Goal: Task Accomplishment & Management: Manage account settings

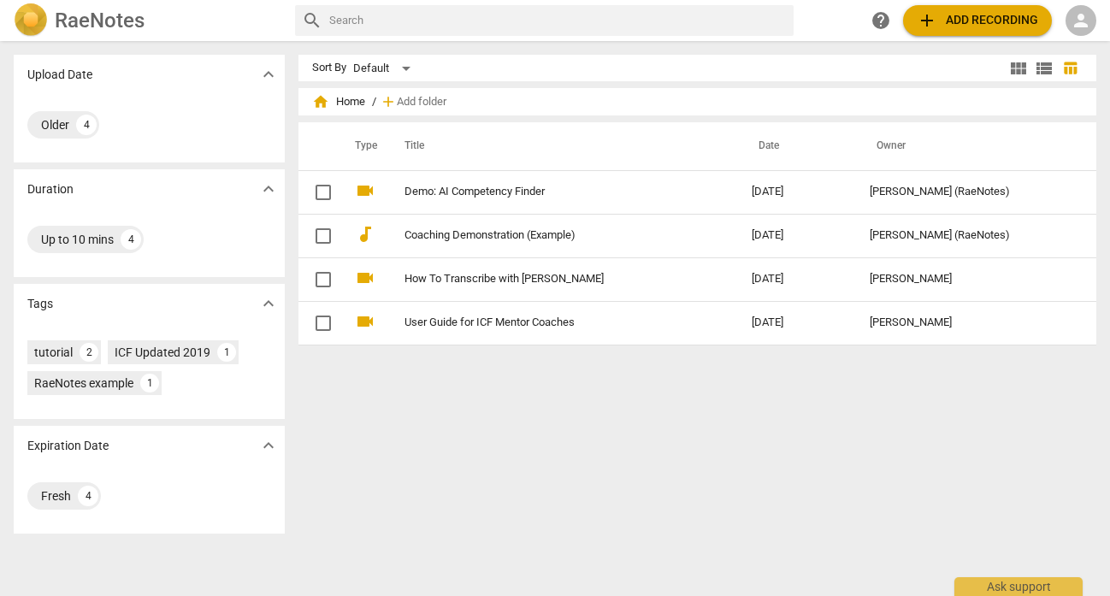
click at [348, 100] on span "home Home" at bounding box center [338, 101] width 53 height 17
click at [1075, 17] on span "person" at bounding box center [1081, 20] width 21 height 21
click at [1079, 41] on li "Login" at bounding box center [1067, 41] width 62 height 41
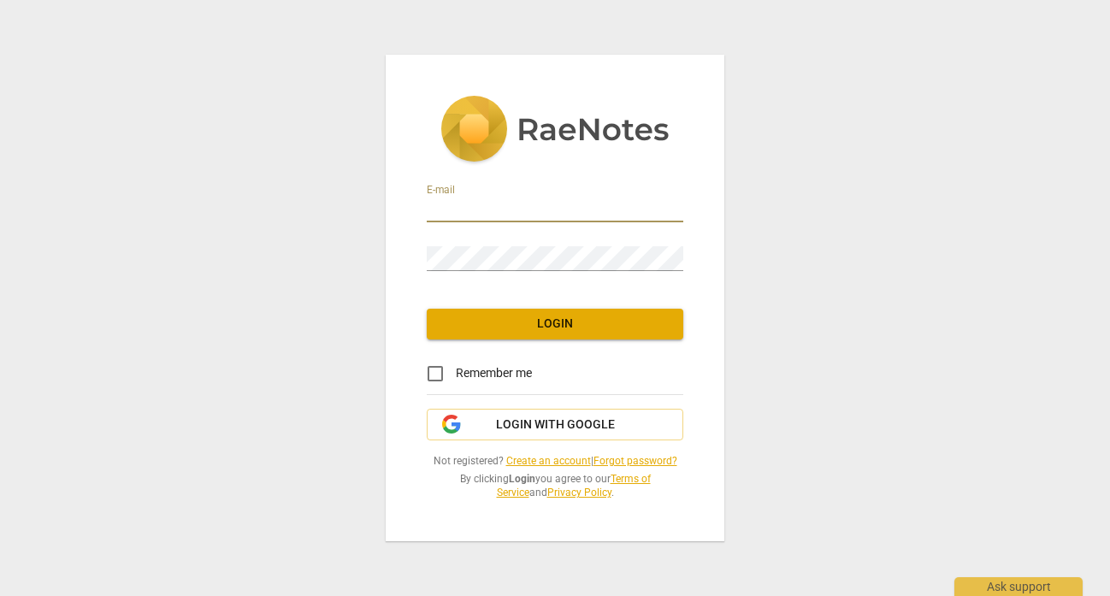
click at [641, 213] on input "email" at bounding box center [555, 210] width 257 height 25
type input "ChristinaFabrey@jstcoaching.com"
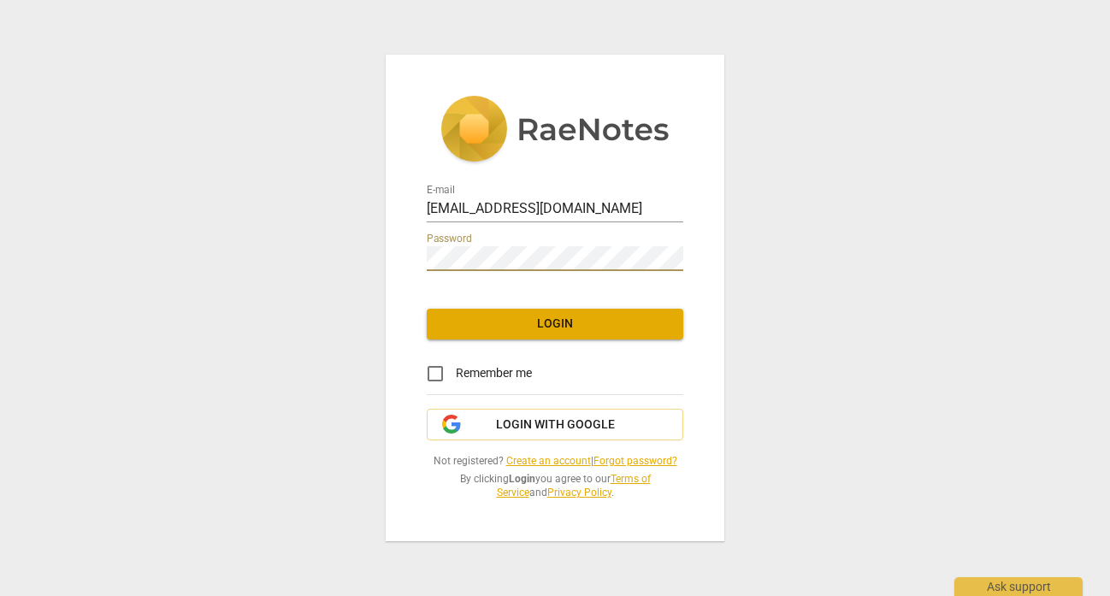
click at [630, 319] on span "Login" at bounding box center [554, 324] width 229 height 17
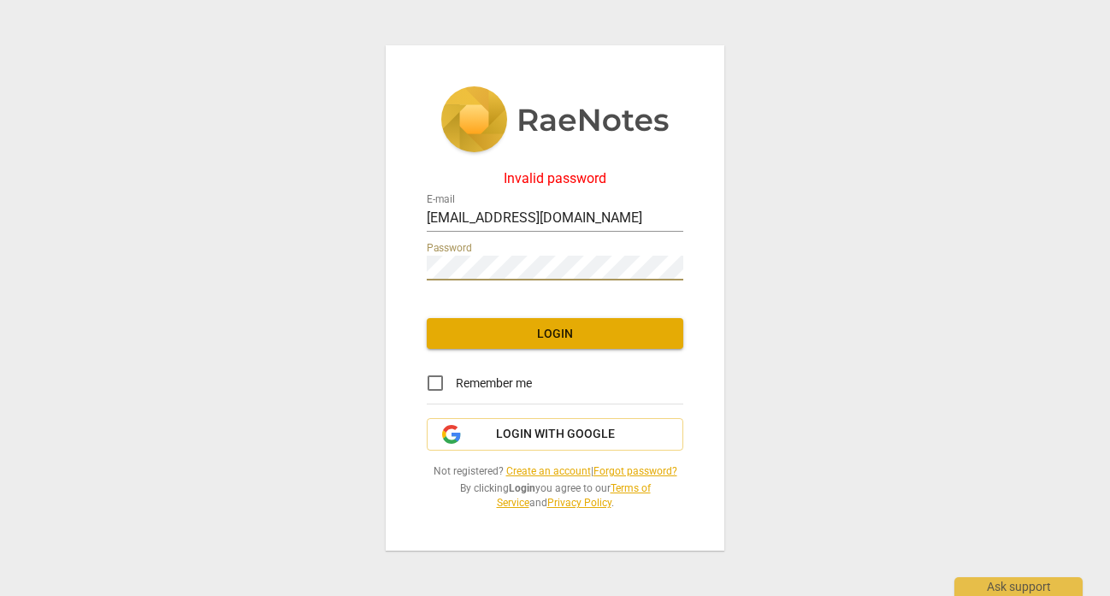
click at [357, 274] on div "Invalid password E-mail ChristinaFabrey@jstcoaching.com Password Login Remember…" at bounding box center [555, 298] width 1110 height 596
click at [356, 262] on div "Invalid password E-mail ChristinaFabrey@jstcoaching.com Password Login Remember…" at bounding box center [555, 298] width 1110 height 596
click at [367, 269] on div "Invalid password E-mail ChristinaFabrey@jstcoaching.com Password Login Remember…" at bounding box center [555, 298] width 1110 height 596
click at [378, 264] on div "Invalid password E-mail ChristinaFabrey@jstcoaching.com Password Login Remember…" at bounding box center [555, 298] width 1110 height 596
click at [402, 268] on div "Invalid password E-mail ChristinaFabrey@jstcoaching.com Password Login Remember…" at bounding box center [555, 298] width 339 height 506
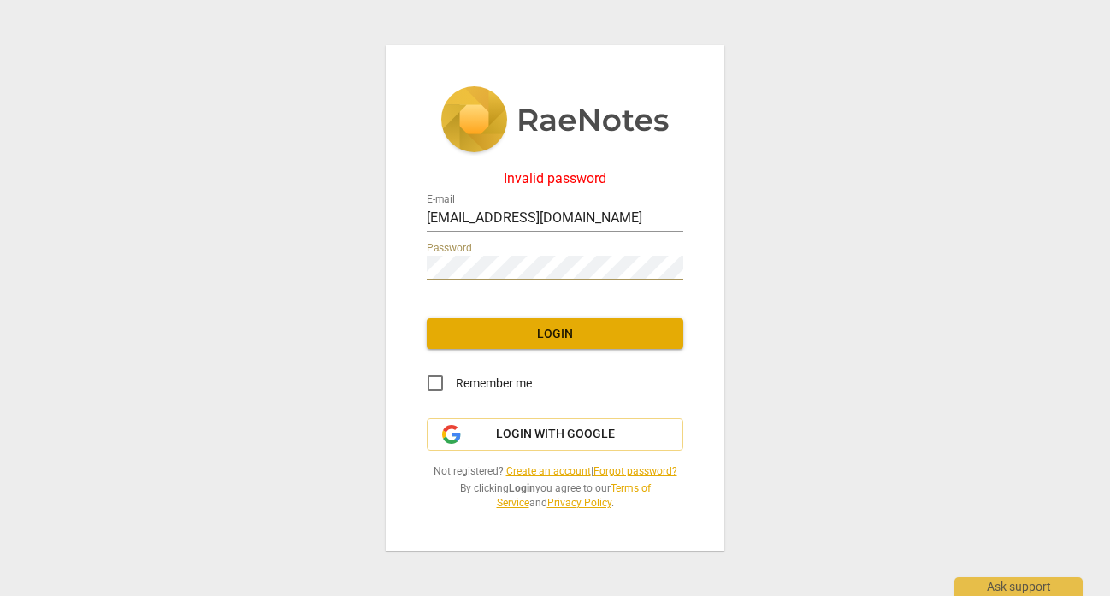
click at [375, 265] on div "Invalid password E-mail ChristinaFabrey@jstcoaching.com Password Login Remember…" at bounding box center [555, 298] width 1110 height 596
click at [349, 263] on div "Invalid password E-mail ChristinaFabrey@jstcoaching.com Password Login Remember…" at bounding box center [555, 298] width 1110 height 596
click at [357, 260] on div "Invalid password E-mail ChristinaFabrey@jstcoaching.com Password Login Remember…" at bounding box center [555, 298] width 1110 height 596
click at [375, 265] on div "Invalid password E-mail ChristinaFabrey@jstcoaching.com Password Login Remember…" at bounding box center [555, 298] width 1110 height 596
click at [608, 469] on link "Forgot password?" at bounding box center [635, 471] width 84 height 12
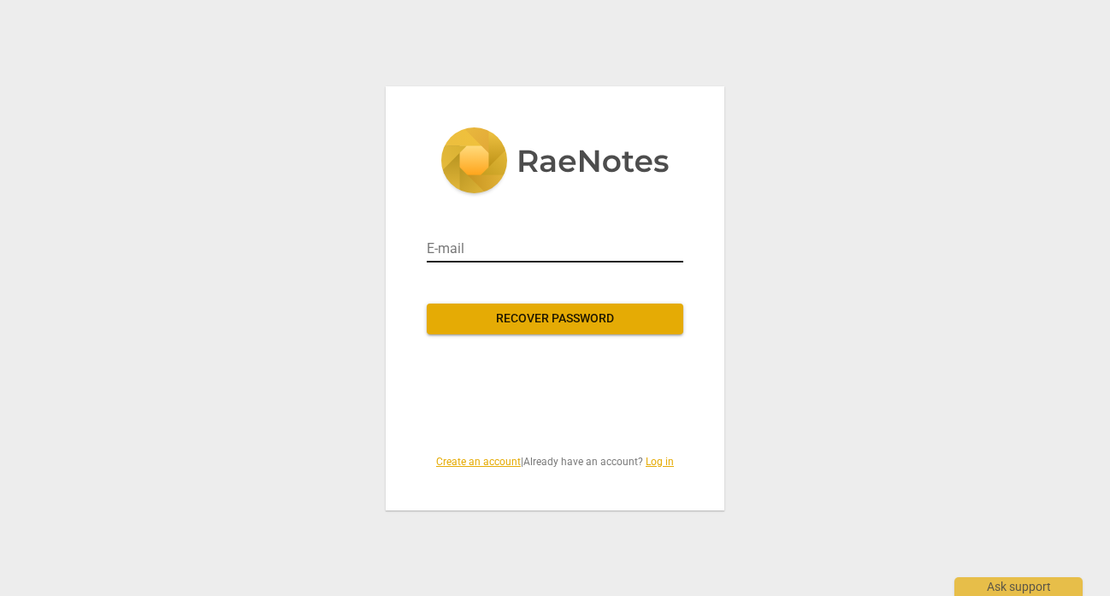
click at [533, 251] on input "email" at bounding box center [555, 248] width 257 height 27
type input "ChristinaFabrey@jstcoaching.com"
click at [506, 321] on span "Recover password" at bounding box center [554, 318] width 229 height 17
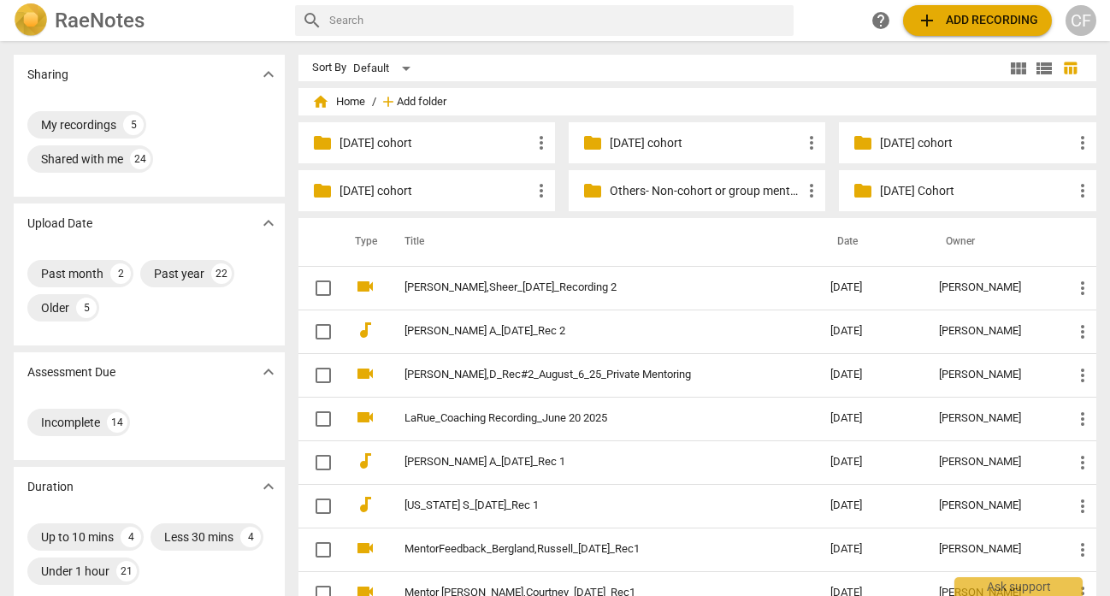
click at [421, 100] on span "Add folder" at bounding box center [422, 102] width 50 height 13
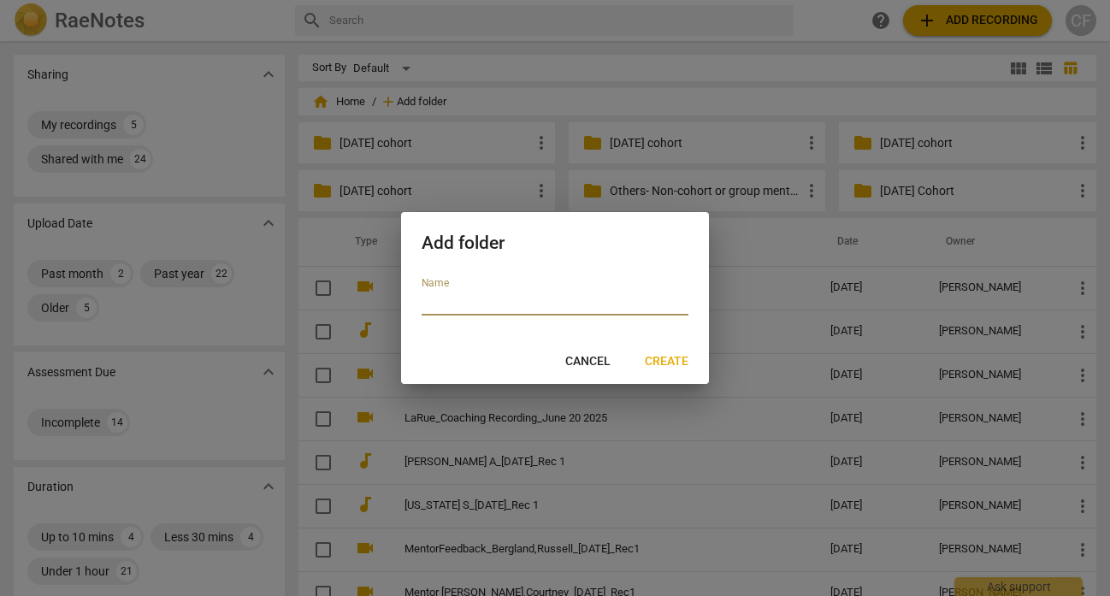
type input "m"
type input "[DATE] cohort"
click at [665, 360] on span "Create" at bounding box center [667, 361] width 44 height 17
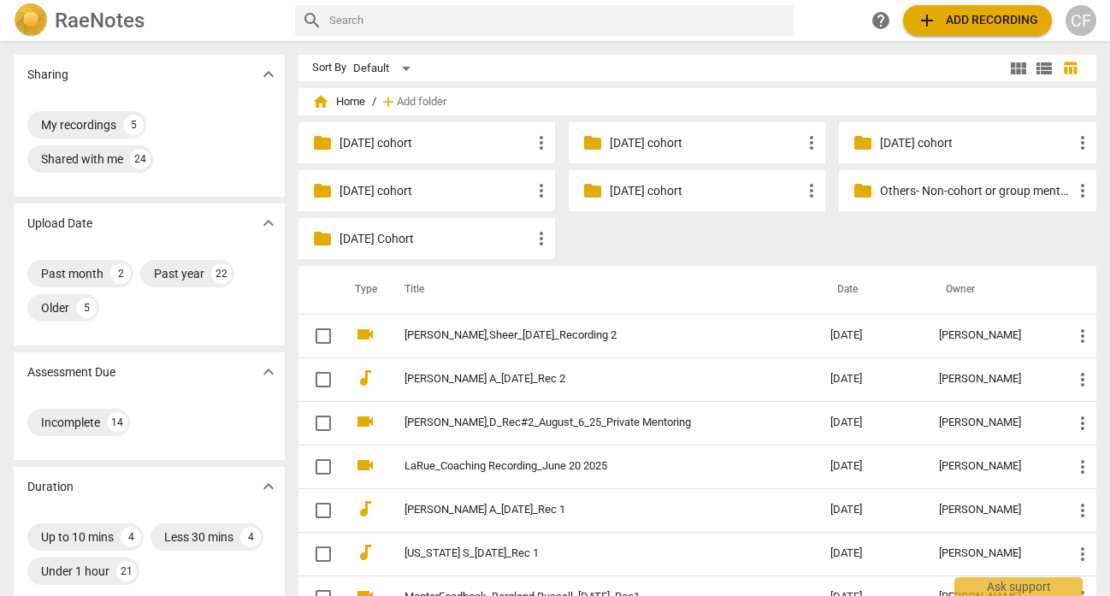
click at [705, 187] on p "[DATE] cohort" at bounding box center [706, 191] width 192 height 18
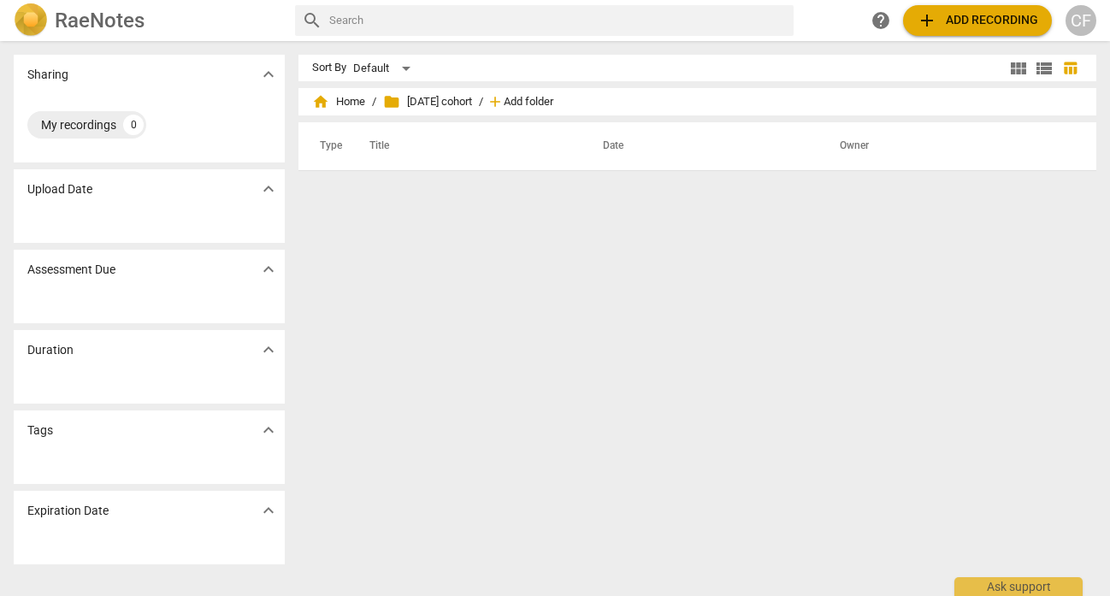
click at [536, 103] on span "Add folder" at bounding box center [529, 102] width 50 height 13
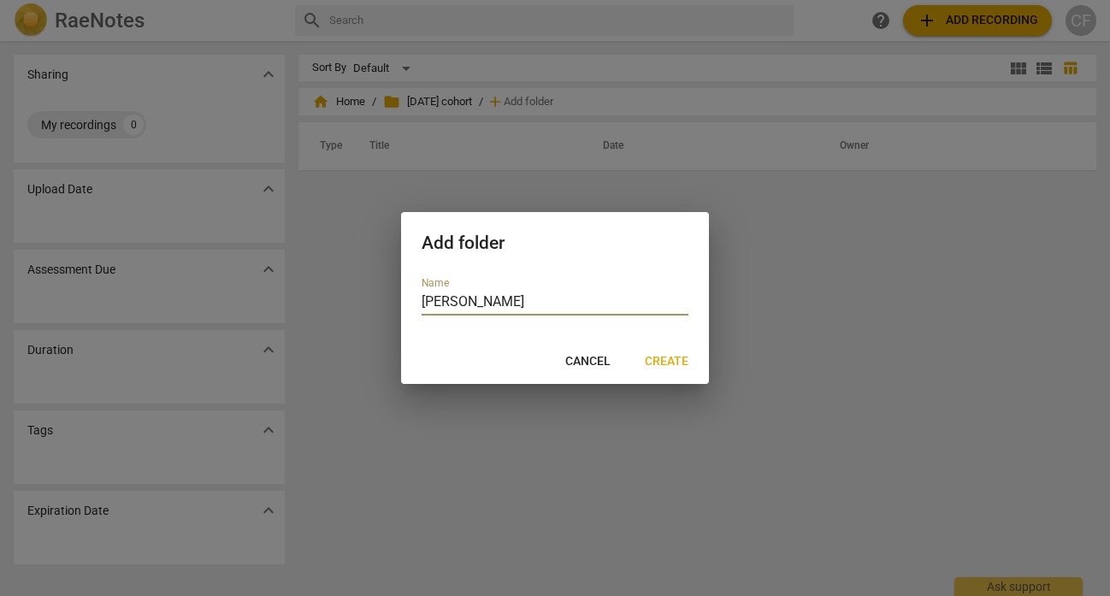
click at [440, 301] on input "[PERSON_NAME]" at bounding box center [555, 303] width 267 height 25
type input "Averim, Sheer"
click at [658, 356] on span "Create" at bounding box center [667, 361] width 44 height 17
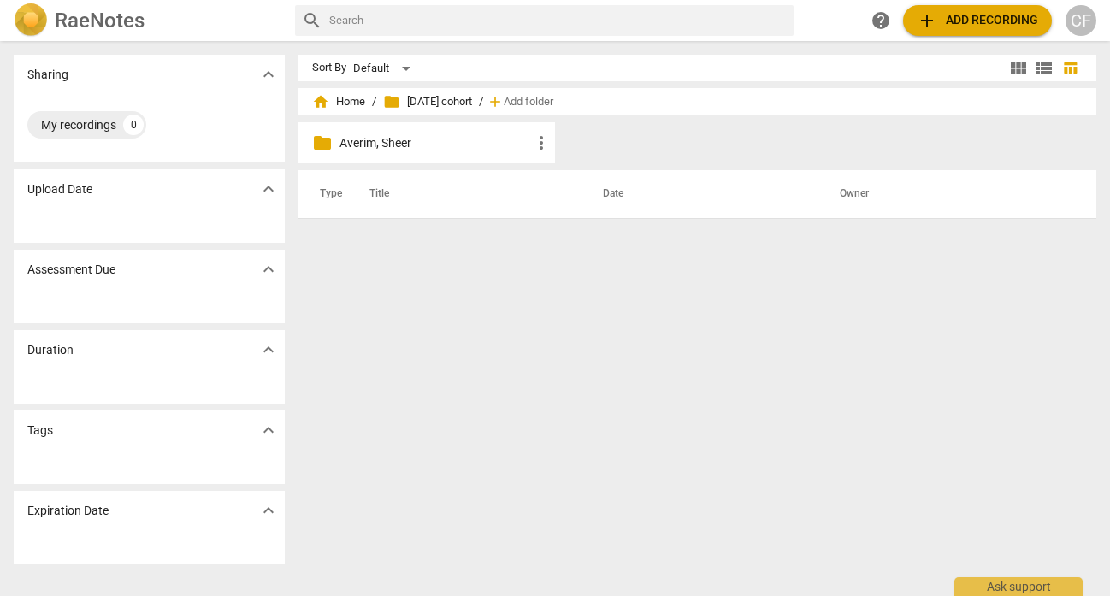
click at [472, 96] on span "folder [DATE] cohort" at bounding box center [427, 101] width 89 height 17
click at [407, 101] on span "folder [DATE] cohort" at bounding box center [427, 101] width 89 height 17
click at [351, 101] on span "home Home" at bounding box center [338, 101] width 53 height 17
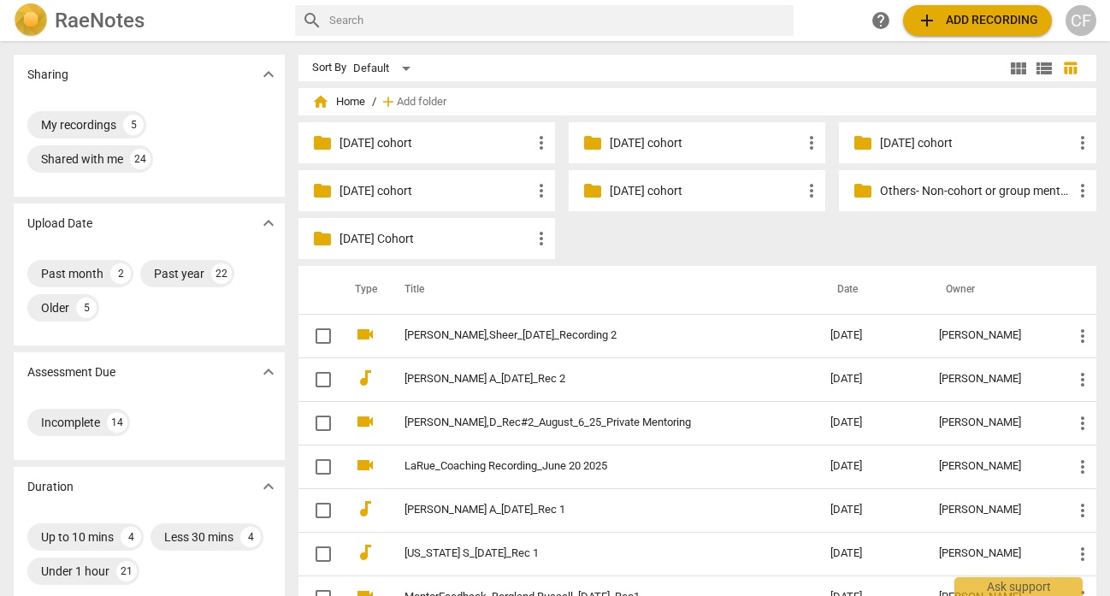
click at [664, 201] on div "folder [DATE] cohort more_vert" at bounding box center [697, 190] width 257 height 41
click at [604, 193] on div "folder [DATE] cohort more_vert" at bounding box center [697, 190] width 257 height 41
click at [585, 186] on span "folder" at bounding box center [592, 190] width 21 height 21
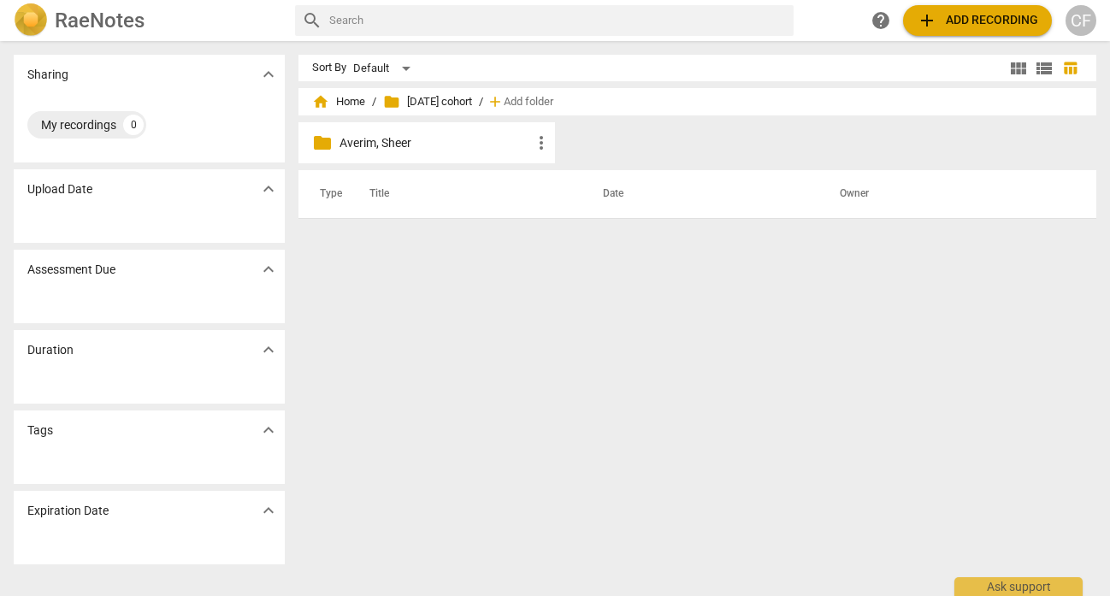
click at [533, 145] on span "more_vert" at bounding box center [541, 143] width 21 height 21
click at [548, 139] on li "Rename" at bounding box center [566, 142] width 77 height 41
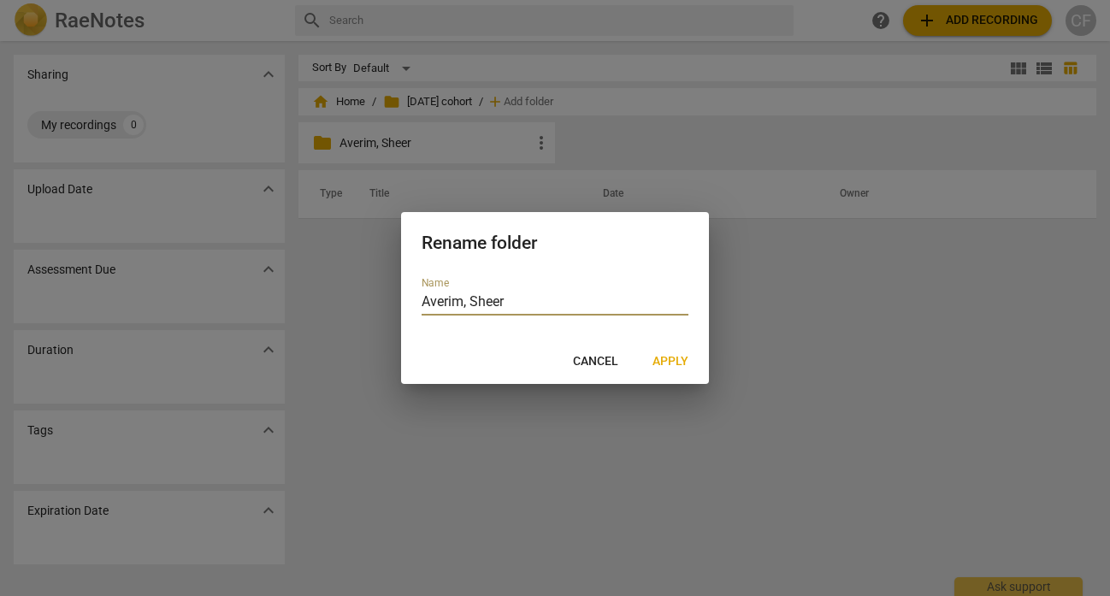
click at [462, 304] on input "Averim, Sheer" at bounding box center [555, 303] width 267 height 25
type input "[PERSON_NAME]"
click at [678, 368] on span "Apply" at bounding box center [671, 361] width 36 height 17
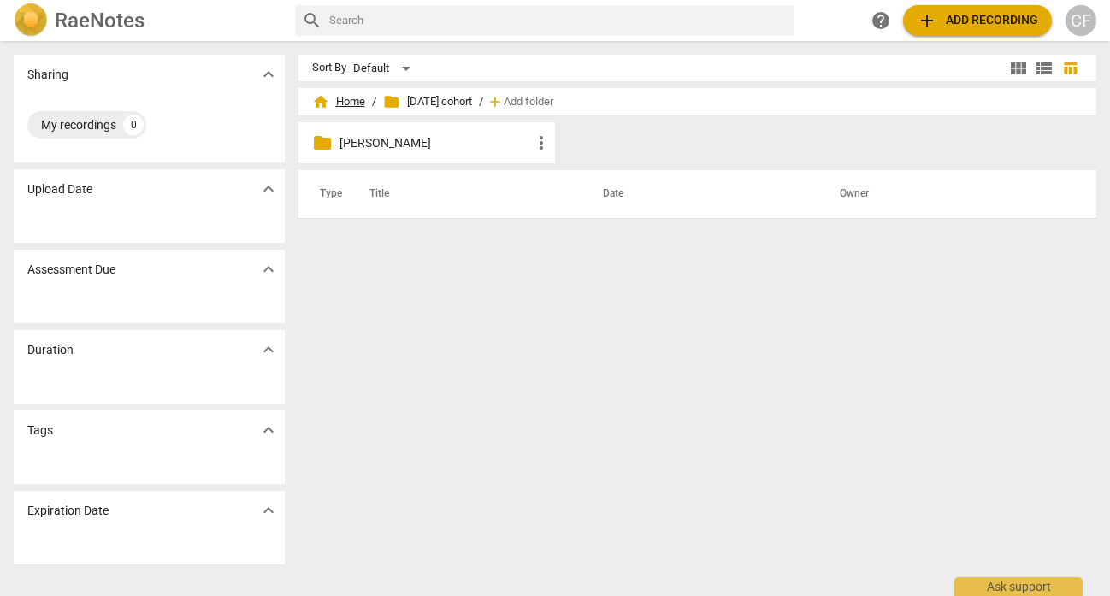
click at [345, 98] on span "home Home" at bounding box center [338, 101] width 53 height 17
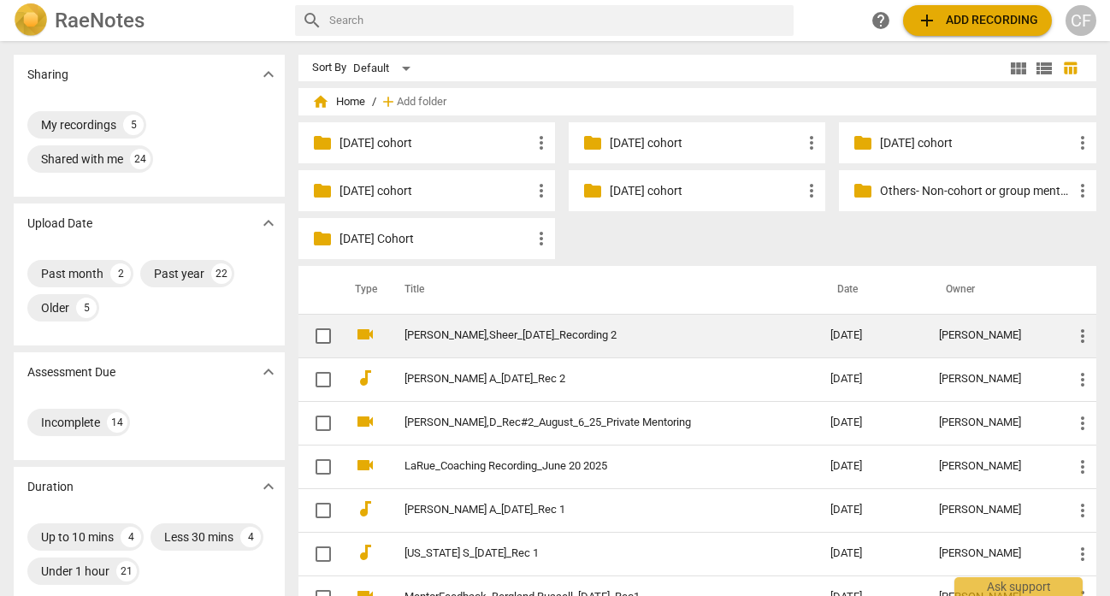
click at [1083, 336] on span "more_vert" at bounding box center [1082, 336] width 21 height 21
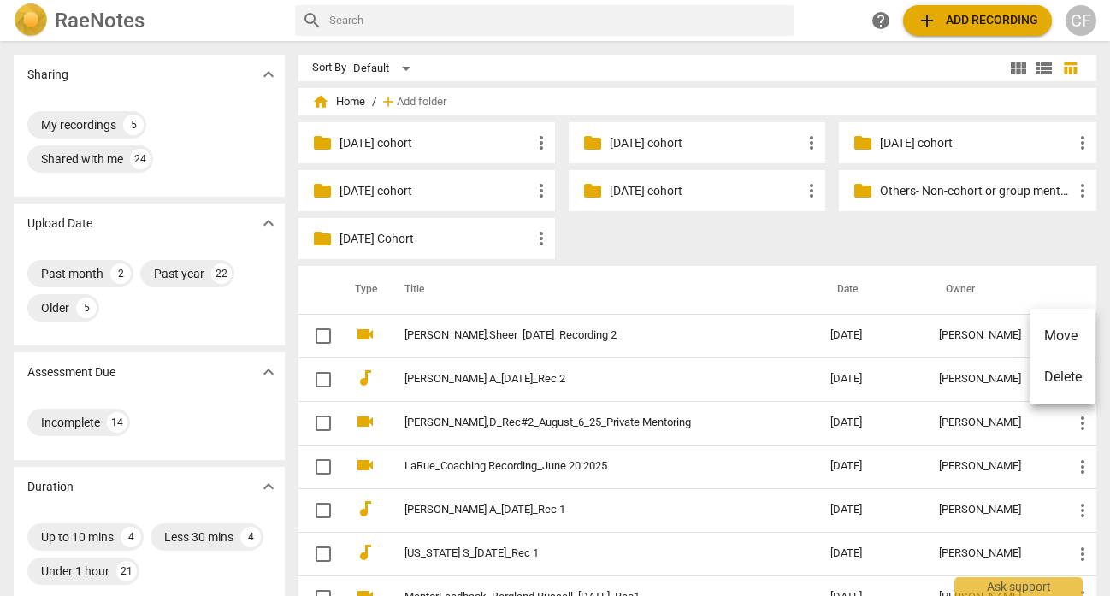
click at [1068, 338] on li "Move" at bounding box center [1062, 336] width 65 height 41
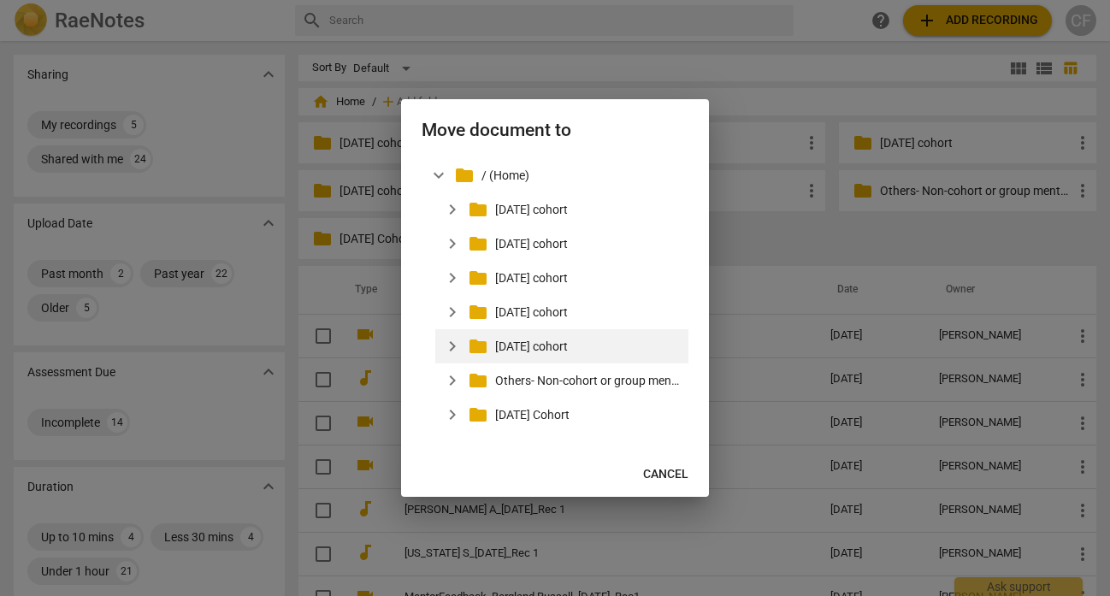
click at [557, 348] on p "[DATE] cohort" at bounding box center [588, 347] width 186 height 18
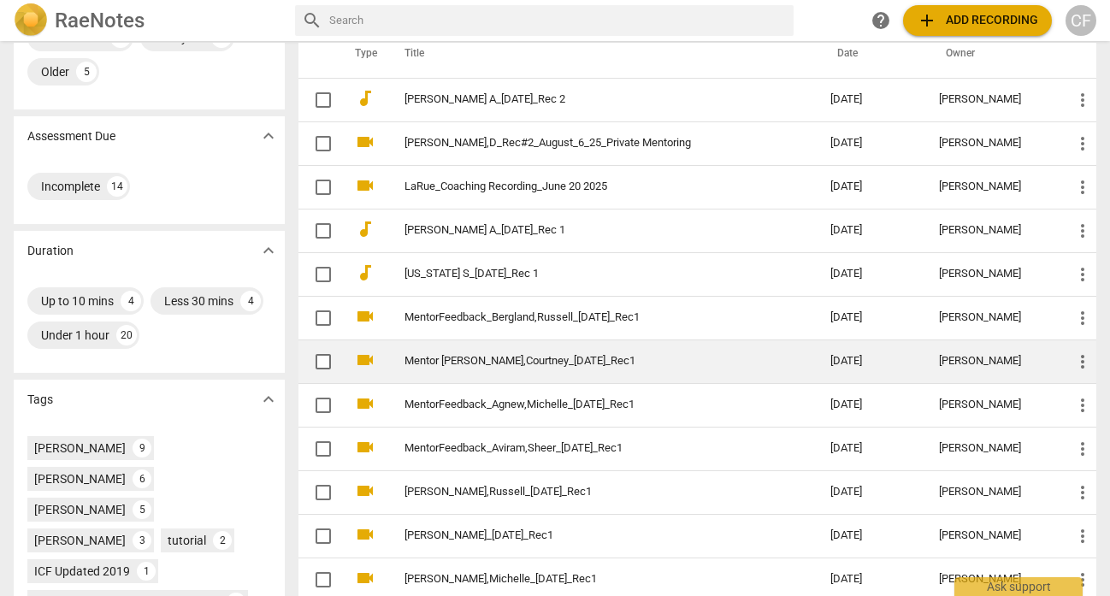
scroll to position [347, 0]
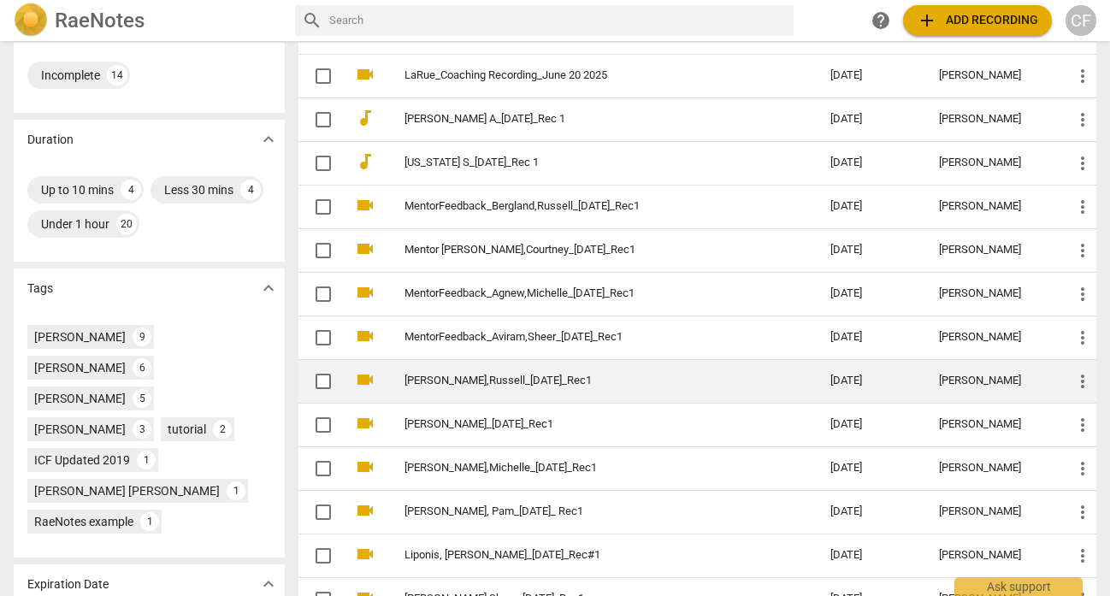
click at [1081, 379] on span "more_vert" at bounding box center [1082, 381] width 21 height 21
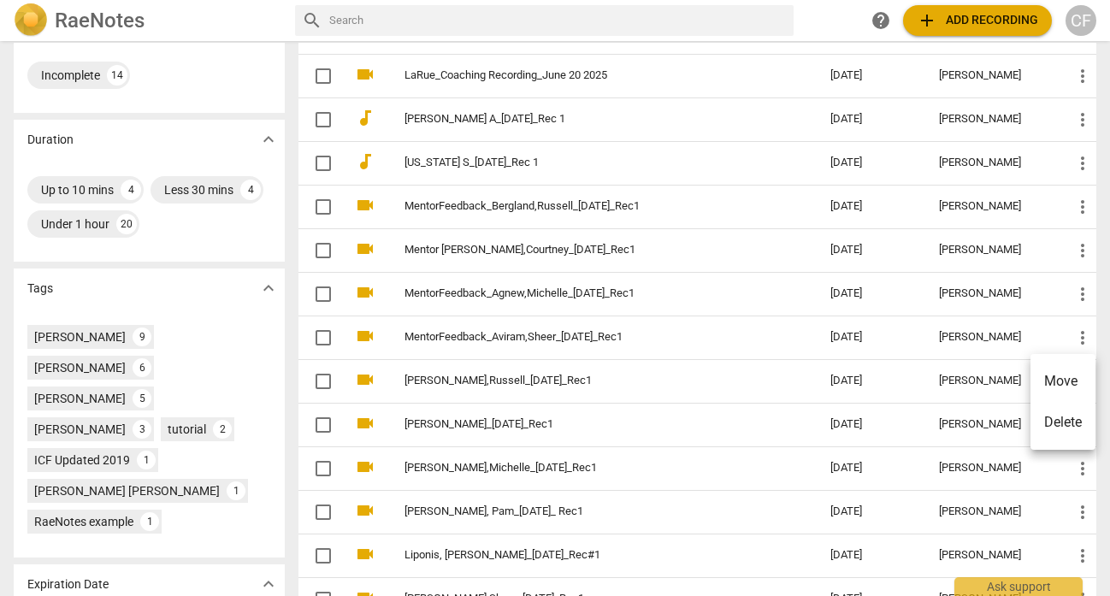
click at [642, 376] on div at bounding box center [555, 298] width 1110 height 596
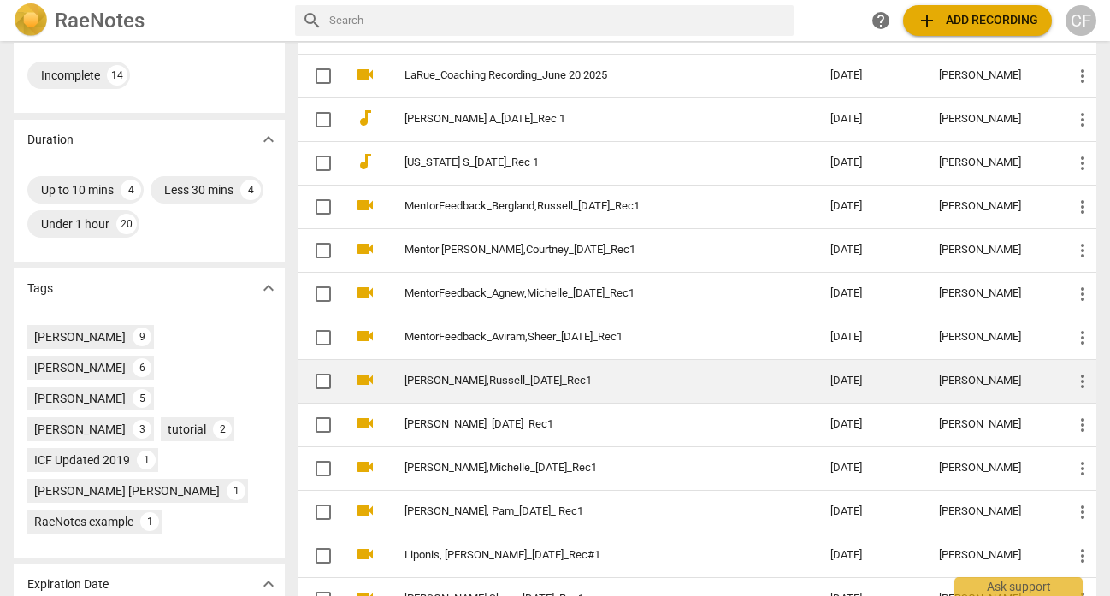
drag, startPoint x: 643, startPoint y: 377, endPoint x: 633, endPoint y: 378, distance: 10.3
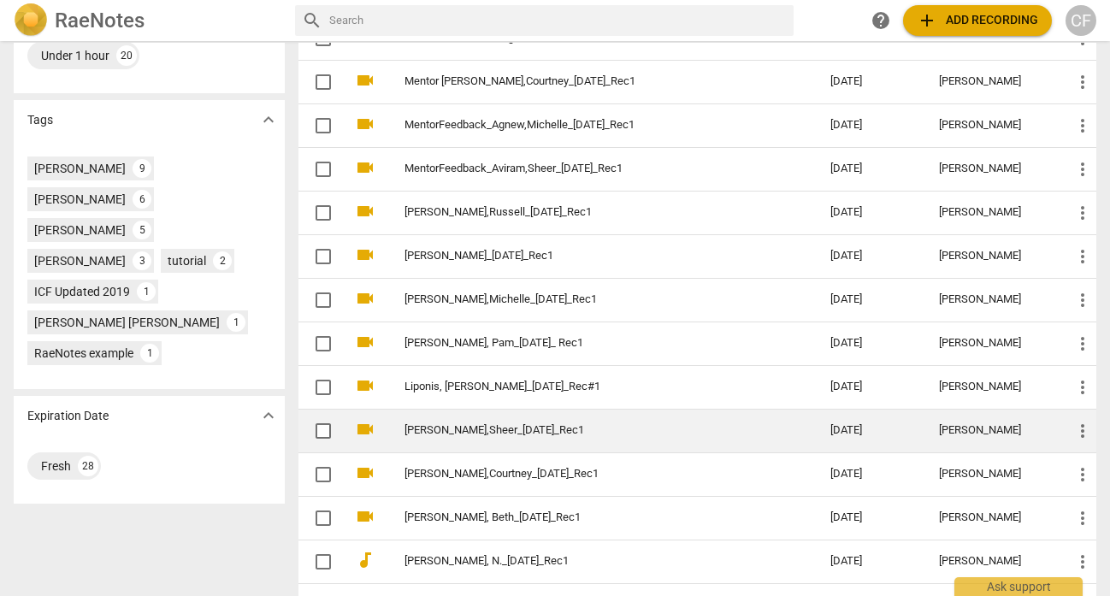
scroll to position [508, 0]
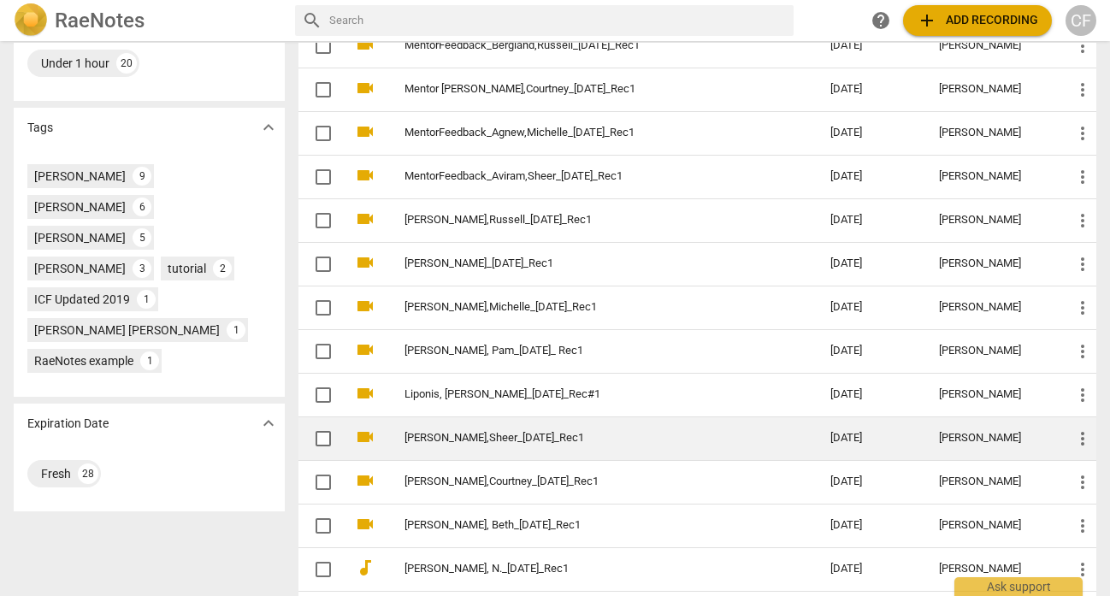
click at [1075, 434] on span "more_vert" at bounding box center [1082, 438] width 21 height 21
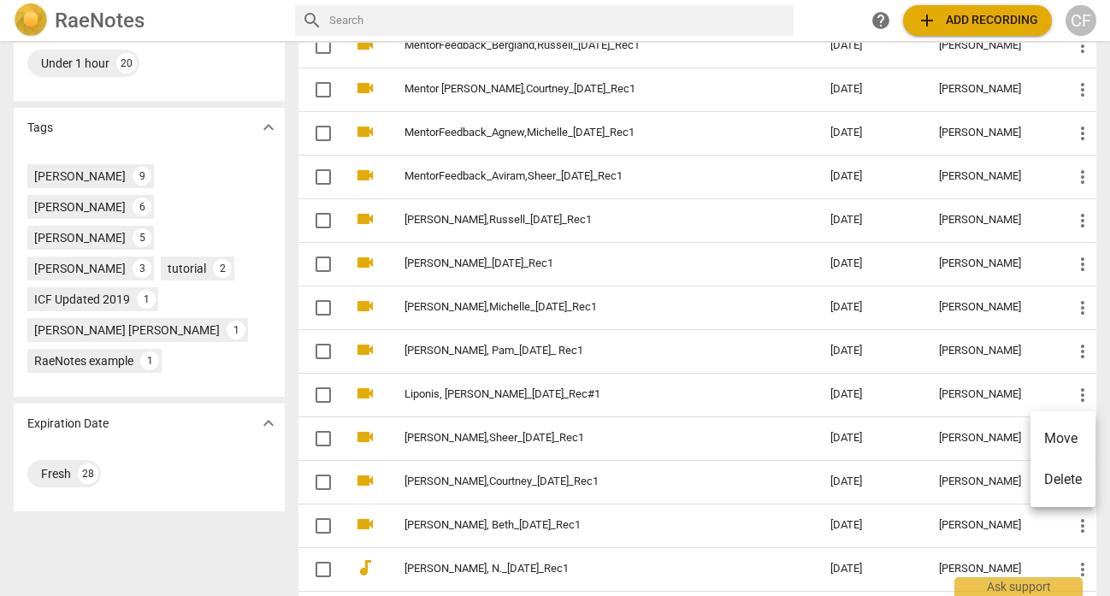
click at [1065, 436] on li "Move" at bounding box center [1062, 438] width 65 height 41
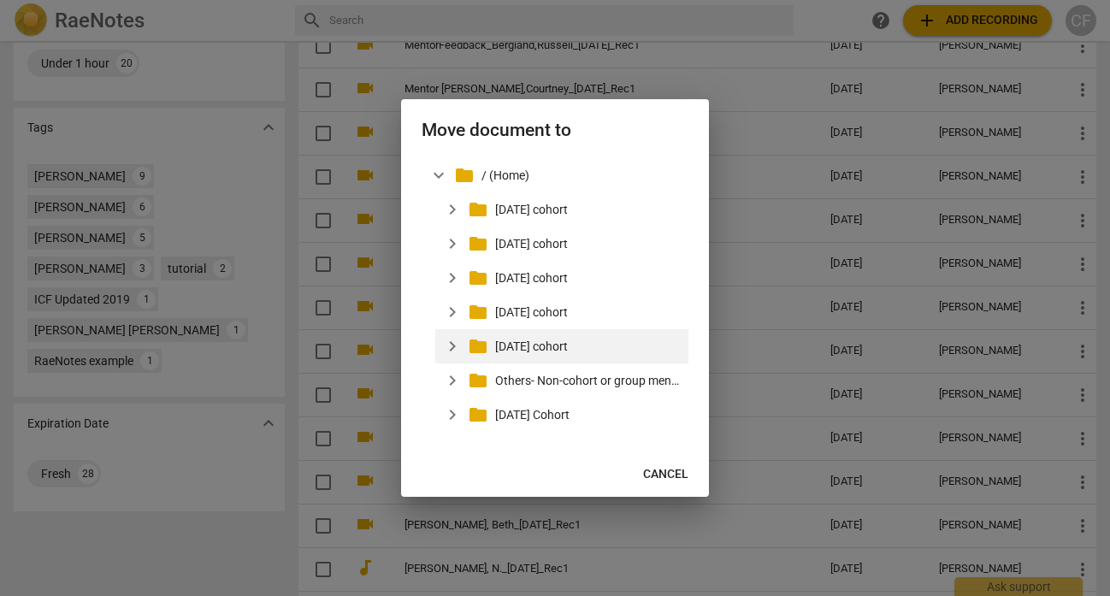
click at [575, 340] on p "[DATE] cohort" at bounding box center [588, 347] width 186 height 18
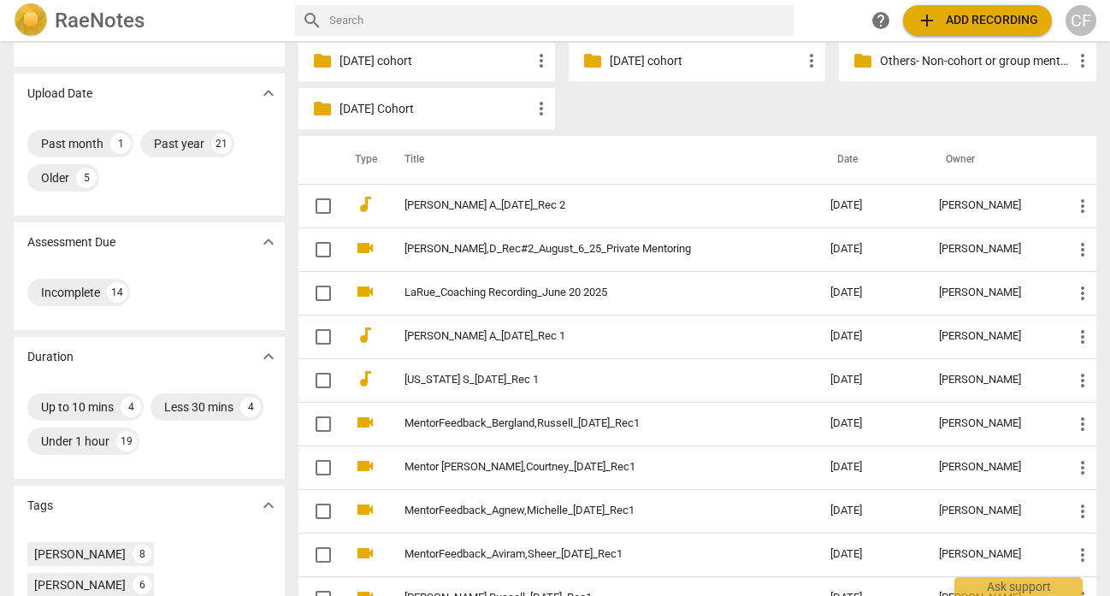
scroll to position [0, 0]
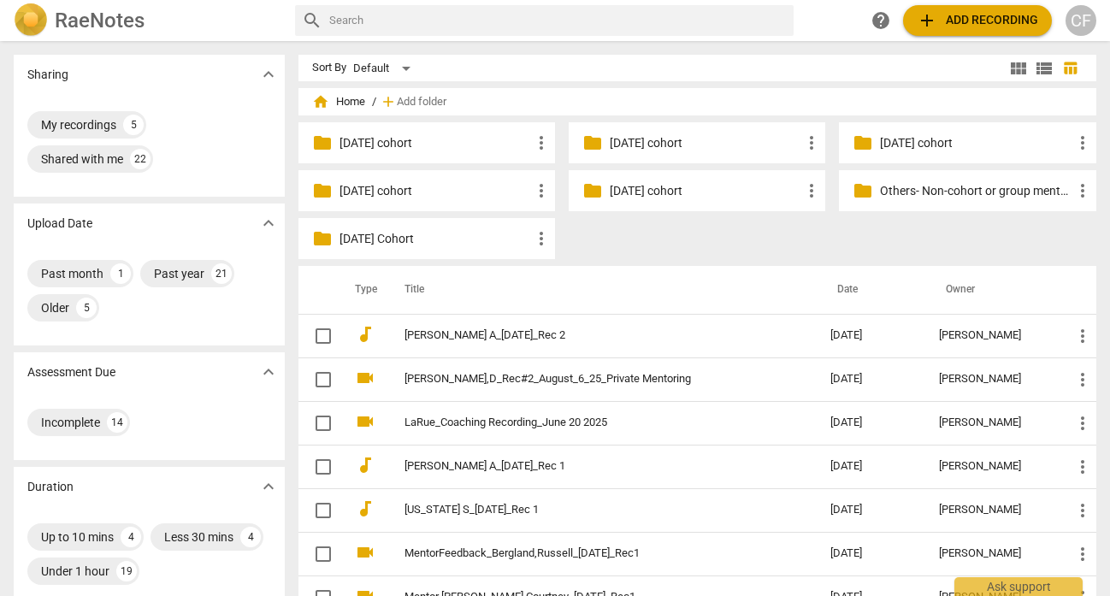
click at [623, 191] on p "[DATE] cohort" at bounding box center [706, 191] width 192 height 18
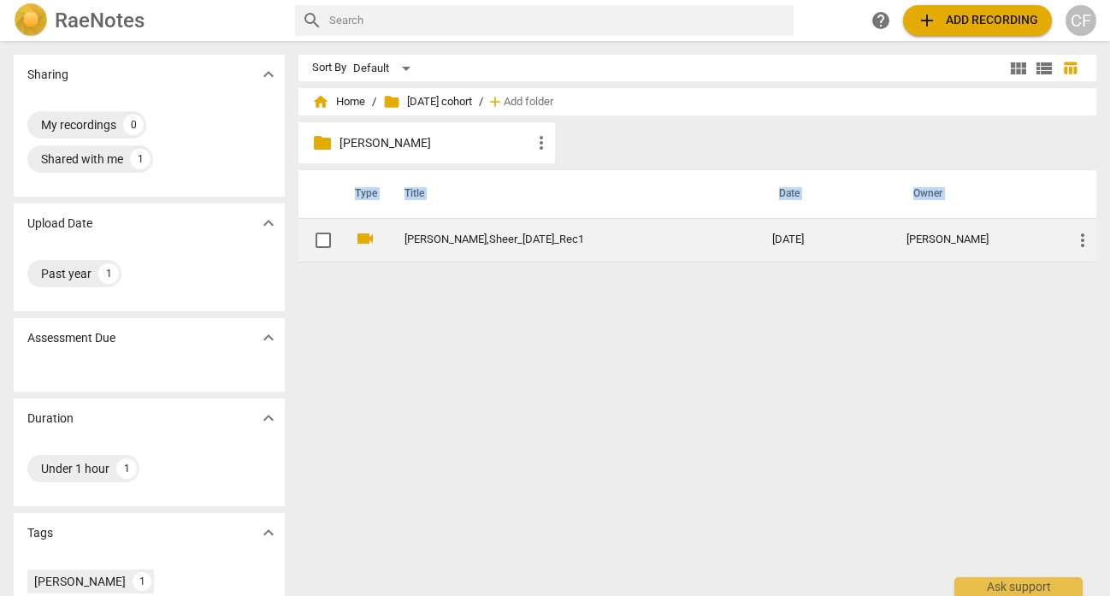
drag, startPoint x: 444, startPoint y: 284, endPoint x: 418, endPoint y: 249, distance: 43.4
click at [421, 249] on div "Sort By Default view_module view_list table_chart home Home / folder [DATE] coh…" at bounding box center [704, 319] width 812 height 528
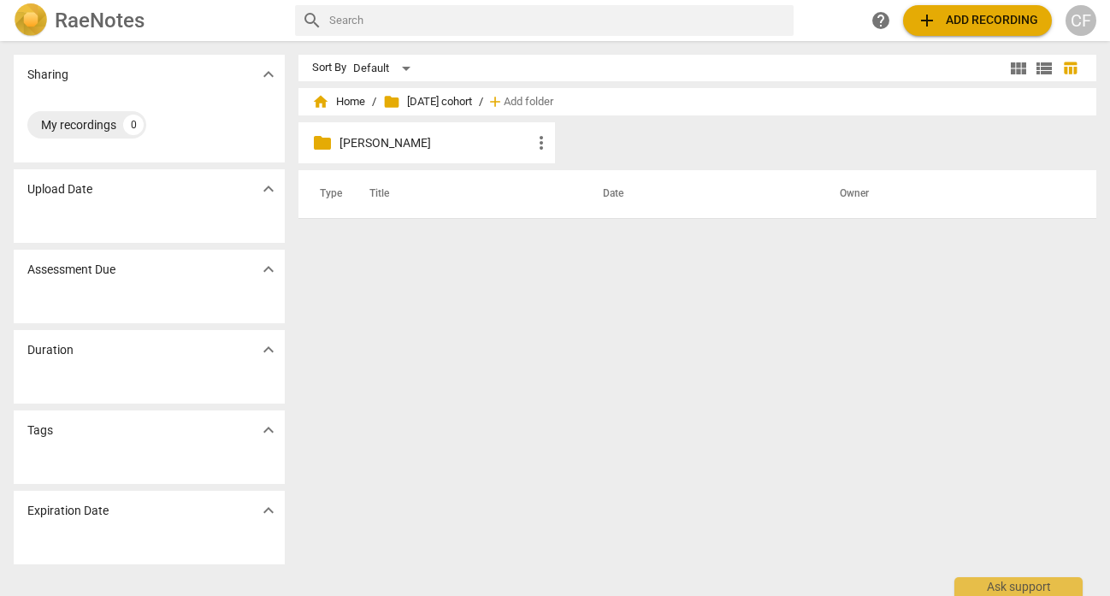
click at [456, 99] on span "folder [DATE] cohort" at bounding box center [427, 101] width 89 height 17
click at [348, 104] on span "home Home" at bounding box center [338, 101] width 53 height 17
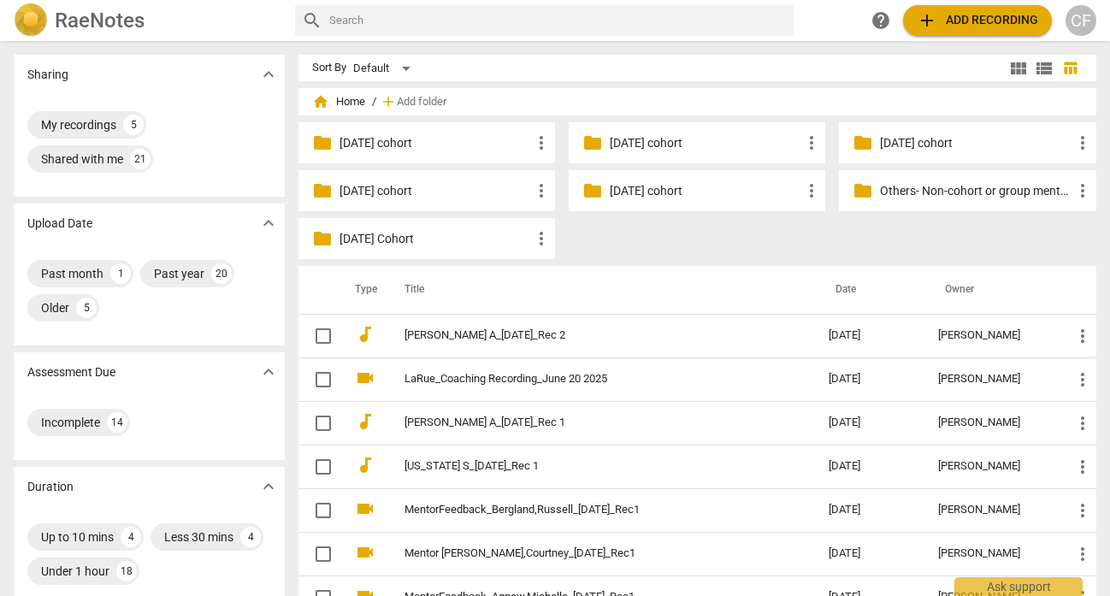
click at [680, 190] on p "[DATE] cohort" at bounding box center [706, 191] width 192 height 18
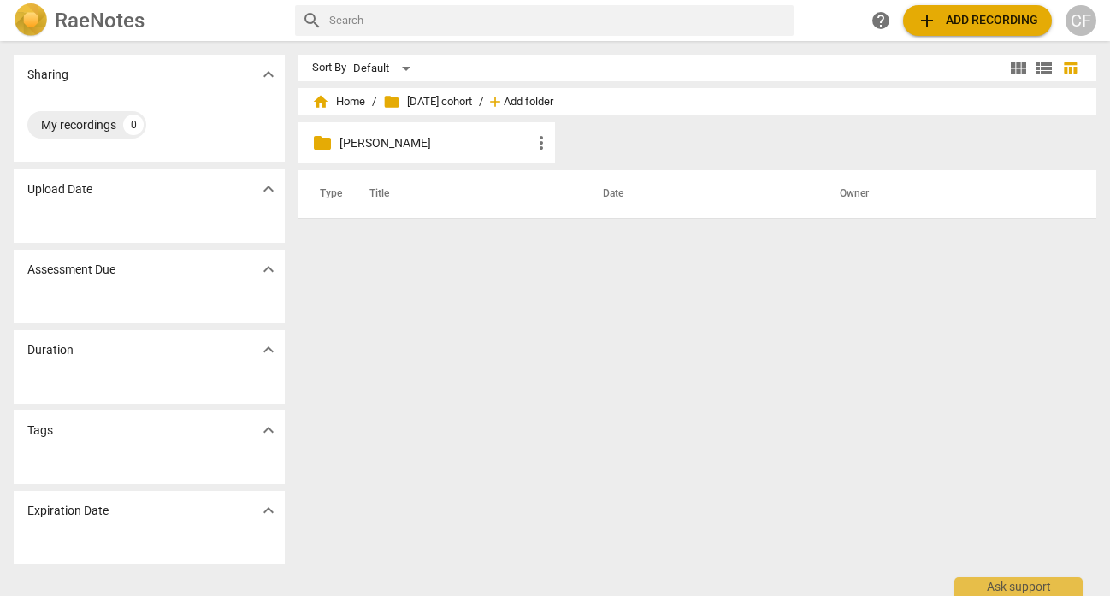
click at [553, 100] on span "Add folder" at bounding box center [529, 102] width 50 height 13
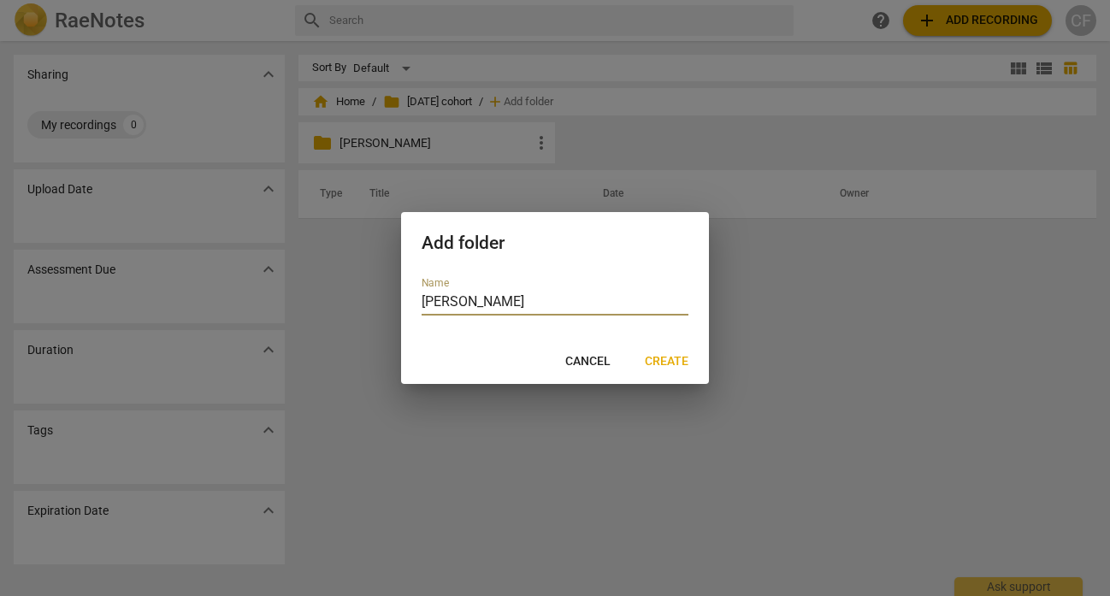
type input "[PERSON_NAME]"
click at [671, 361] on span "Create" at bounding box center [667, 361] width 44 height 17
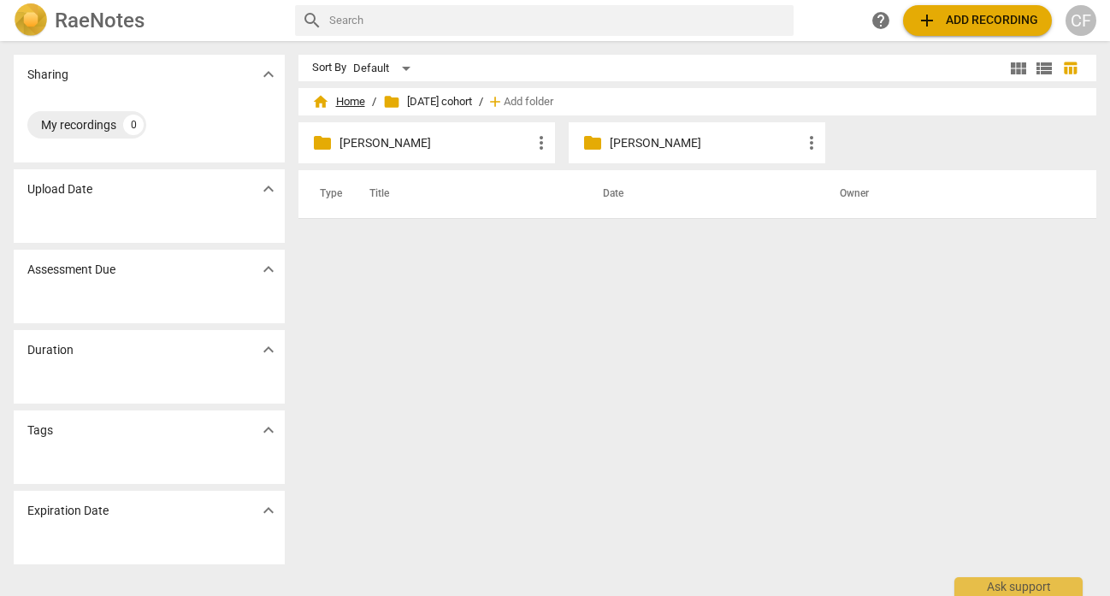
click at [348, 101] on span "home Home" at bounding box center [338, 101] width 53 height 17
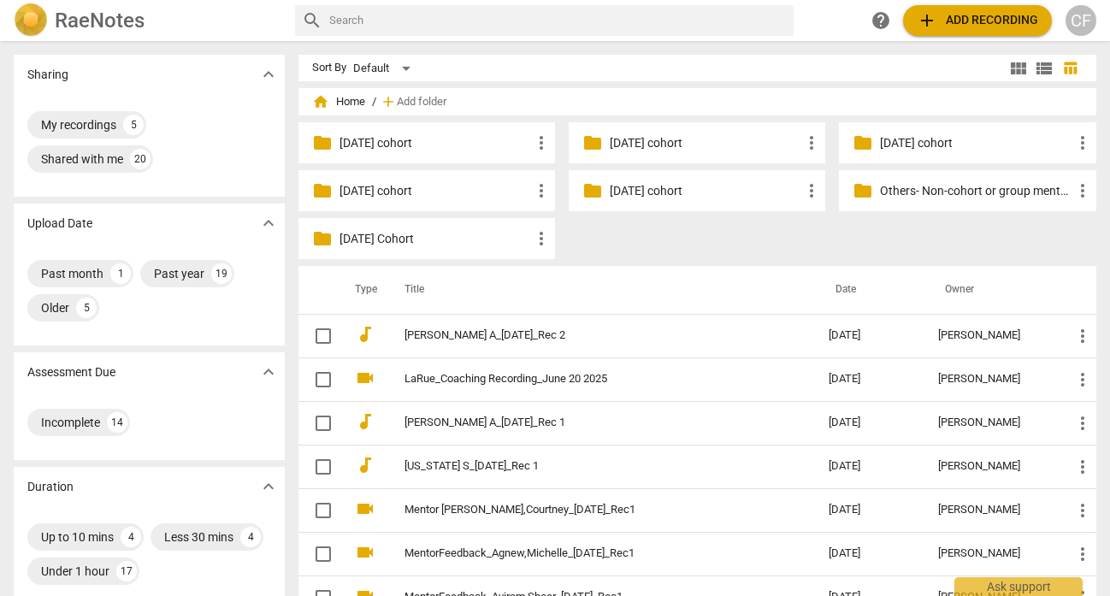
click at [880, 193] on p "Others- Non-cohort or group mentoring" at bounding box center [976, 191] width 192 height 18
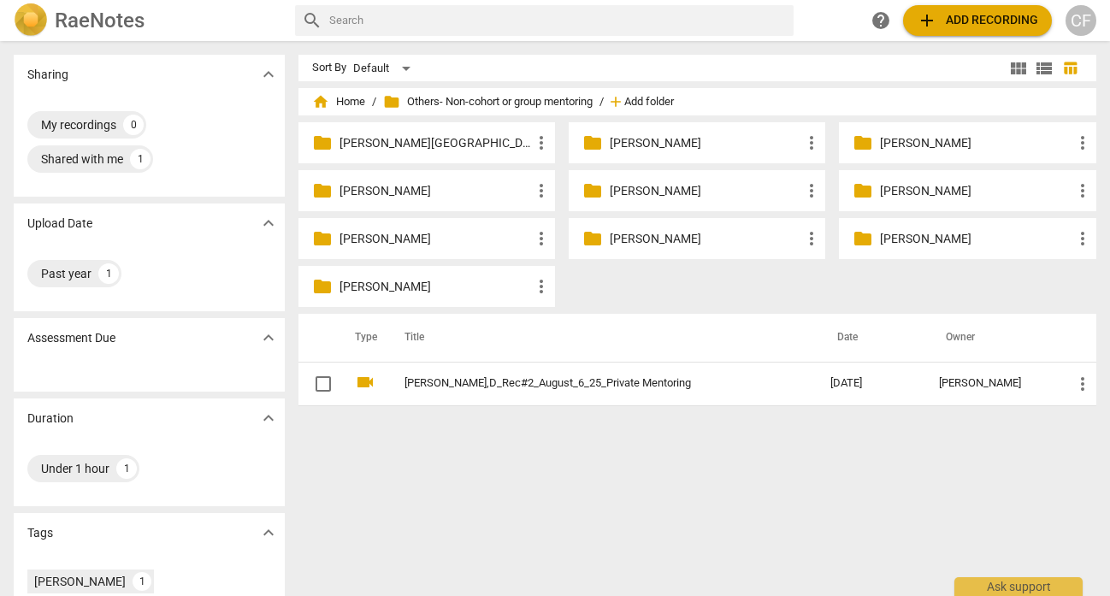
click at [641, 103] on span "Add folder" at bounding box center [649, 102] width 50 height 13
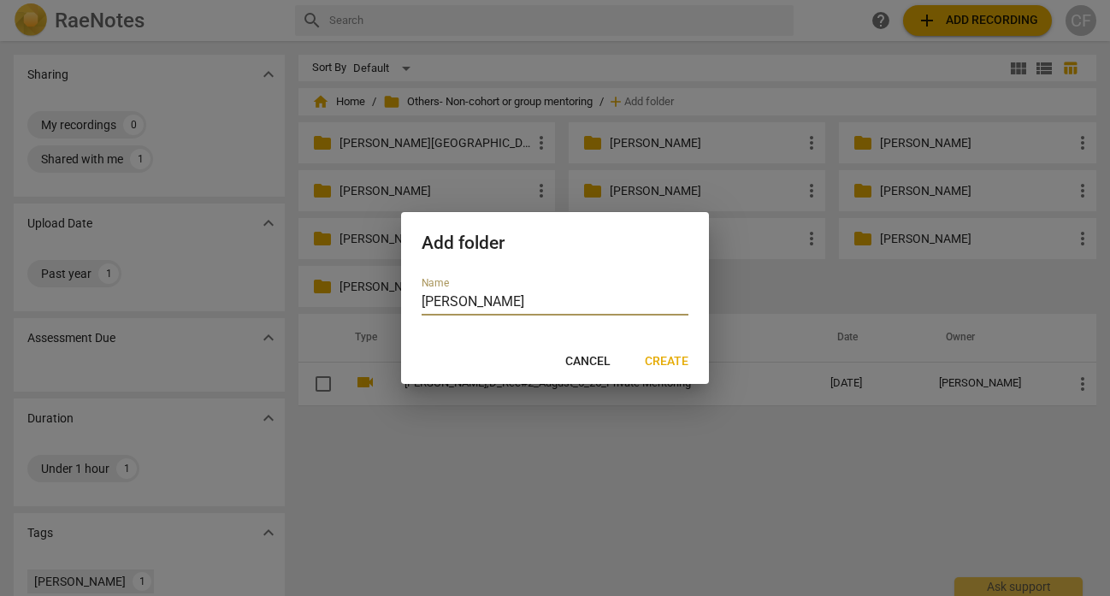
type input "[PERSON_NAME]"
click at [670, 371] on button "Create" at bounding box center [666, 361] width 71 height 31
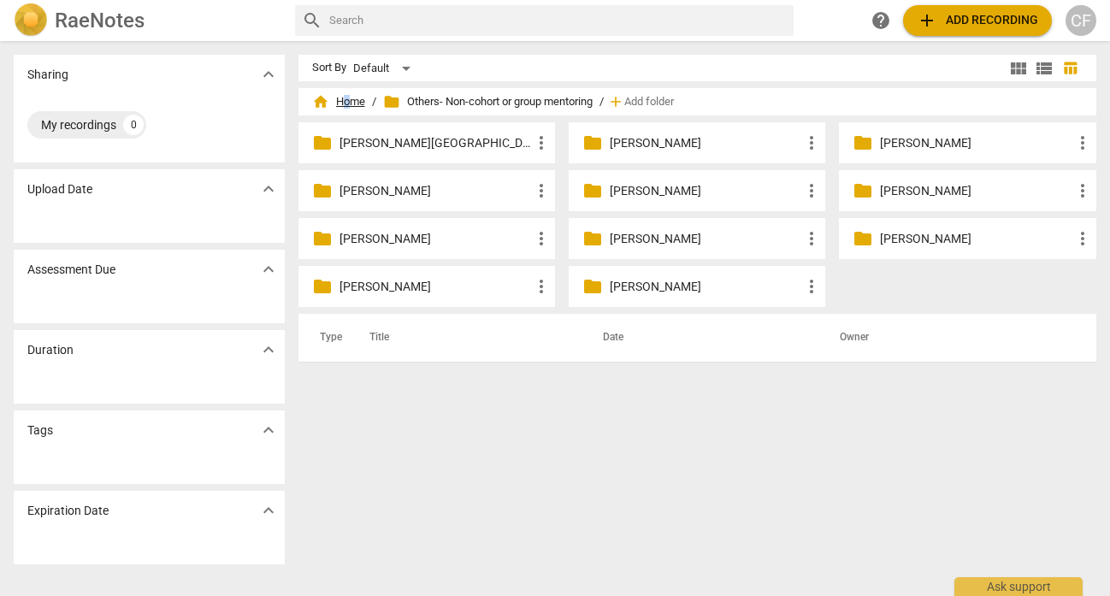
click at [345, 101] on span "home Home" at bounding box center [338, 101] width 53 height 17
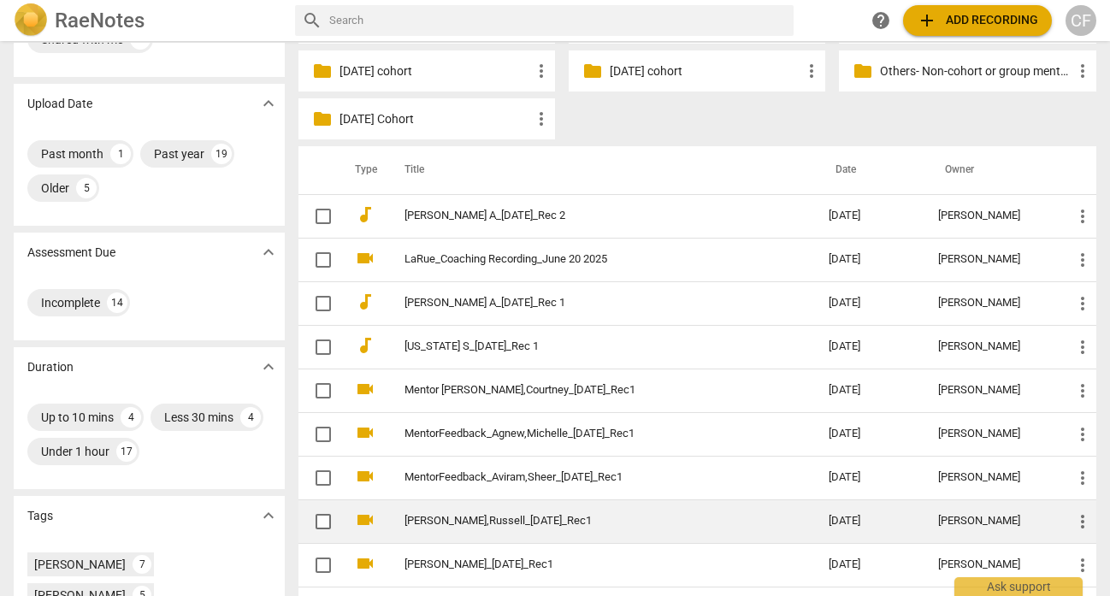
scroll to position [92, 0]
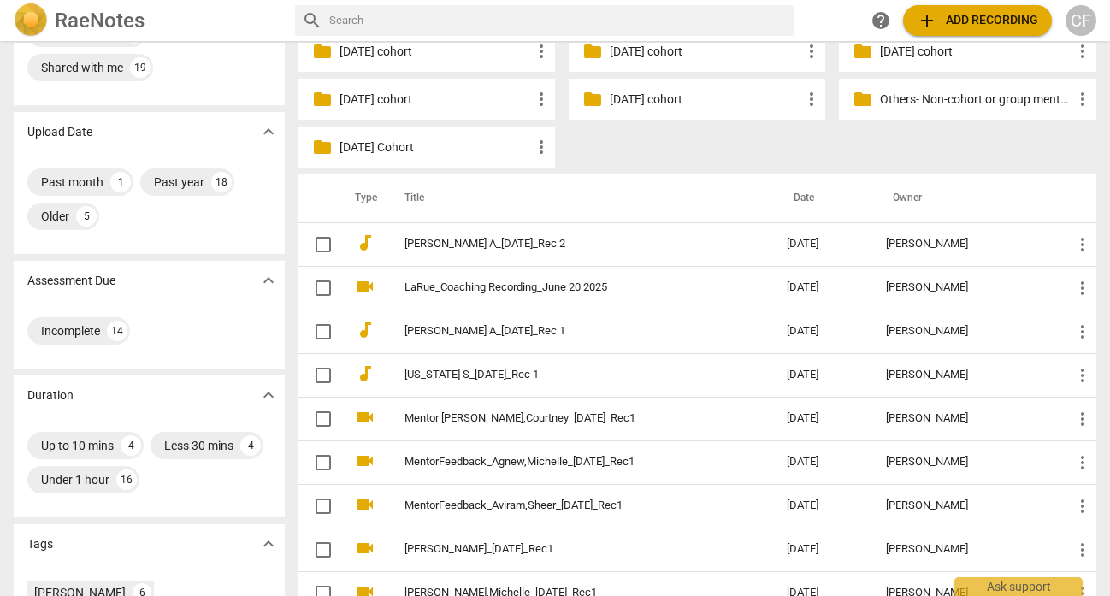
click at [625, 96] on p "[DATE] cohort" at bounding box center [706, 100] width 192 height 18
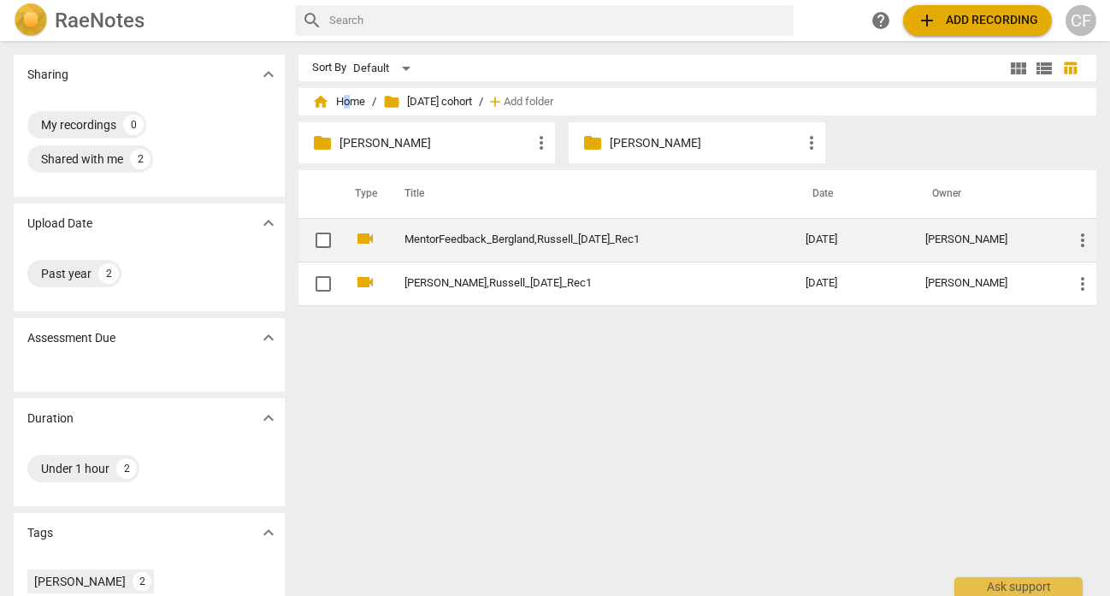
click at [320, 237] on input "checkbox" at bounding box center [323, 240] width 36 height 21
checkbox input "false"
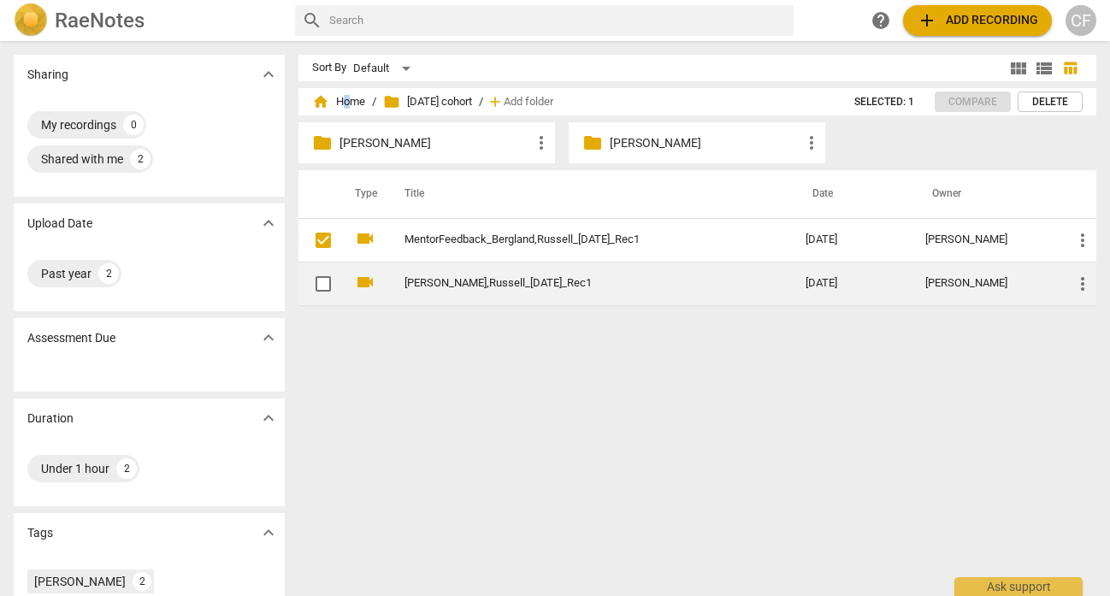
click at [322, 290] on input "checkbox" at bounding box center [323, 284] width 36 height 21
checkbox input "false"
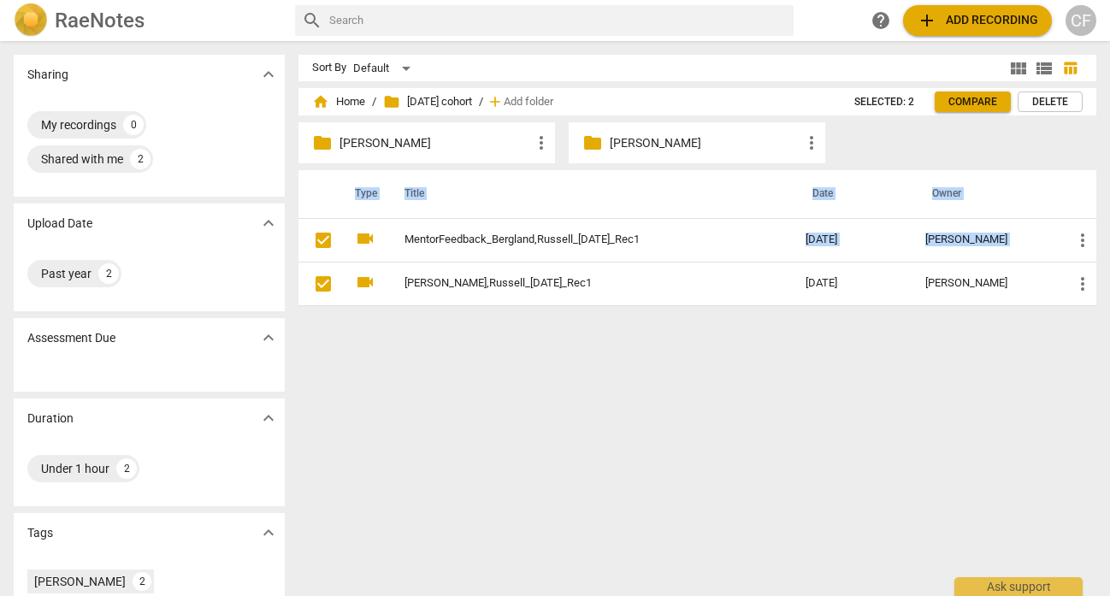
drag, startPoint x: 519, startPoint y: 268, endPoint x: 625, endPoint y: 129, distance: 174.5
click at [628, 133] on div "home Home / folder [DATE] cohort / add Add folder Selected: 2 Compare Delete fo…" at bounding box center [704, 207] width 812 height 225
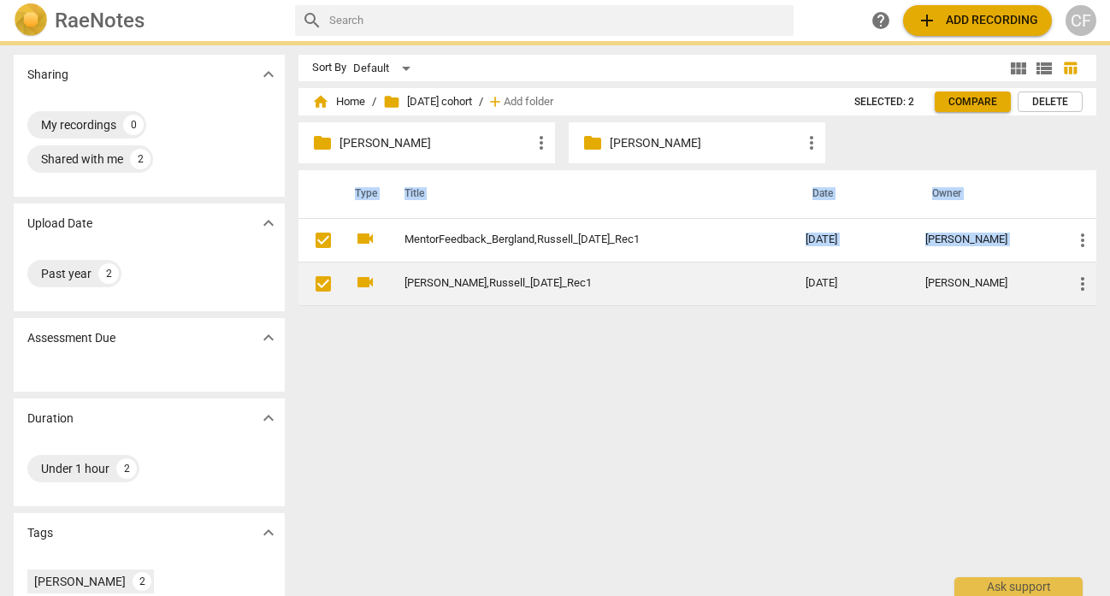
checkbox input "true"
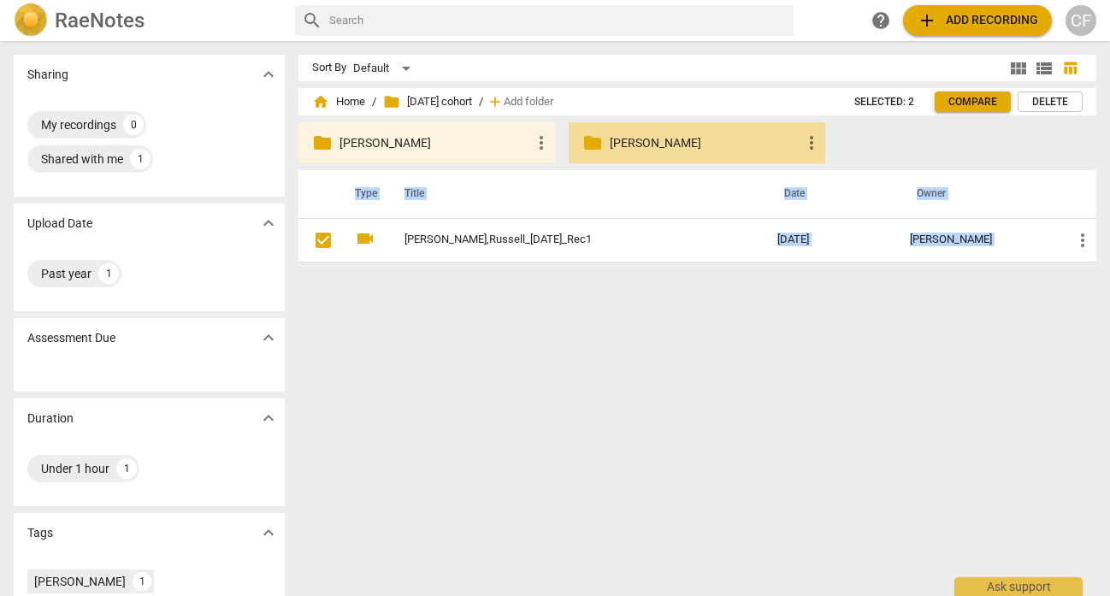
drag, startPoint x: 552, startPoint y: 280, endPoint x: 658, endPoint y: 141, distance: 173.9
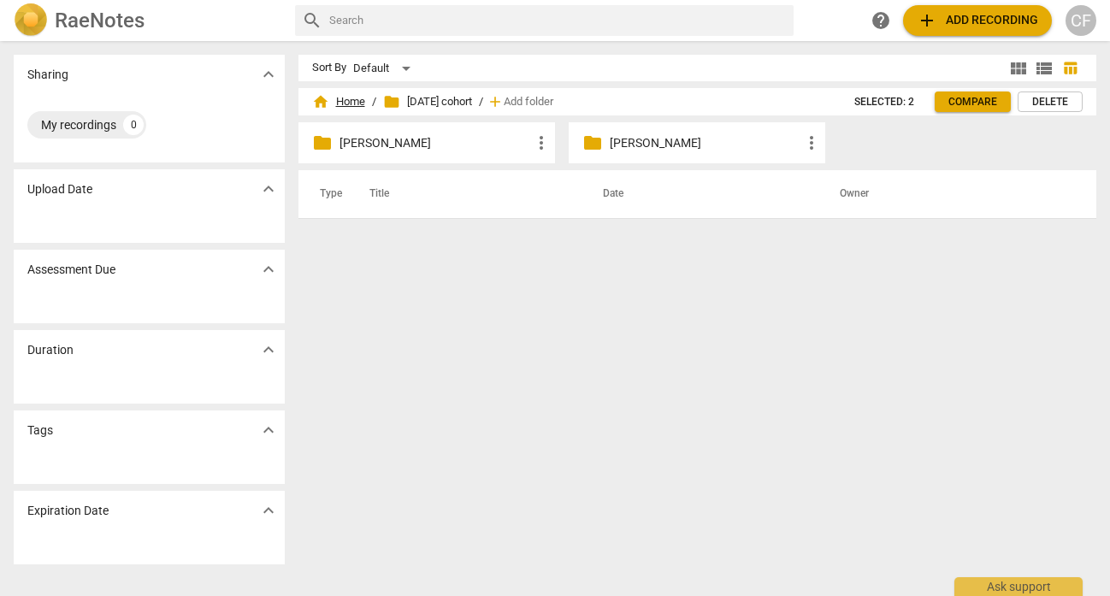
click at [336, 101] on span "home Home" at bounding box center [338, 101] width 53 height 17
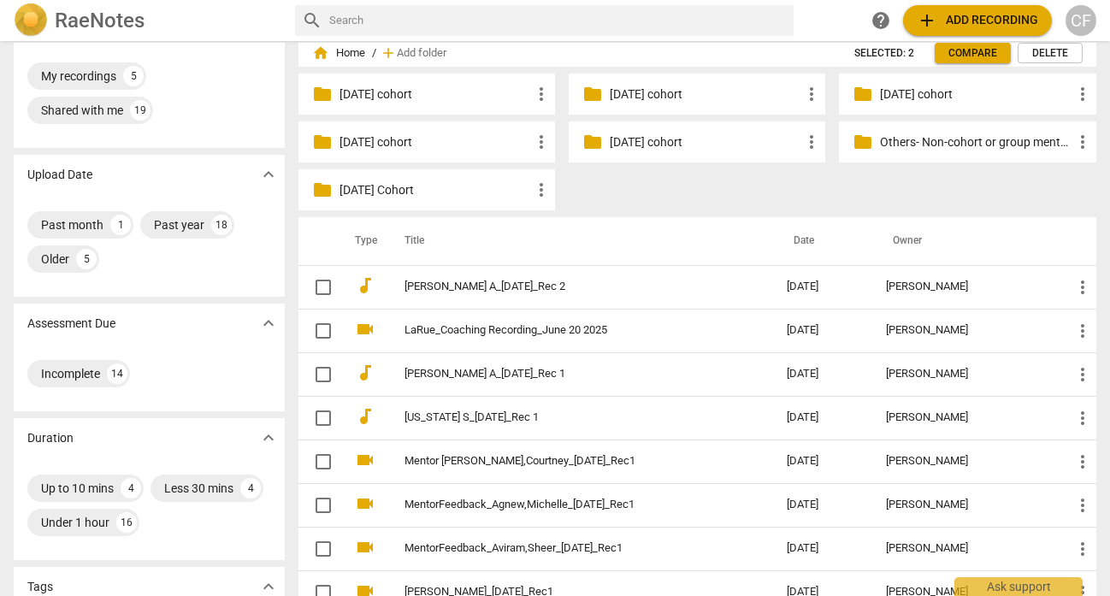
scroll to position [46, 0]
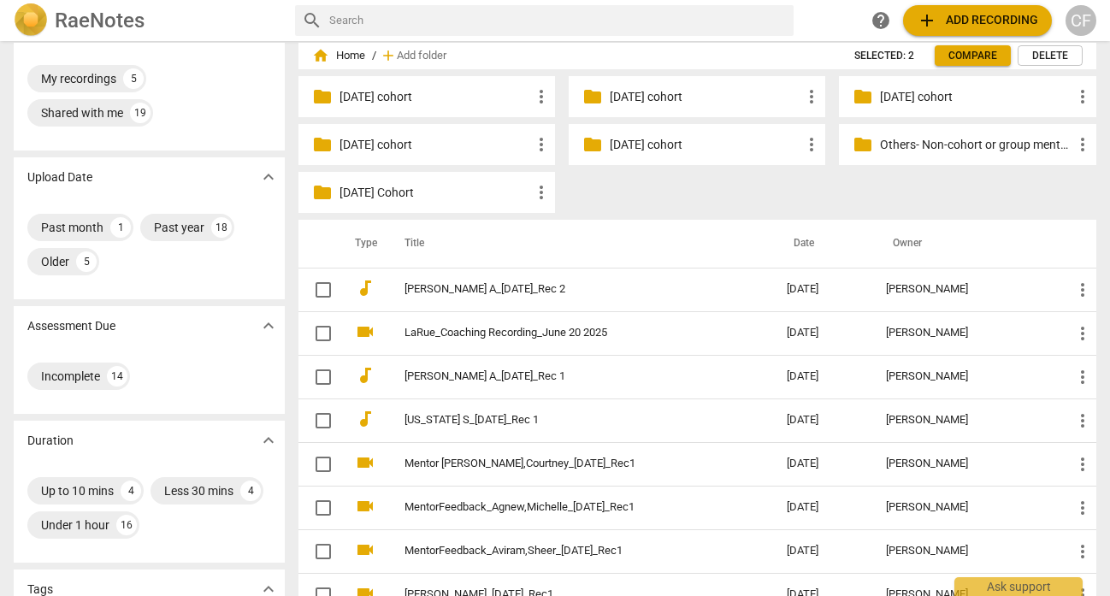
click at [682, 148] on p "[DATE] cohort" at bounding box center [706, 145] width 192 height 18
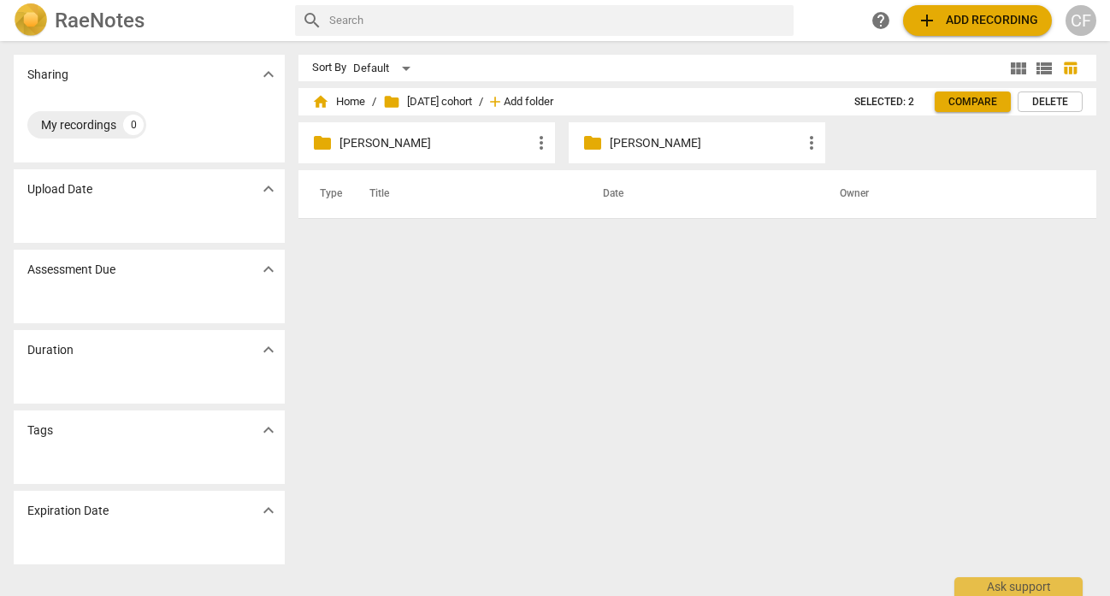
click at [553, 98] on span "Add folder" at bounding box center [529, 102] width 50 height 13
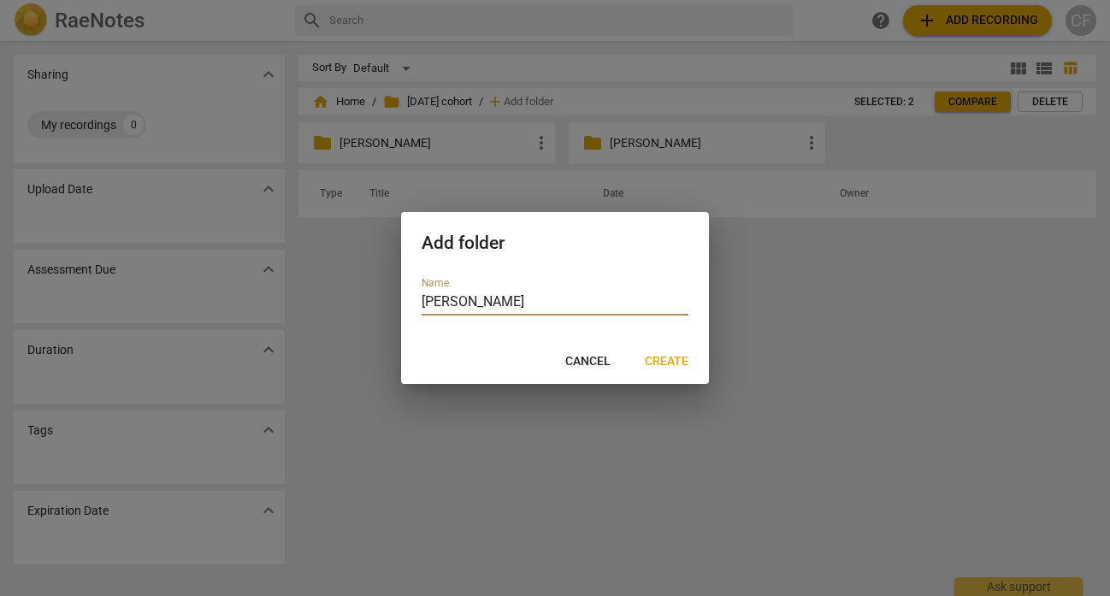
type input "[PERSON_NAME]"
click at [672, 362] on span "Create" at bounding box center [667, 361] width 44 height 17
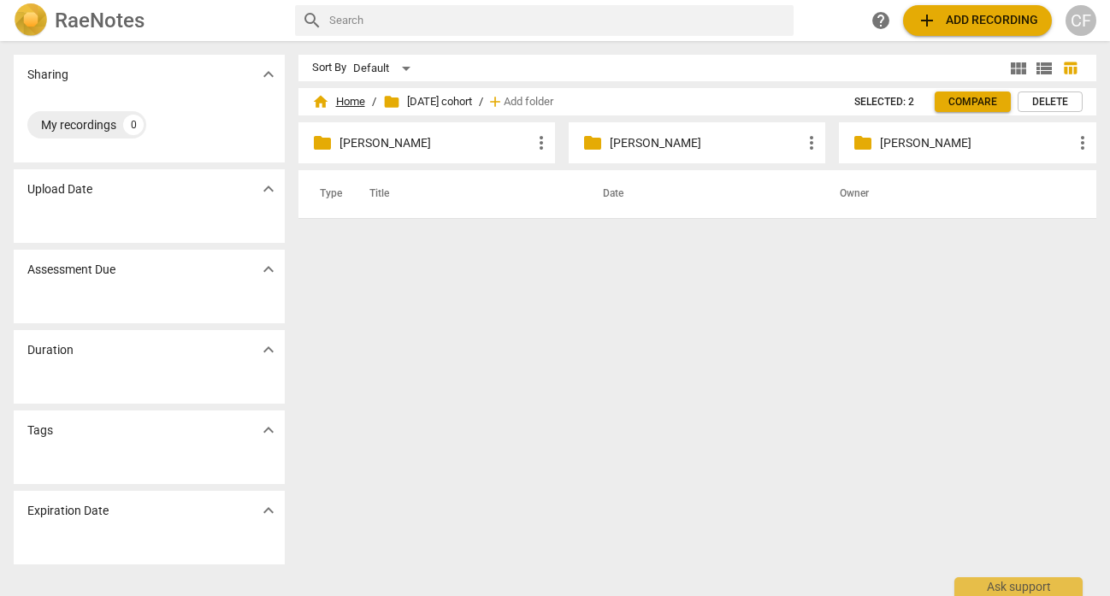
click at [352, 94] on span "home Home" at bounding box center [338, 101] width 53 height 17
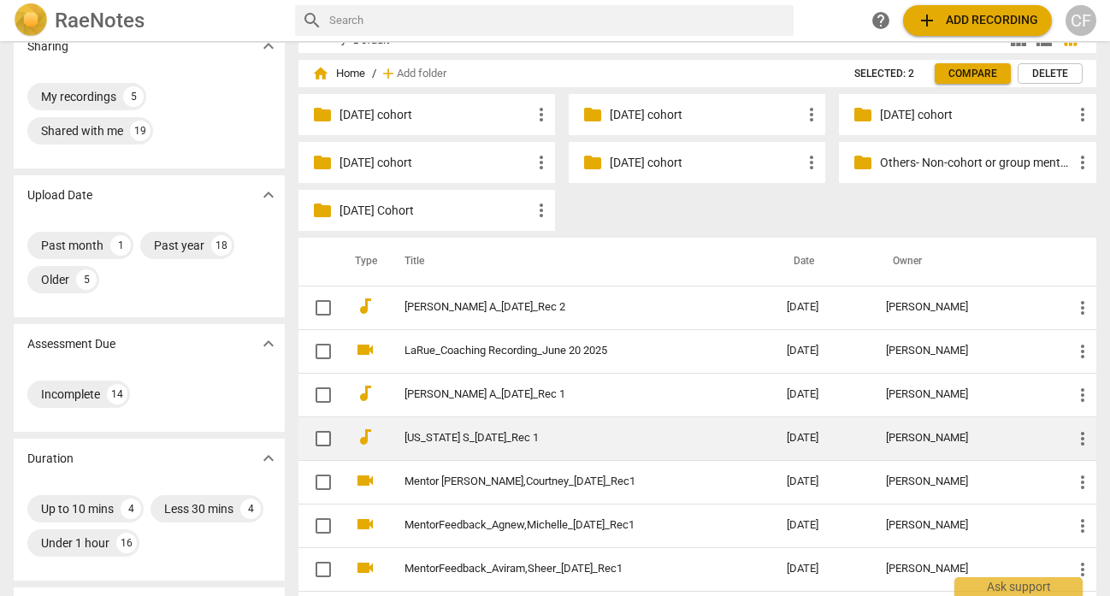
scroll to position [27, 0]
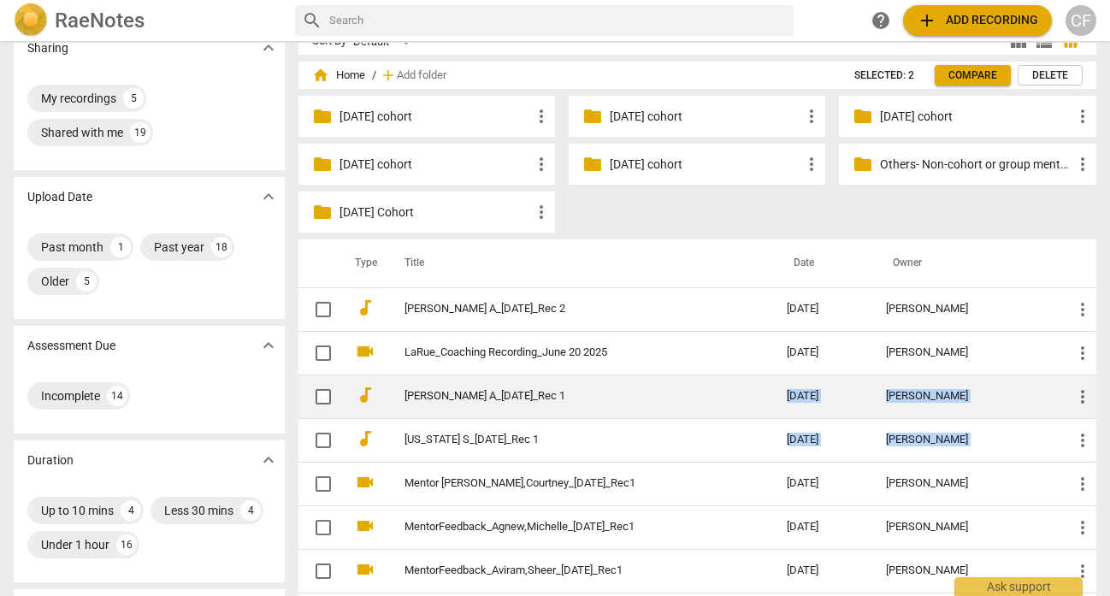
drag, startPoint x: 481, startPoint y: 490, endPoint x: 546, endPoint y: 389, distance: 120.5
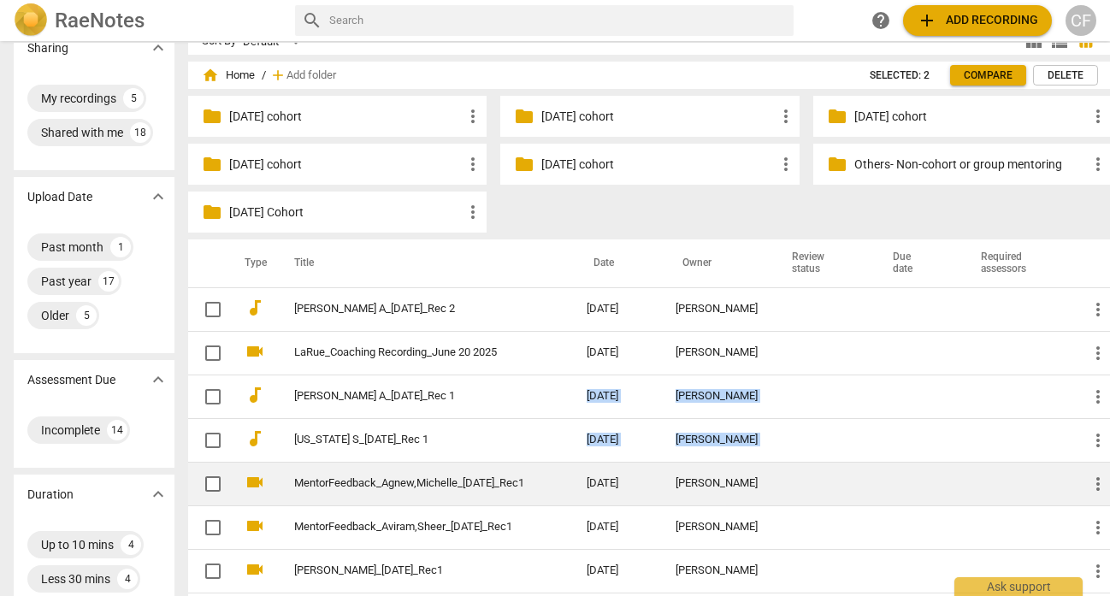
click at [611, 164] on p "[DATE] cohort" at bounding box center [657, 165] width 233 height 18
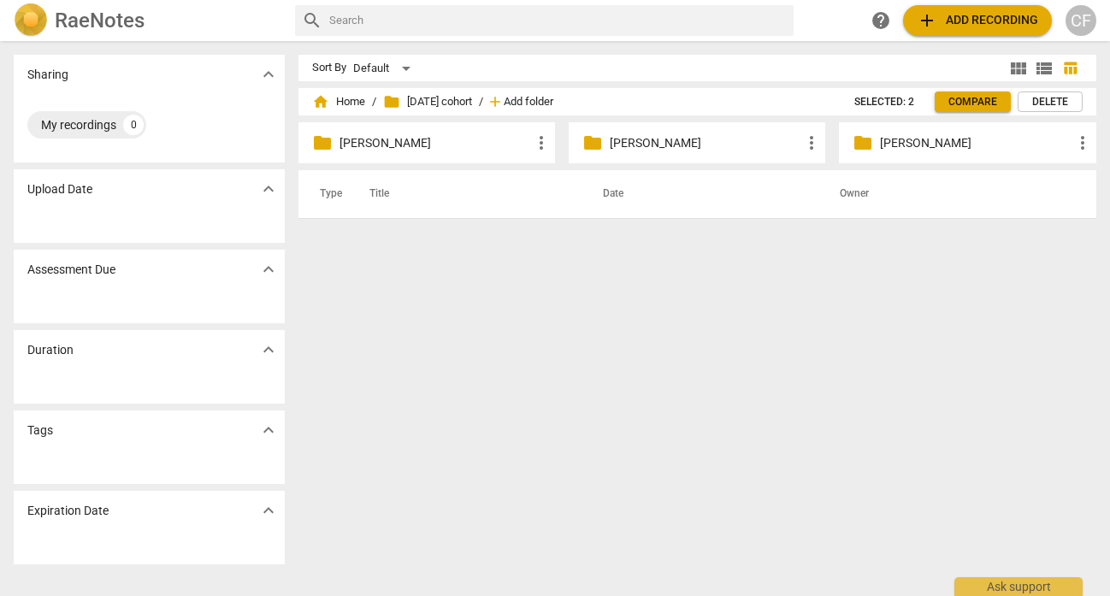
click at [546, 96] on span "Add folder" at bounding box center [529, 102] width 50 height 13
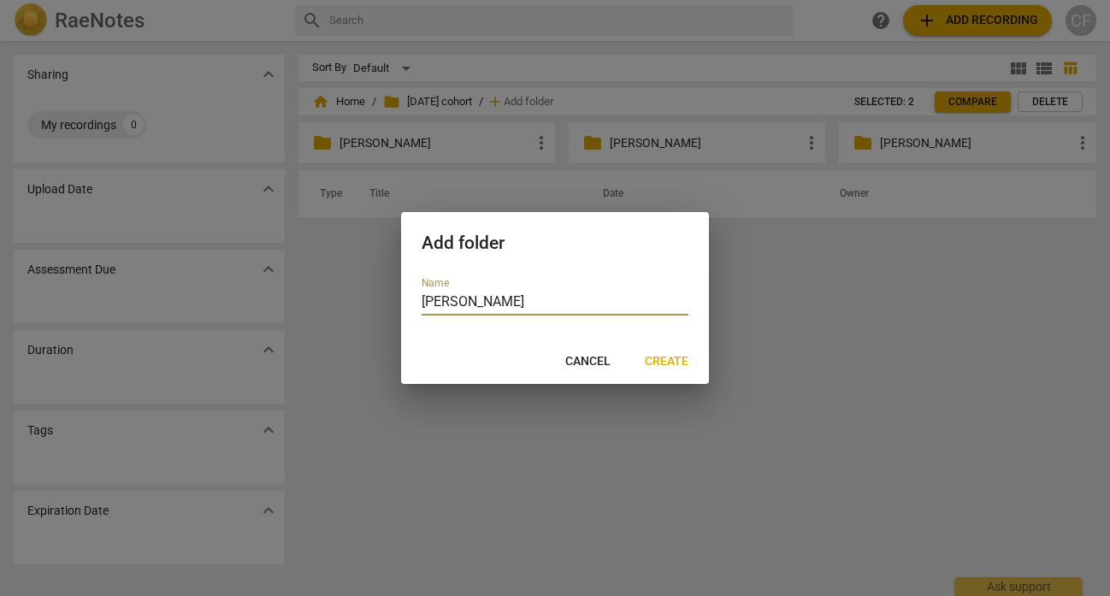
type input "[PERSON_NAME]"
click at [664, 362] on span "Create" at bounding box center [667, 361] width 44 height 17
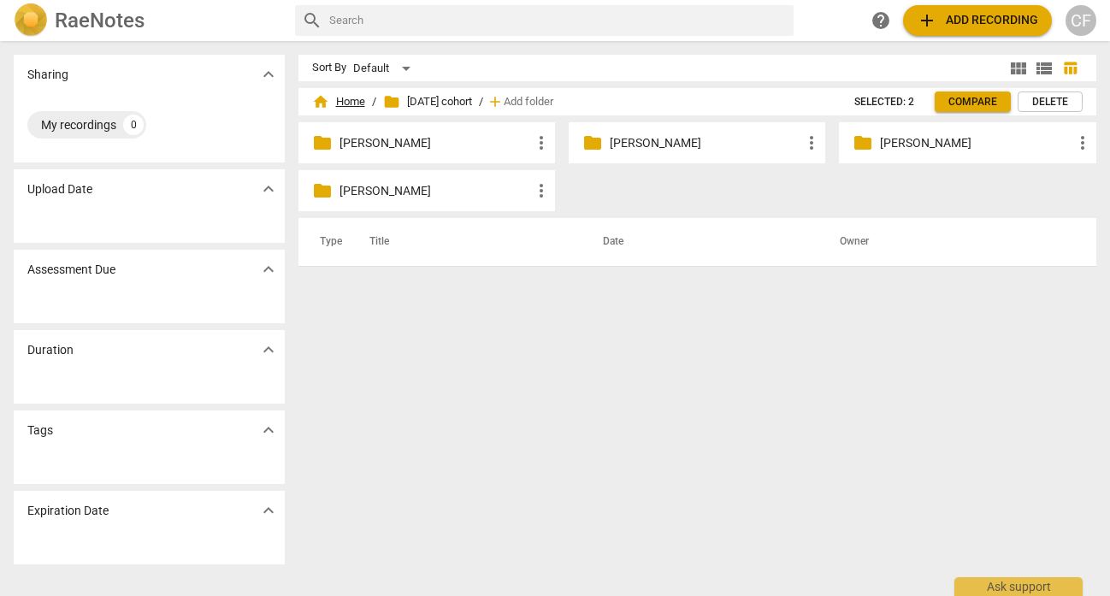
click at [357, 97] on span "home Home" at bounding box center [338, 101] width 53 height 17
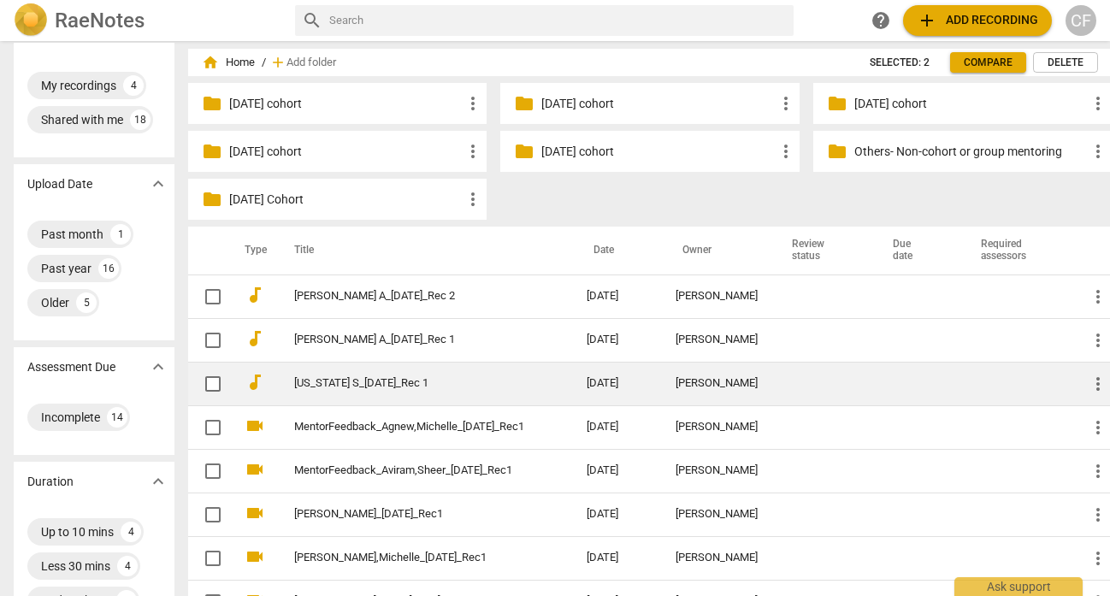
scroll to position [42, 0]
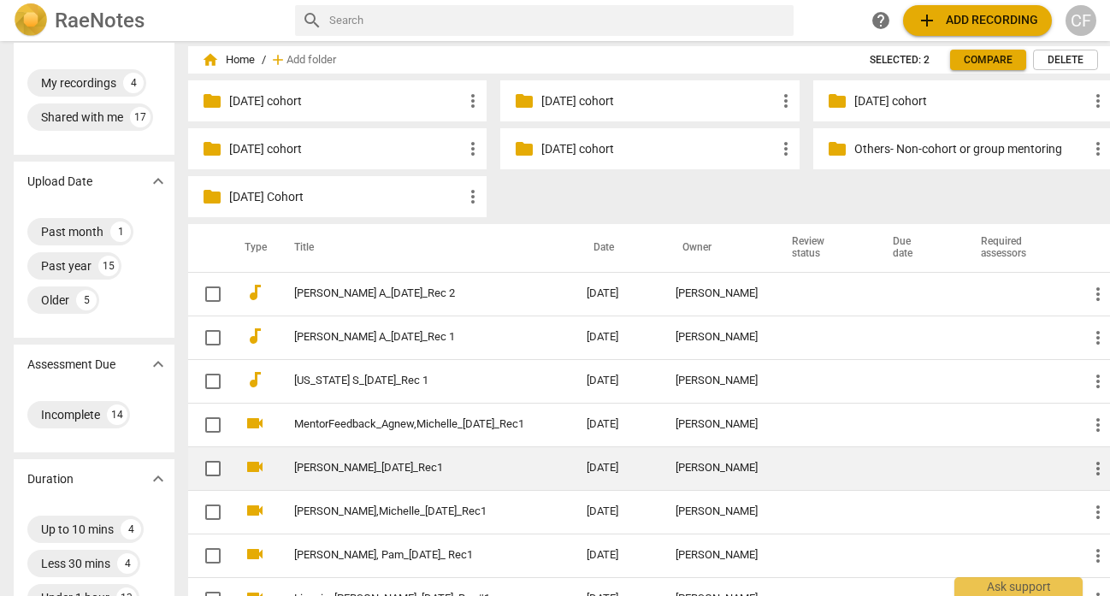
click at [616, 147] on p "[DATE] cohort" at bounding box center [657, 149] width 233 height 18
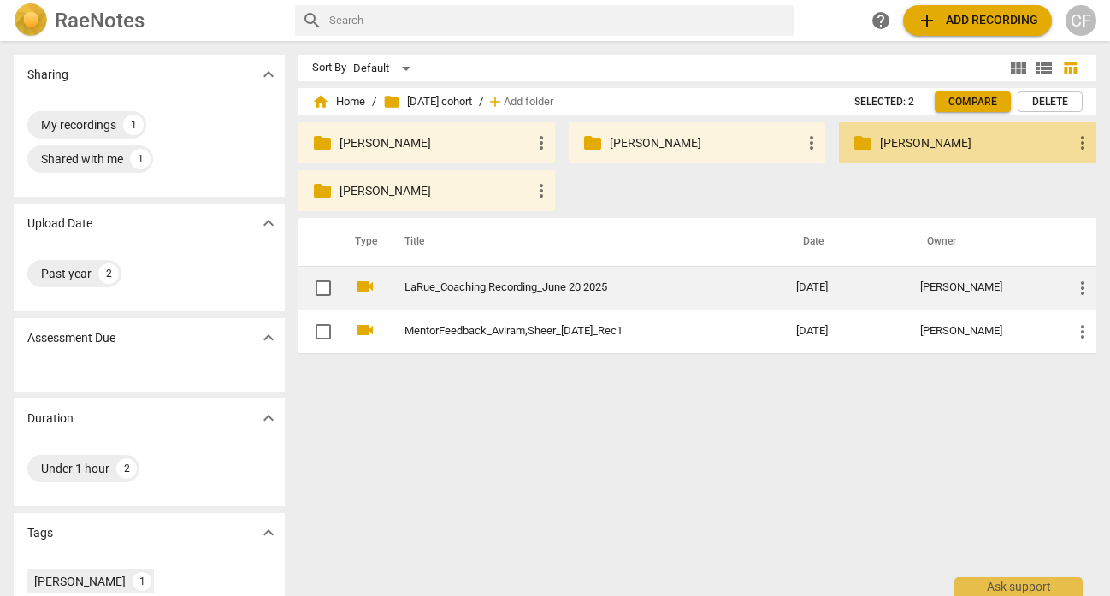
drag, startPoint x: 434, startPoint y: 288, endPoint x: 888, endPoint y: 140, distance: 476.8
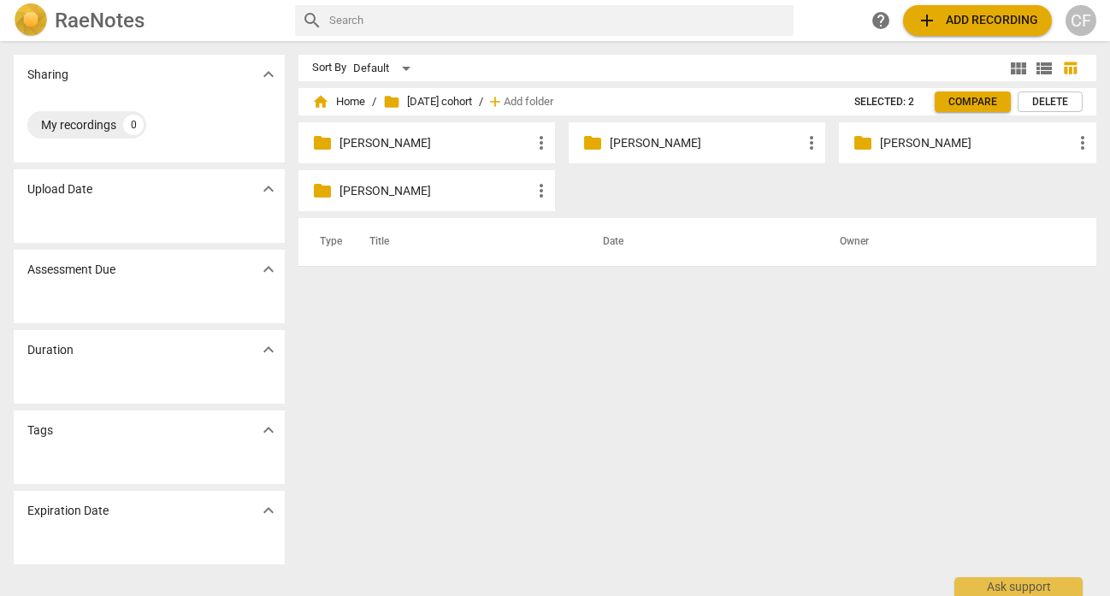
drag, startPoint x: 516, startPoint y: 292, endPoint x: 446, endPoint y: 7, distance: 293.3
click at [550, 99] on span "Add folder" at bounding box center [529, 102] width 50 height 13
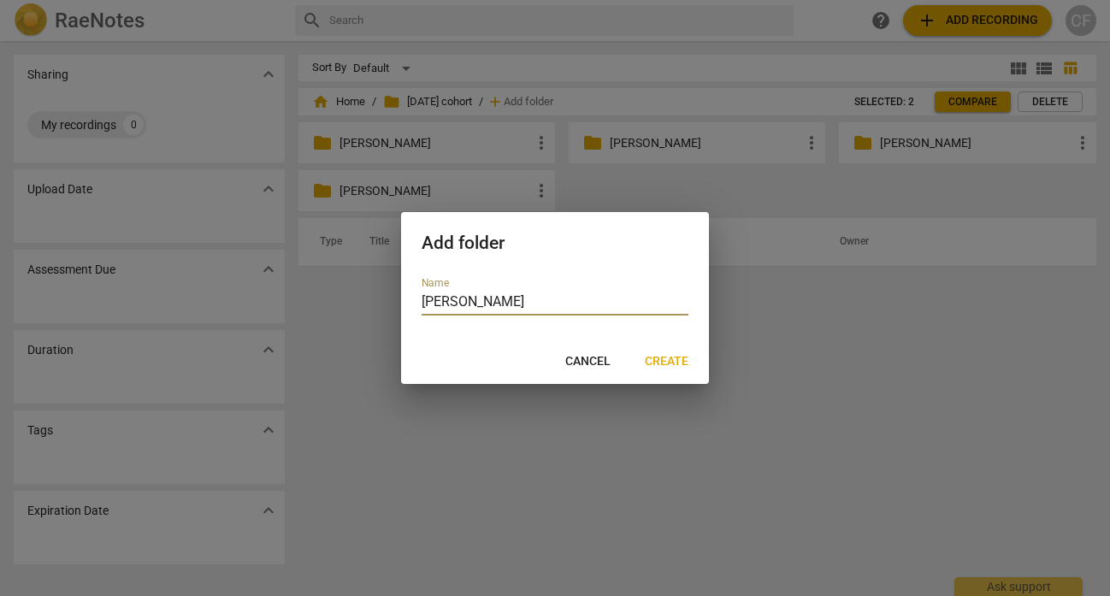
type input "[PERSON_NAME]"
click at [670, 360] on span "Create" at bounding box center [667, 361] width 44 height 17
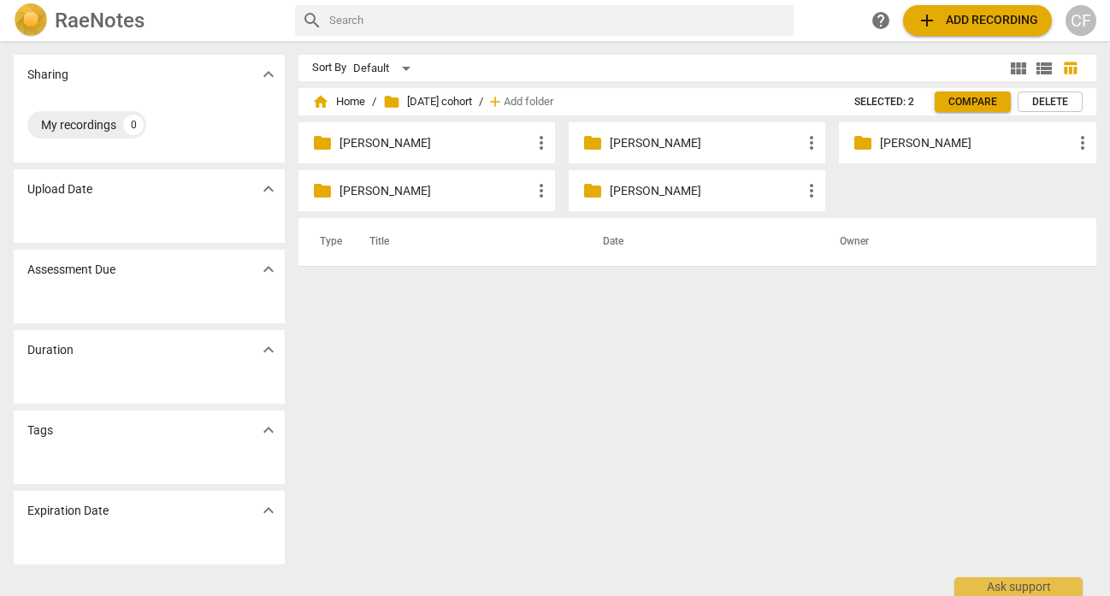
click at [471, 103] on span "folder [DATE] cohort" at bounding box center [427, 101] width 89 height 17
click at [353, 98] on span "home Home" at bounding box center [338, 101] width 53 height 17
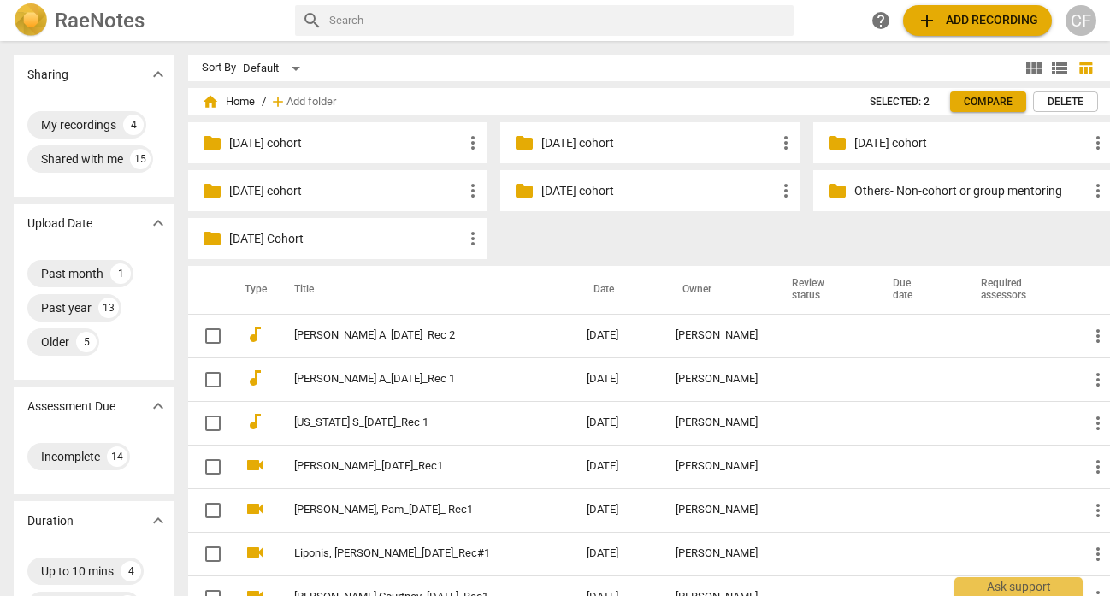
click at [598, 196] on p "[DATE] cohort" at bounding box center [657, 191] width 233 height 18
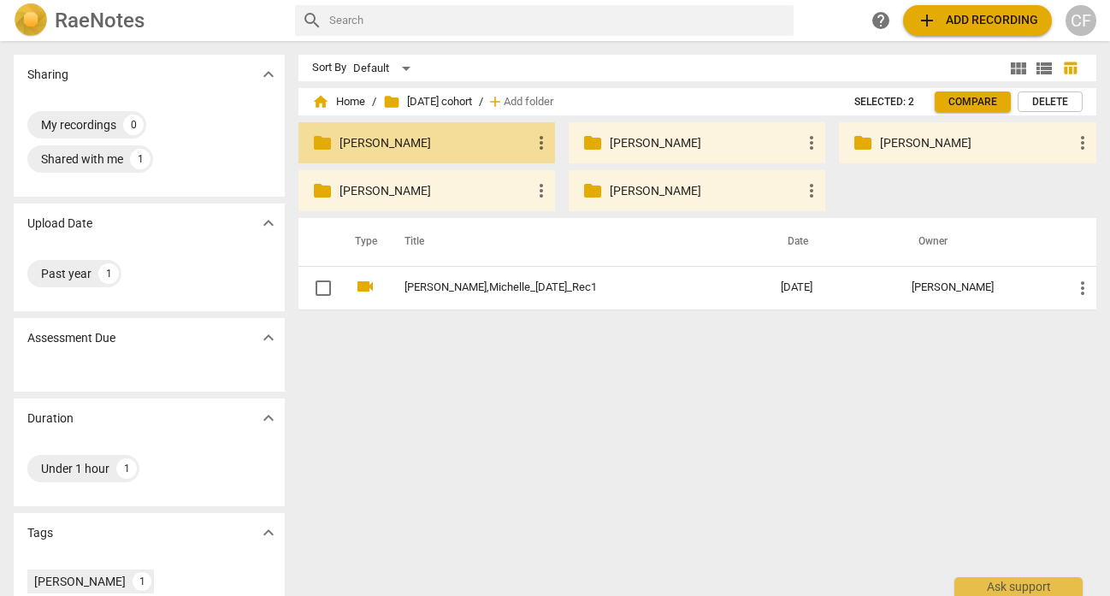
drag, startPoint x: 458, startPoint y: 332, endPoint x: 391, endPoint y: 145, distance: 198.0
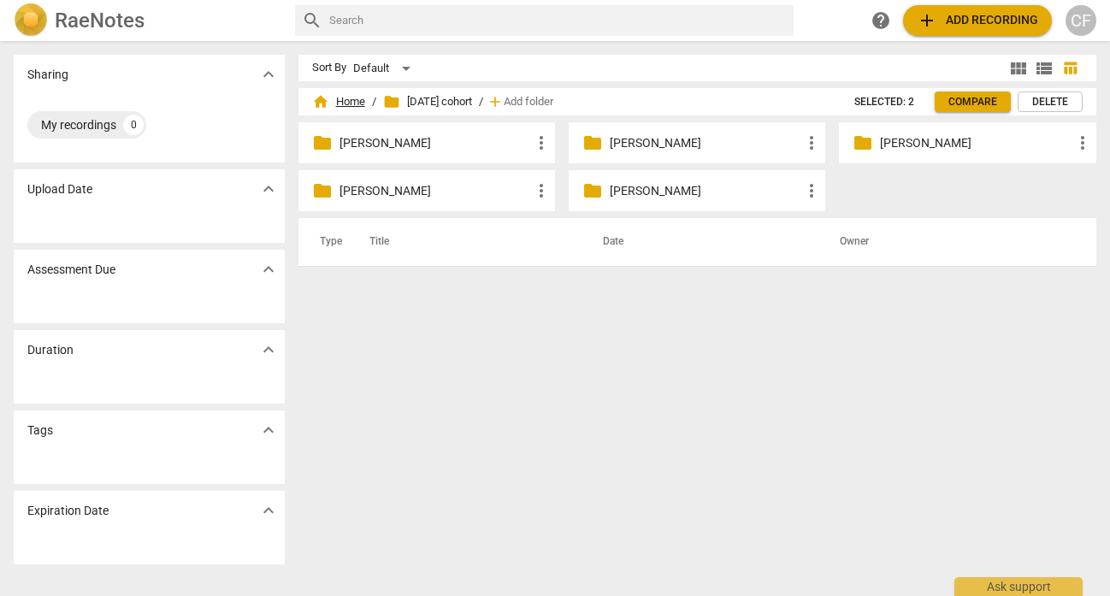
click at [351, 97] on span "home Home" at bounding box center [338, 101] width 53 height 17
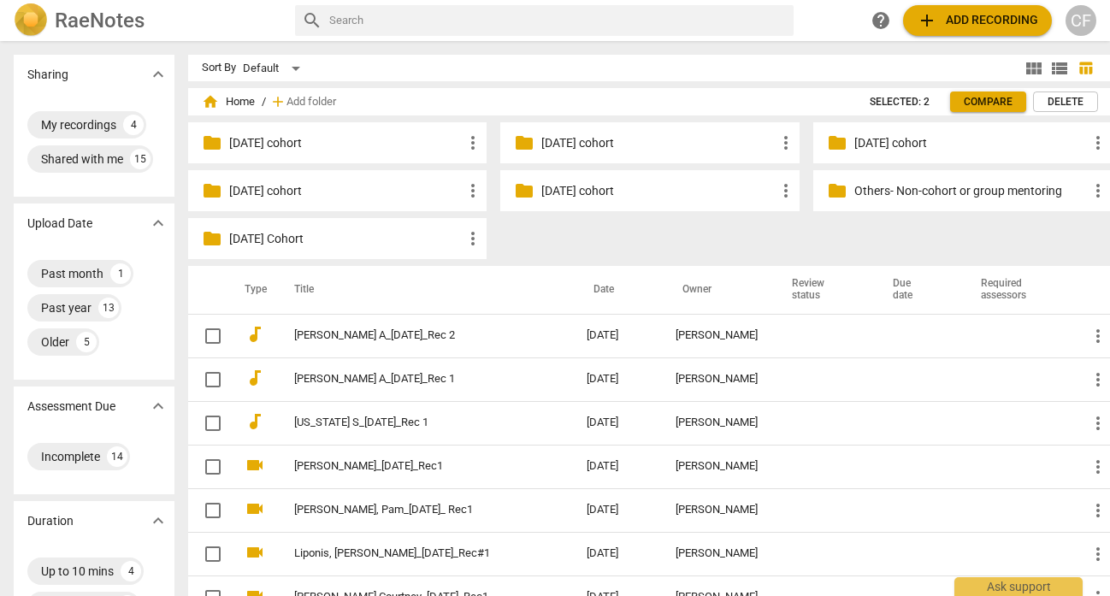
click at [549, 188] on p "[DATE] cohort" at bounding box center [657, 191] width 233 height 18
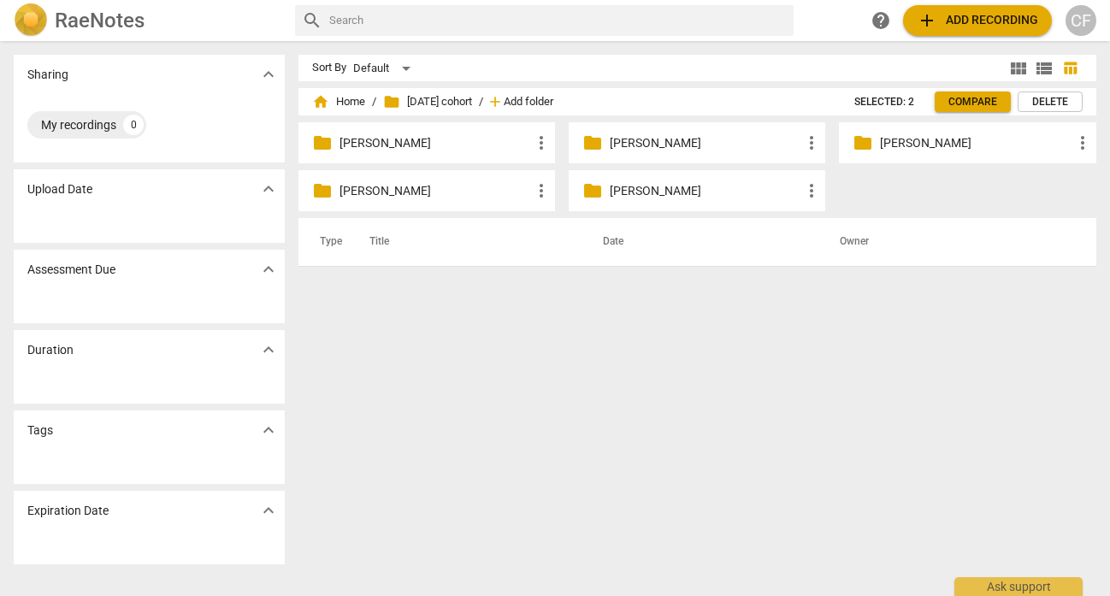
click at [550, 104] on span "Add folder" at bounding box center [529, 102] width 50 height 13
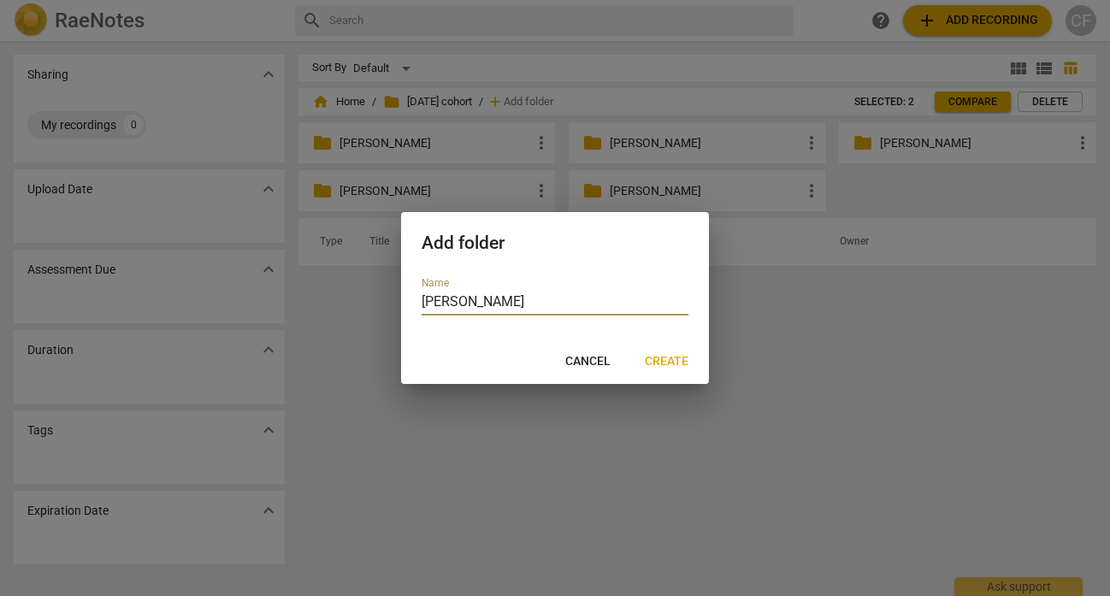
type input "[PERSON_NAME]"
click at [668, 359] on span "Create" at bounding box center [667, 361] width 44 height 17
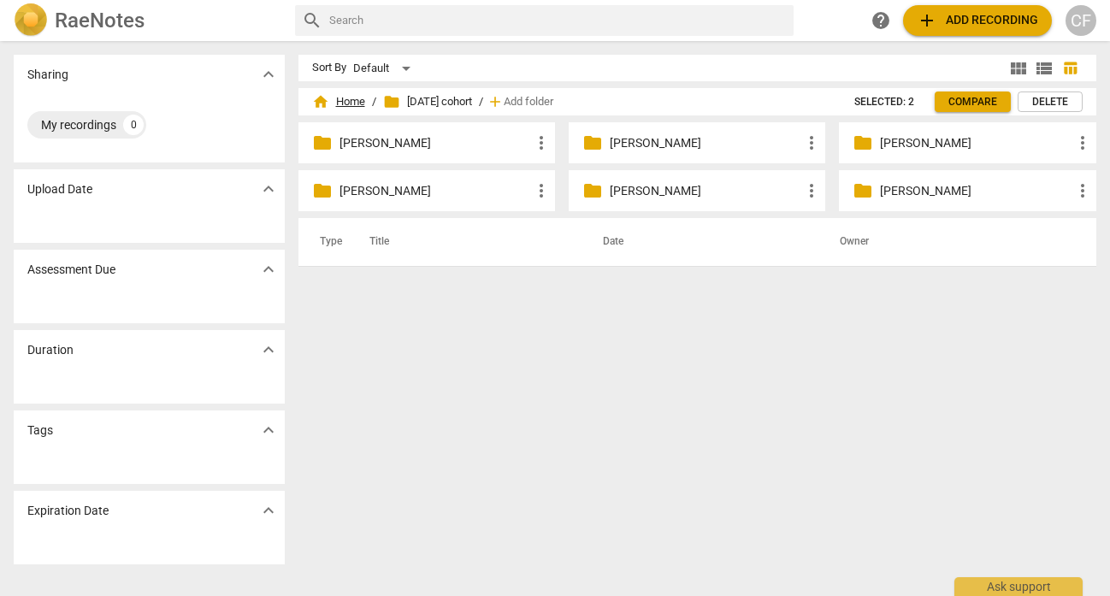
click at [358, 100] on span "home Home" at bounding box center [338, 101] width 53 height 17
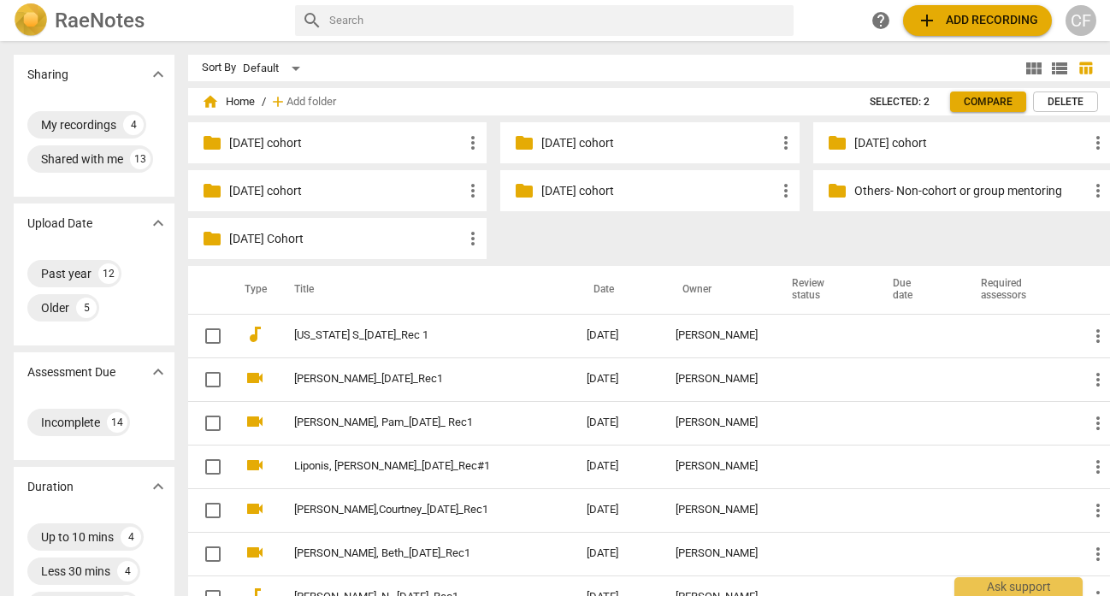
click at [576, 184] on p "[DATE] cohort" at bounding box center [657, 191] width 233 height 18
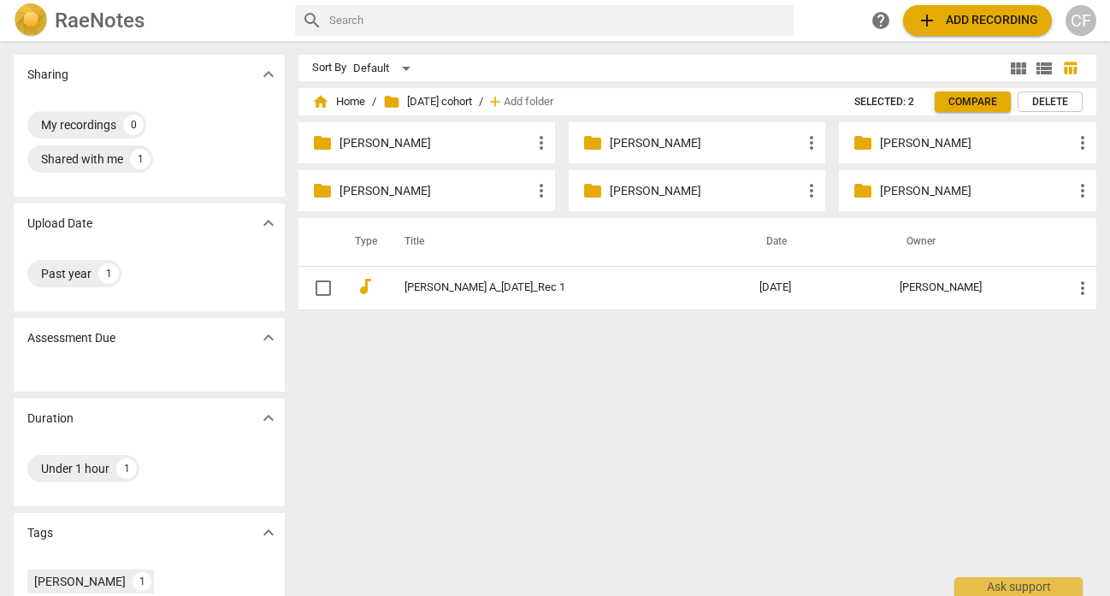
drag, startPoint x: 454, startPoint y: 331, endPoint x: 593, endPoint y: 174, distance: 209.0
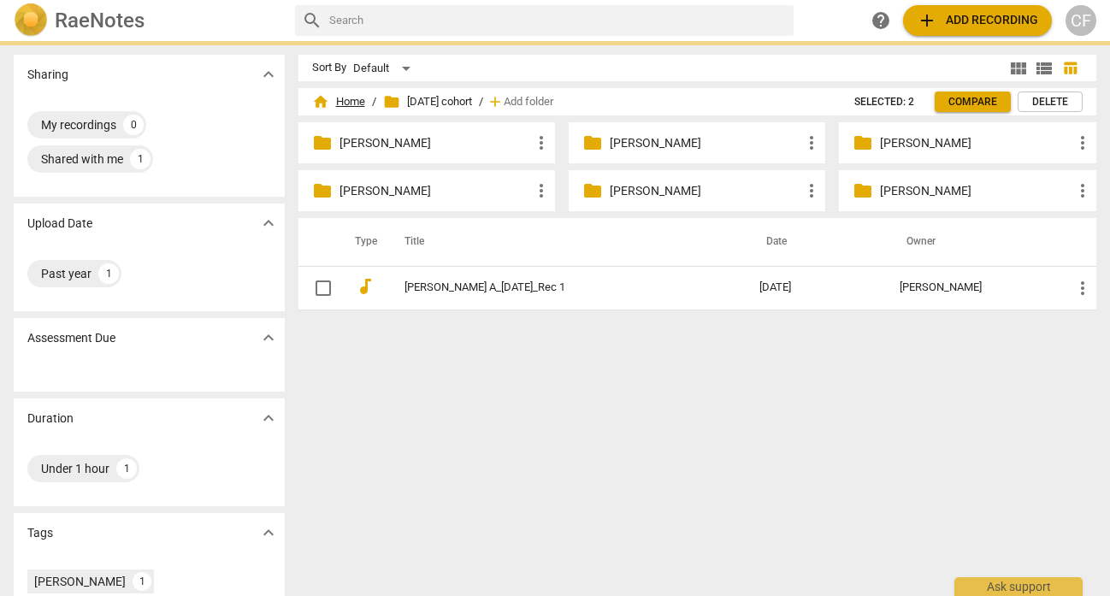
click at [344, 106] on span "home Home" at bounding box center [338, 101] width 53 height 17
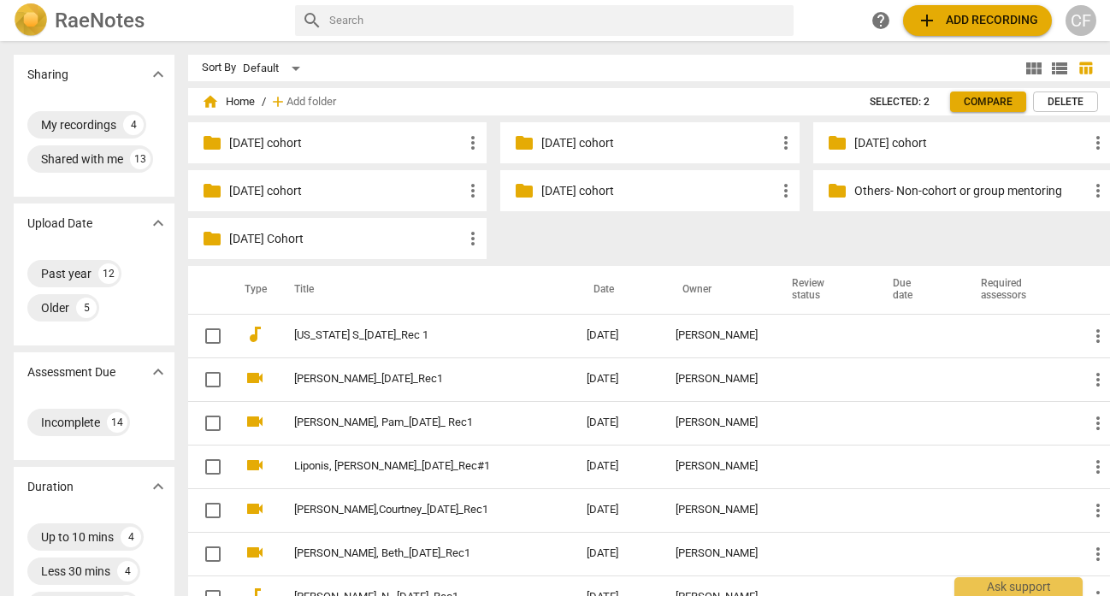
click at [589, 190] on p "[DATE] cohort" at bounding box center [657, 191] width 233 height 18
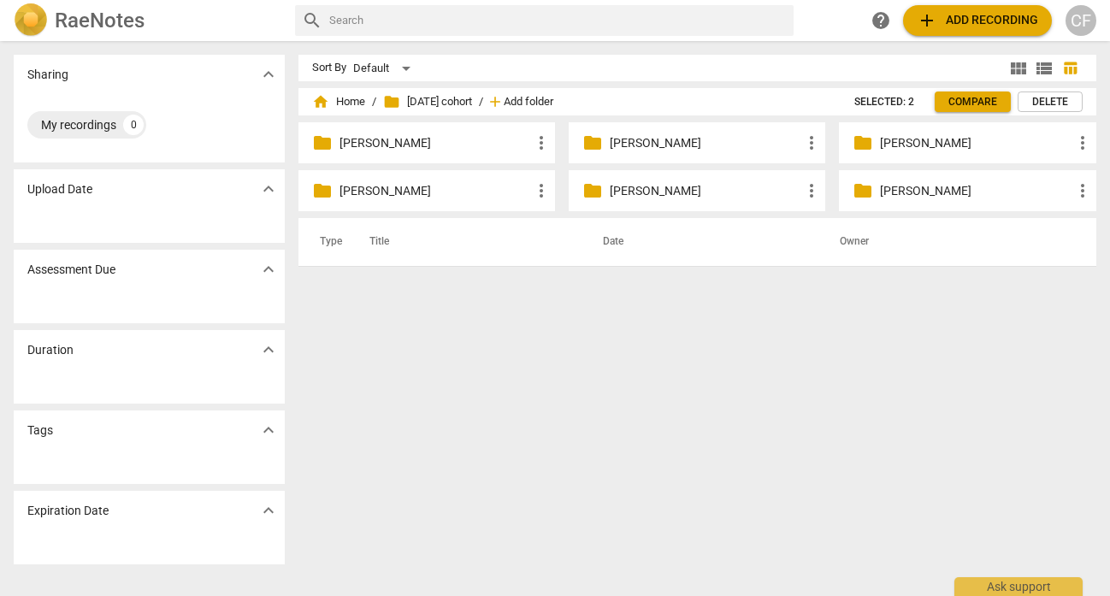
click at [542, 106] on span "Add folder" at bounding box center [529, 102] width 50 height 13
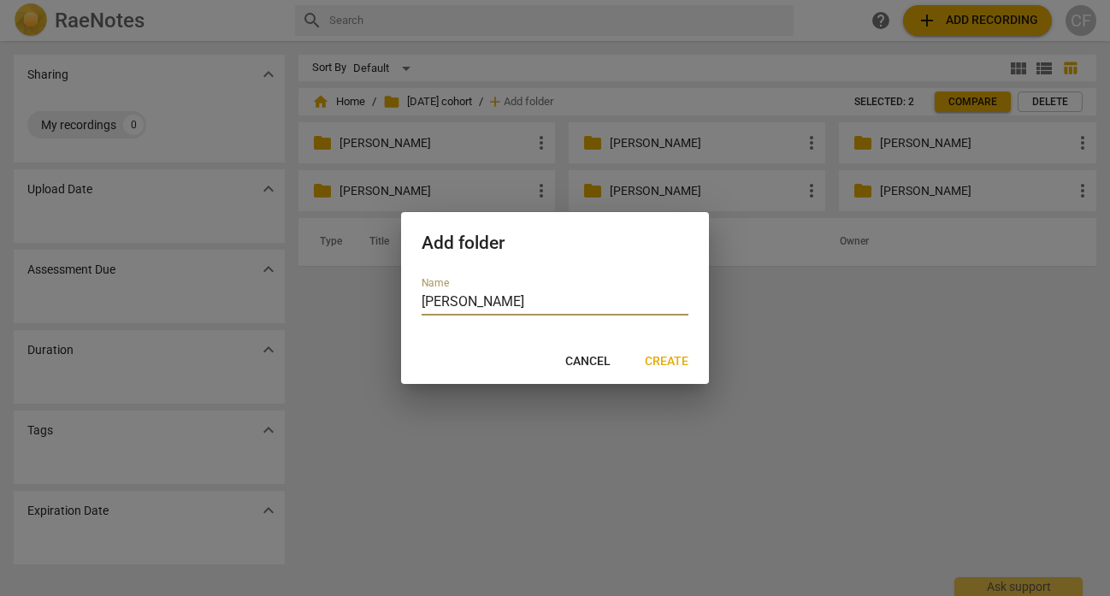
type input "[PERSON_NAME]"
click at [675, 357] on span "Create" at bounding box center [667, 361] width 44 height 17
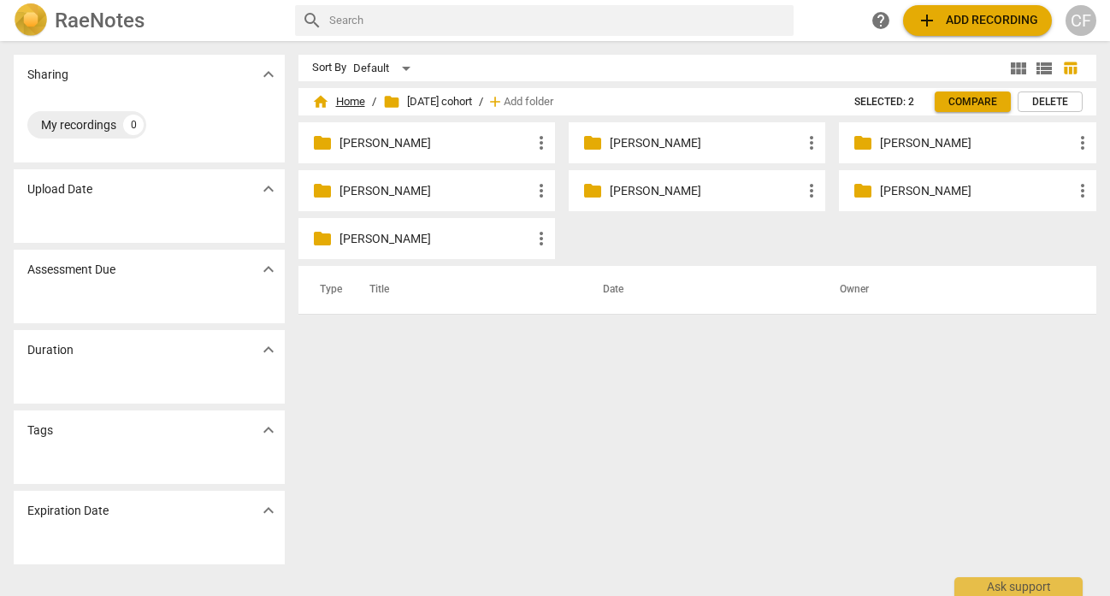
click at [357, 102] on span "home Home" at bounding box center [338, 101] width 53 height 17
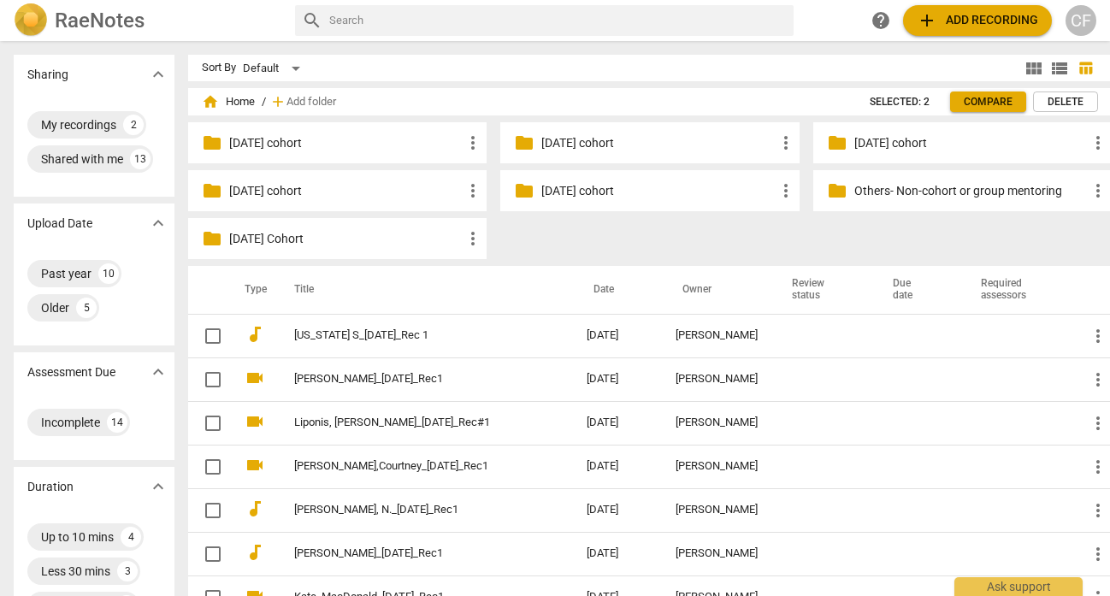
click at [589, 196] on p "[DATE] cohort" at bounding box center [657, 191] width 233 height 18
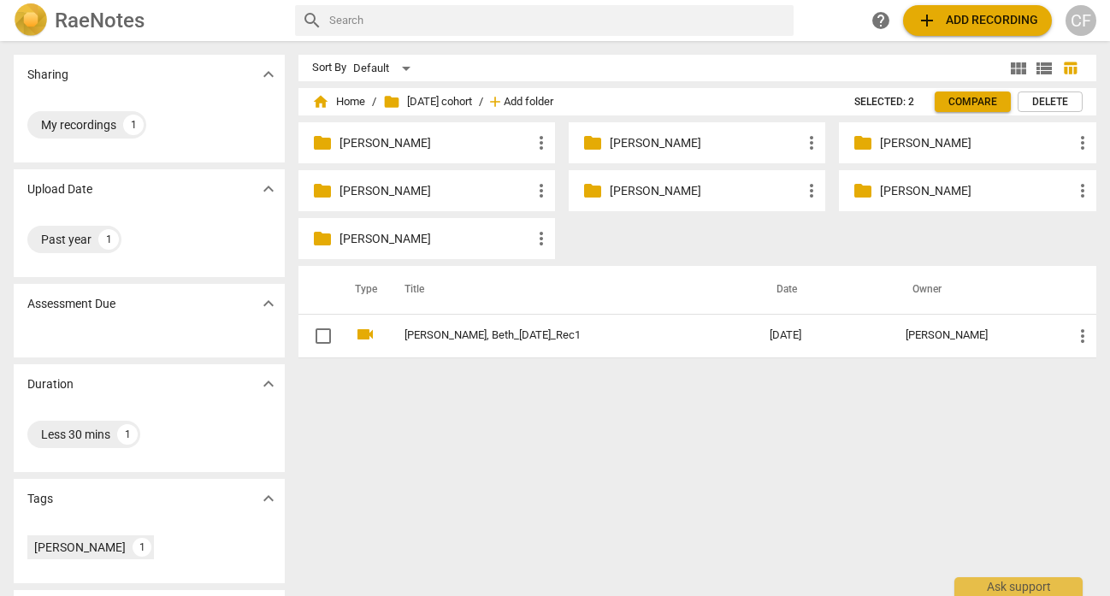
click at [548, 103] on span "Add folder" at bounding box center [529, 102] width 50 height 13
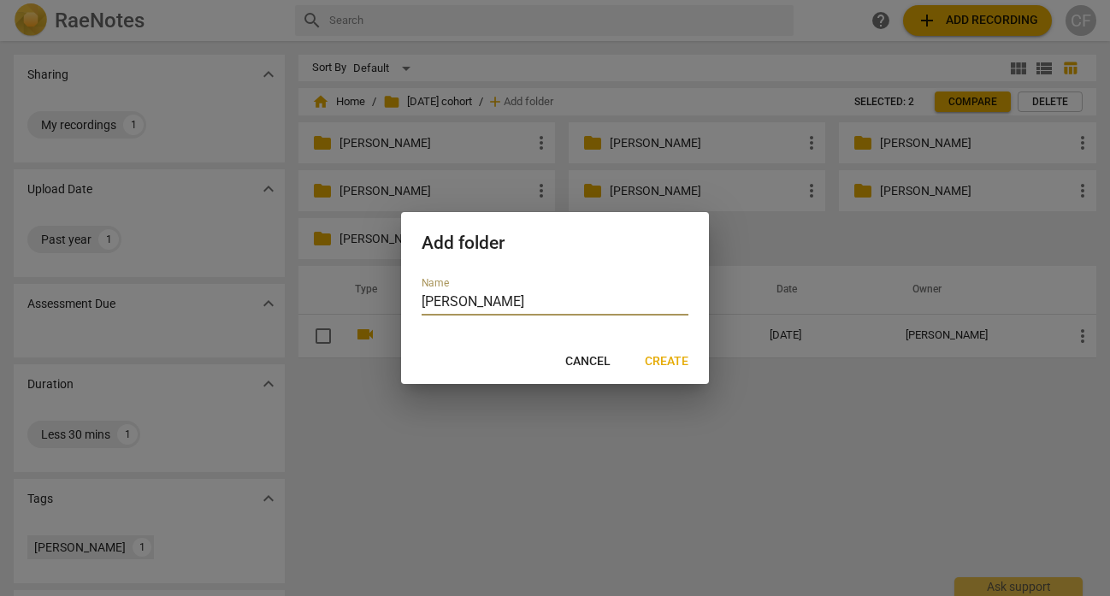
type input "[PERSON_NAME]"
click at [653, 363] on span "Create" at bounding box center [667, 361] width 44 height 17
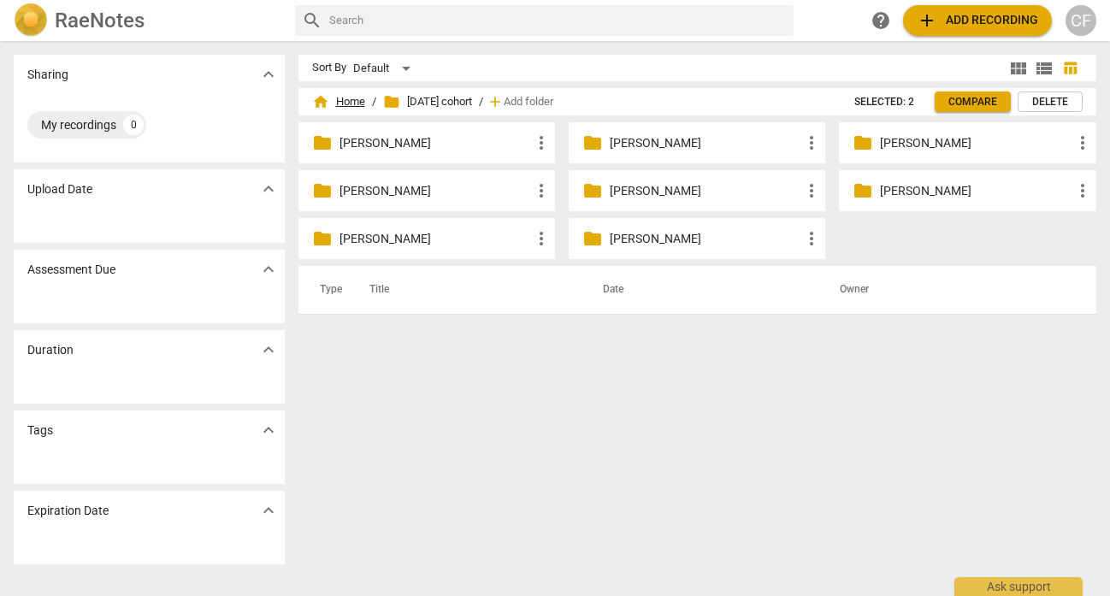
click at [352, 101] on span "home Home" at bounding box center [338, 101] width 53 height 17
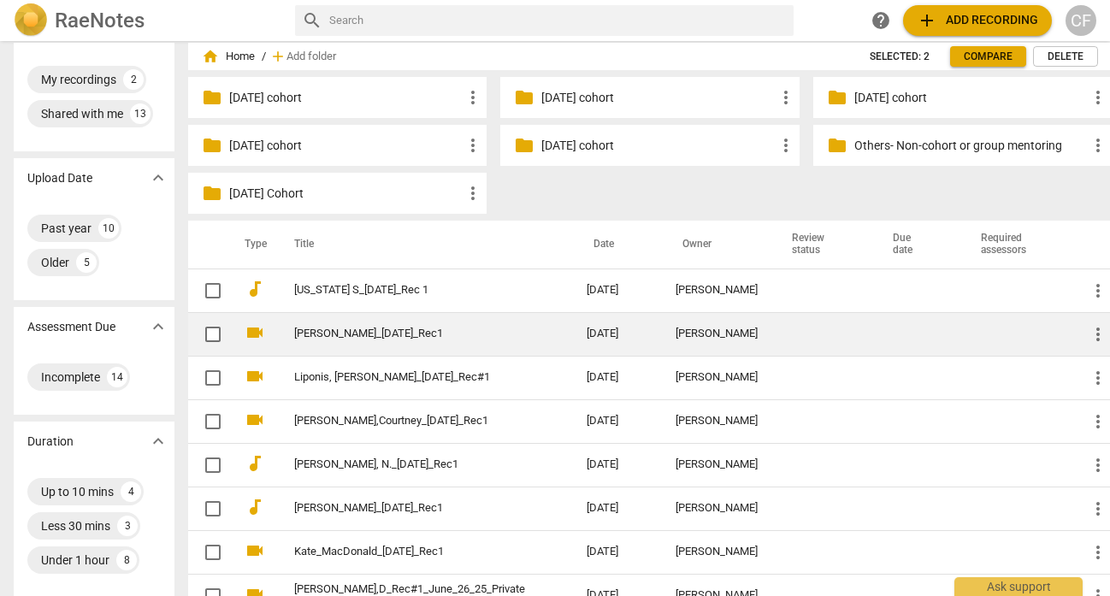
scroll to position [40, 0]
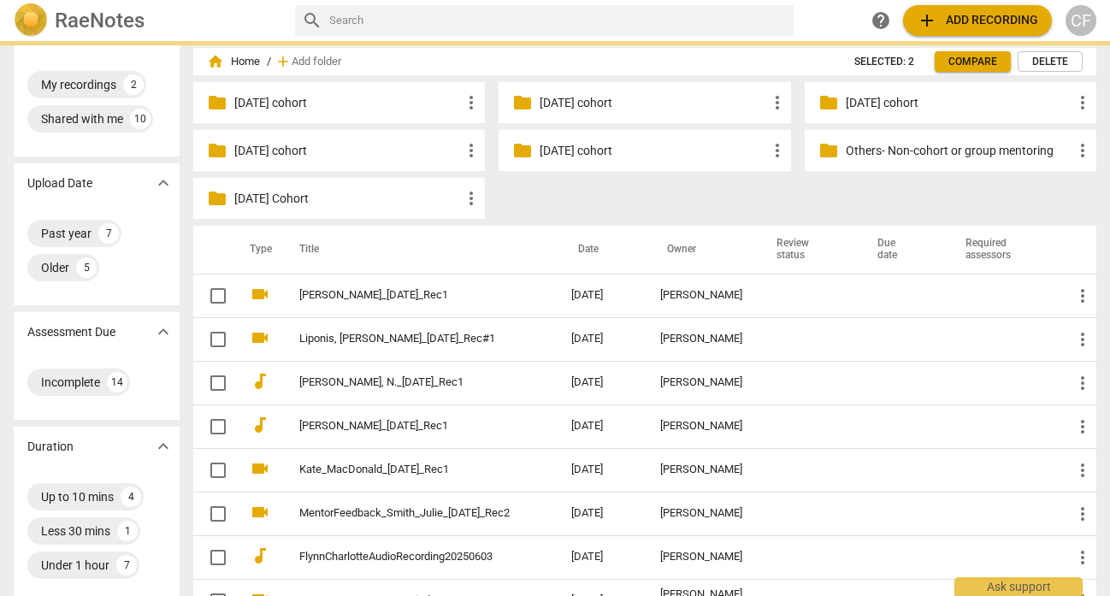
click at [894, 152] on p "Others- Non-cohort or group mentoring" at bounding box center [959, 151] width 227 height 18
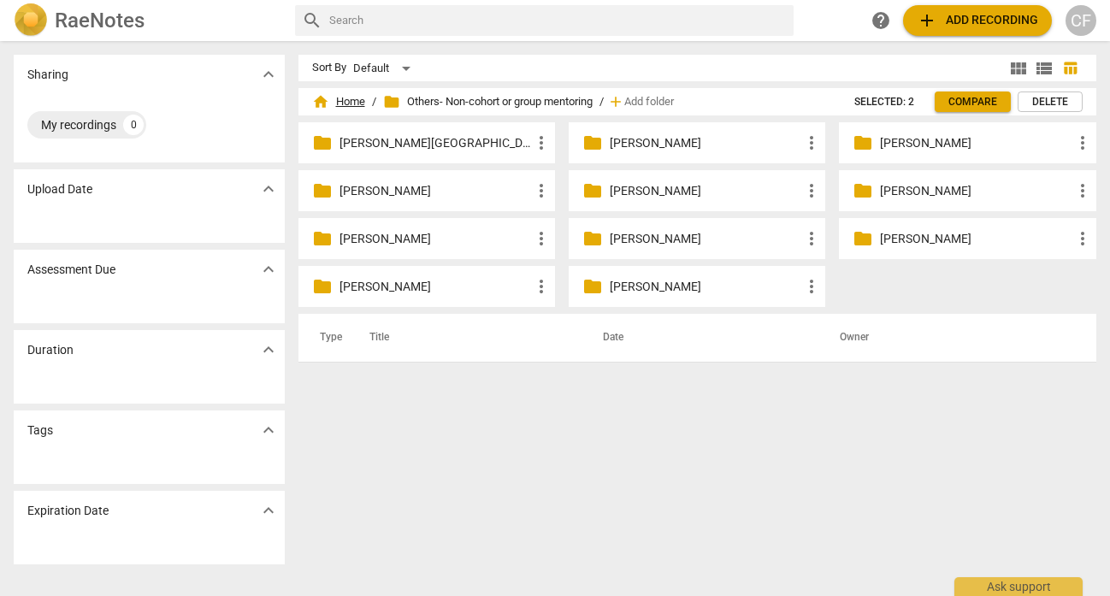
click at [347, 101] on span "home Home" at bounding box center [338, 101] width 53 height 17
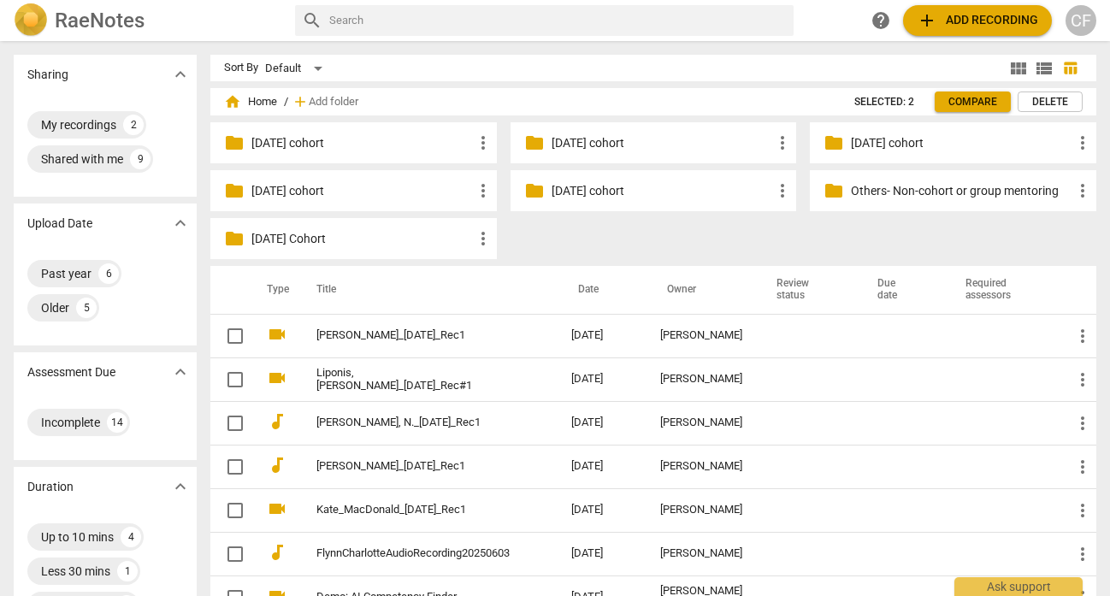
click at [619, 186] on p "[DATE] cohort" at bounding box center [662, 191] width 221 height 18
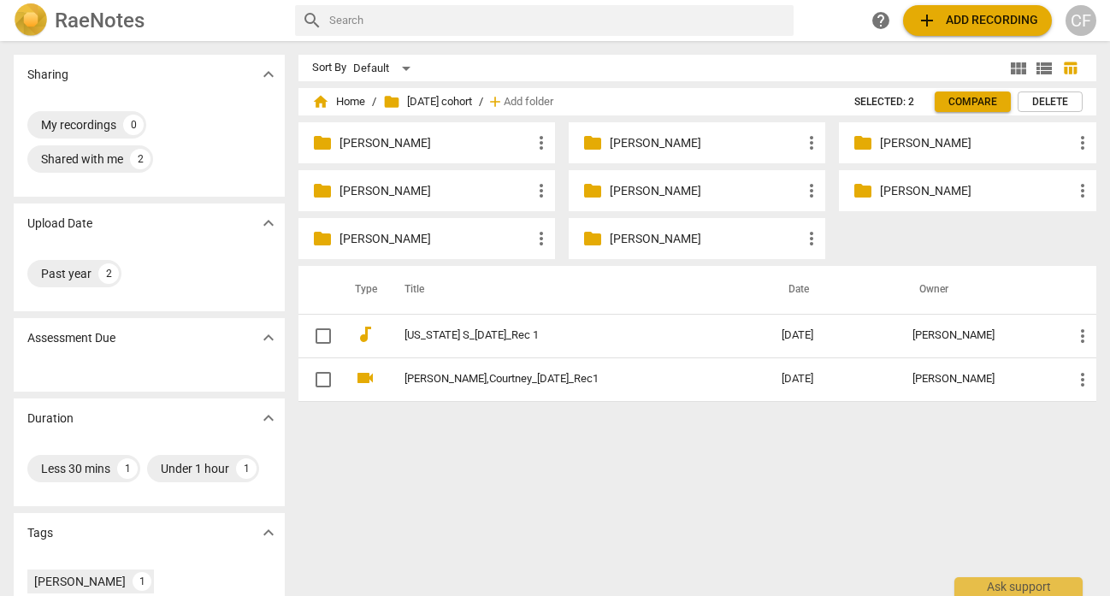
click at [560, 92] on div "home Home / folder [DATE] cohort / add Add folder" at bounding box center [573, 101] width 523 height 27
click at [553, 106] on span "Add folder" at bounding box center [529, 102] width 50 height 13
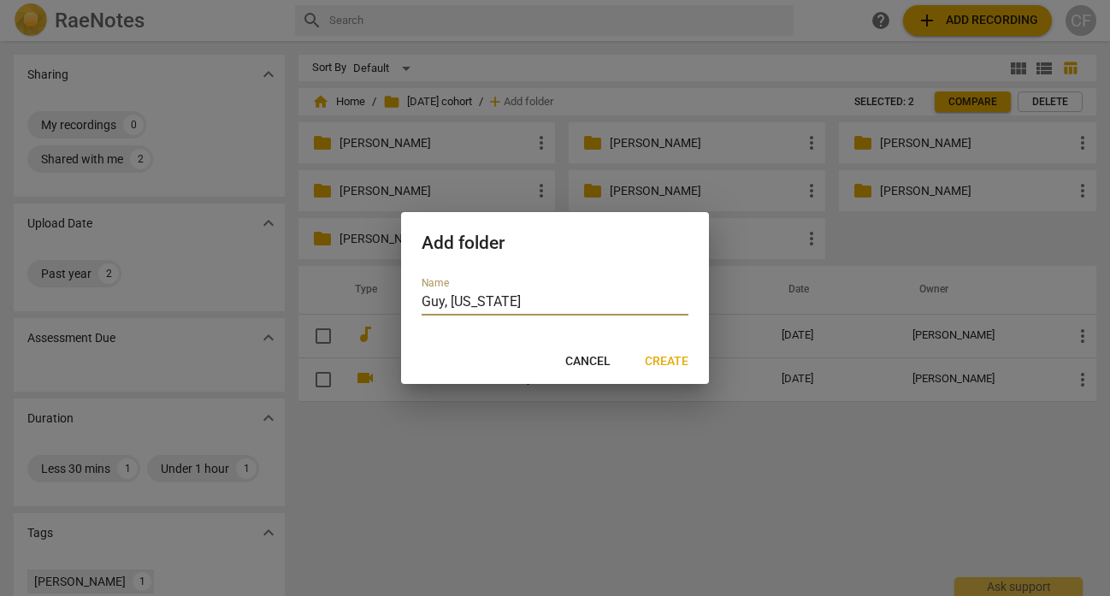
type input "Guy, [US_STATE]"
click at [678, 357] on span "Create" at bounding box center [667, 361] width 44 height 17
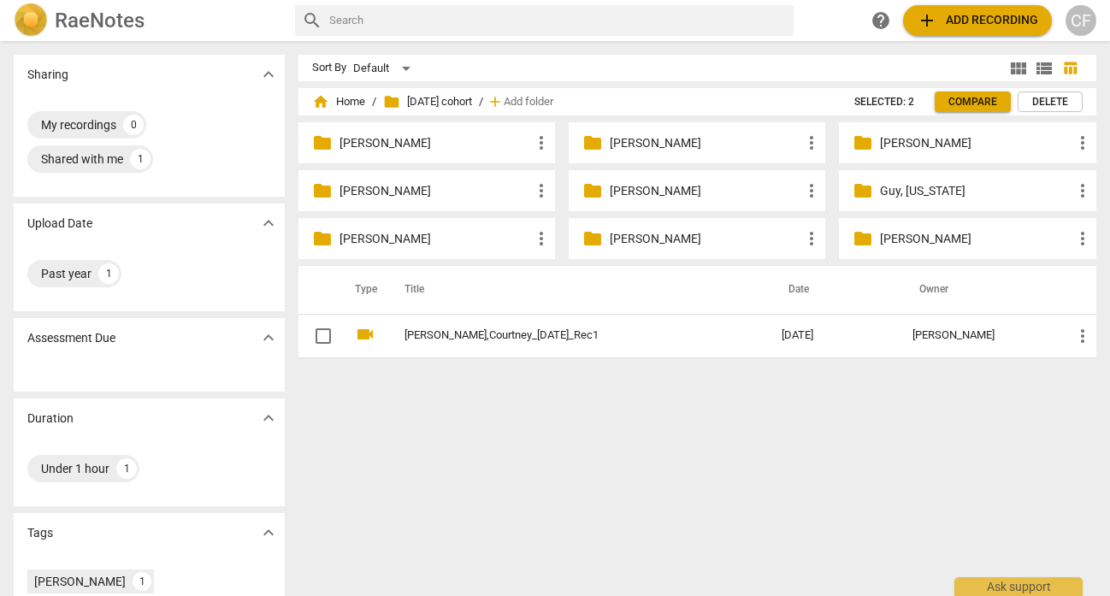
drag, startPoint x: 533, startPoint y: 377, endPoint x: 898, endPoint y: 238, distance: 390.9
click at [898, 238] on div "Sort By Default view_module view_list table_chart home Home / folder [DATE] coh…" at bounding box center [704, 319] width 812 height 528
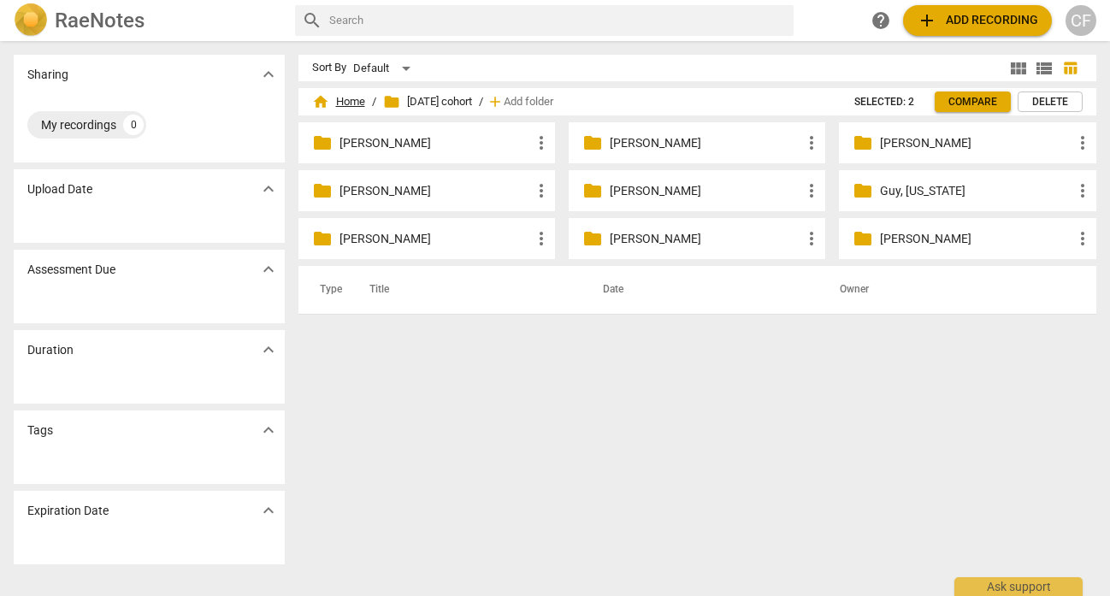
click at [346, 100] on span "home Home" at bounding box center [338, 101] width 53 height 17
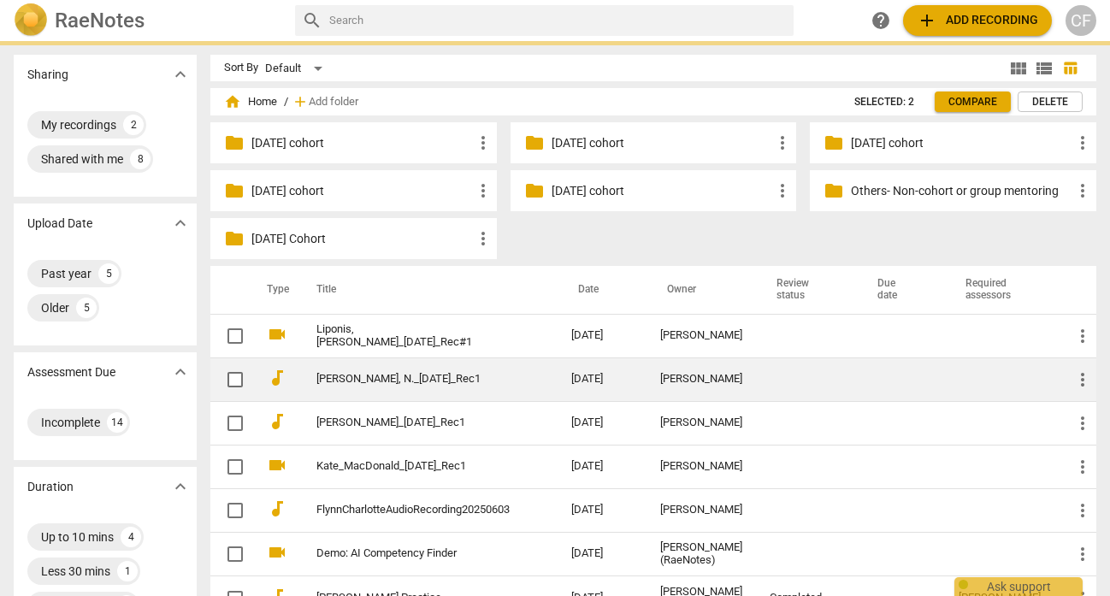
click at [576, 195] on p "[DATE] cohort" at bounding box center [662, 191] width 221 height 18
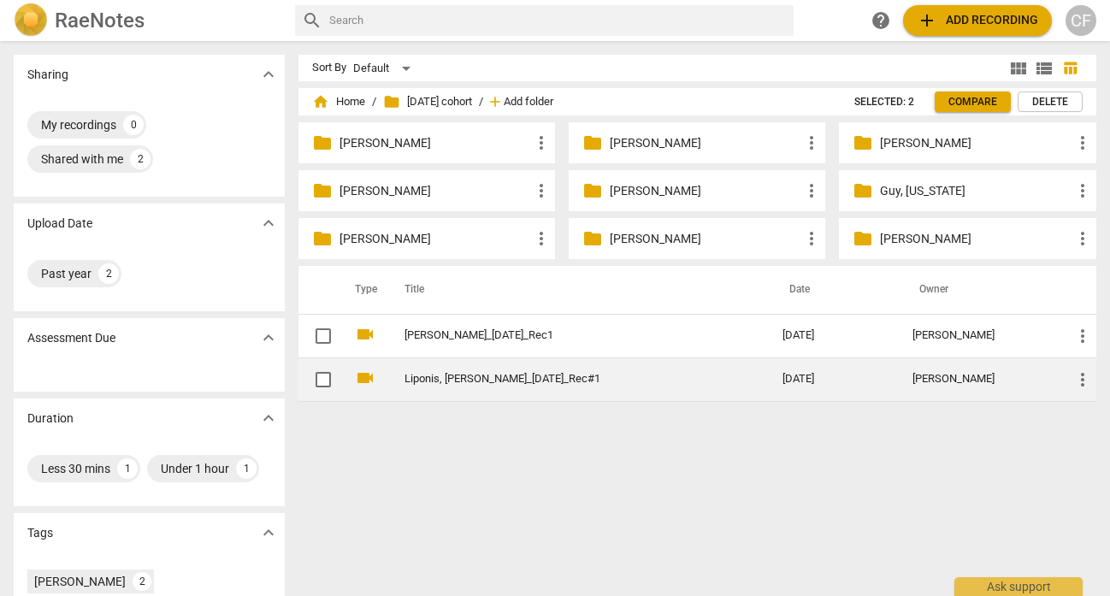
click at [553, 100] on span "Add folder" at bounding box center [529, 102] width 50 height 13
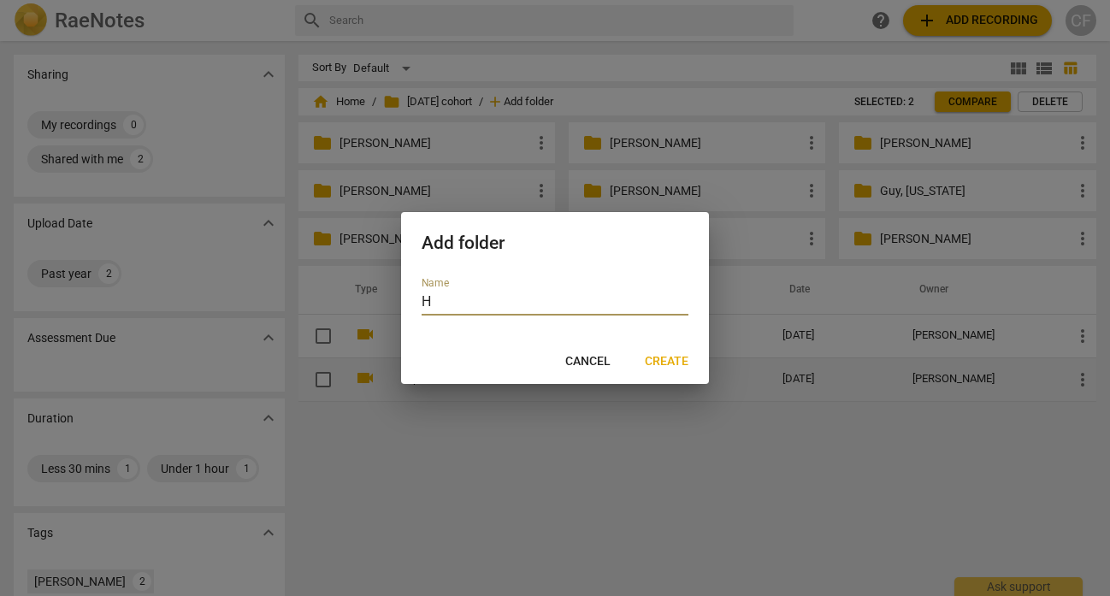
type input "Hr"
click at [573, 100] on div at bounding box center [555, 298] width 1110 height 596
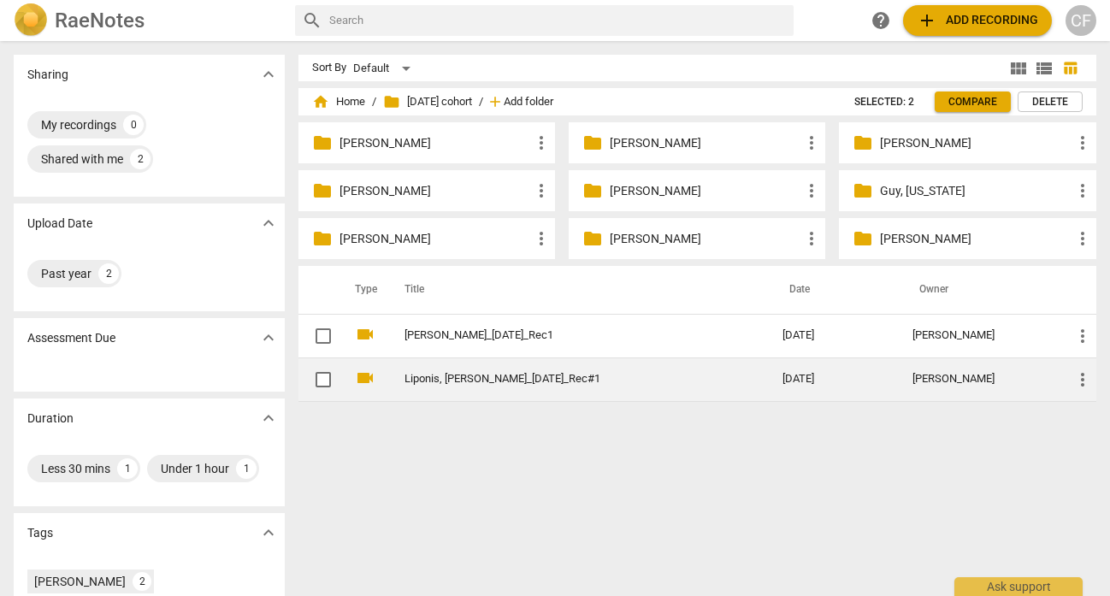
click at [553, 101] on span "Add folder" at bounding box center [529, 102] width 50 height 13
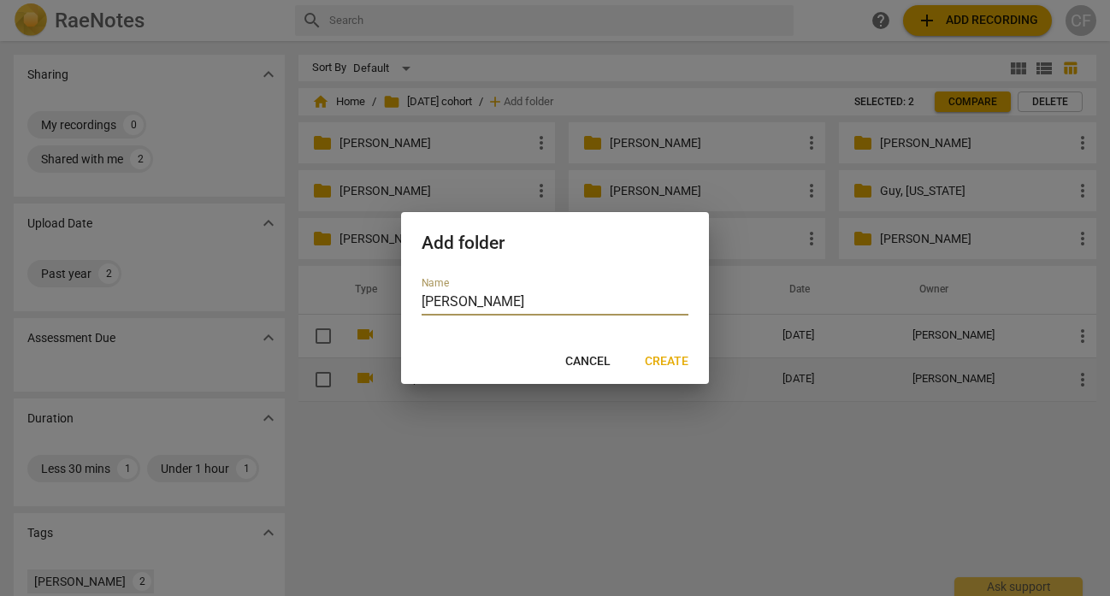
type input "[PERSON_NAME]"
click at [675, 358] on span "Create" at bounding box center [667, 361] width 44 height 17
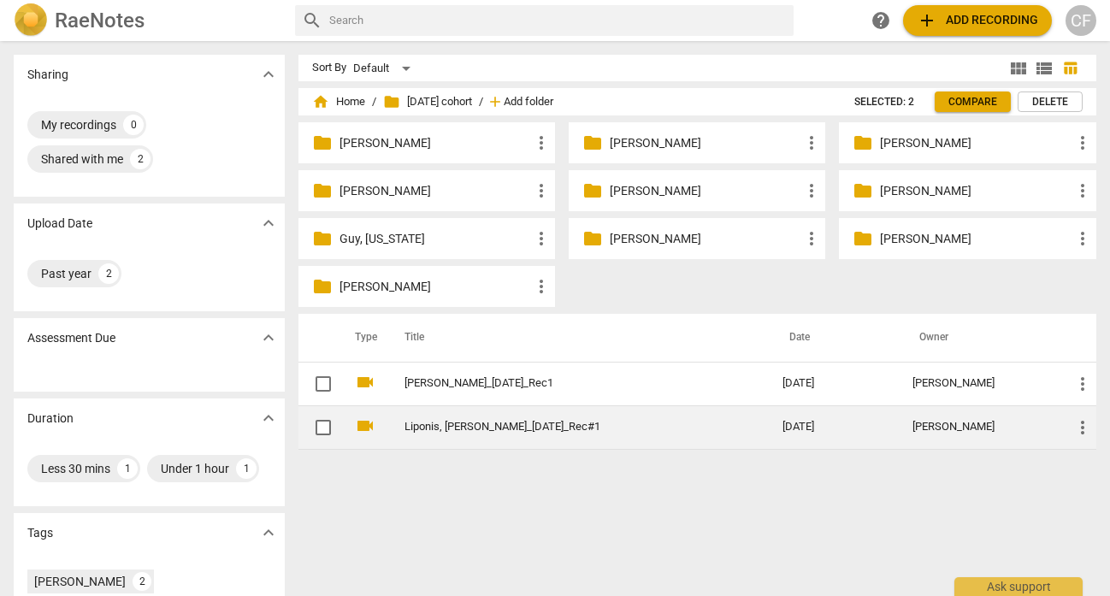
click at [547, 96] on span "Add folder" at bounding box center [529, 102] width 50 height 13
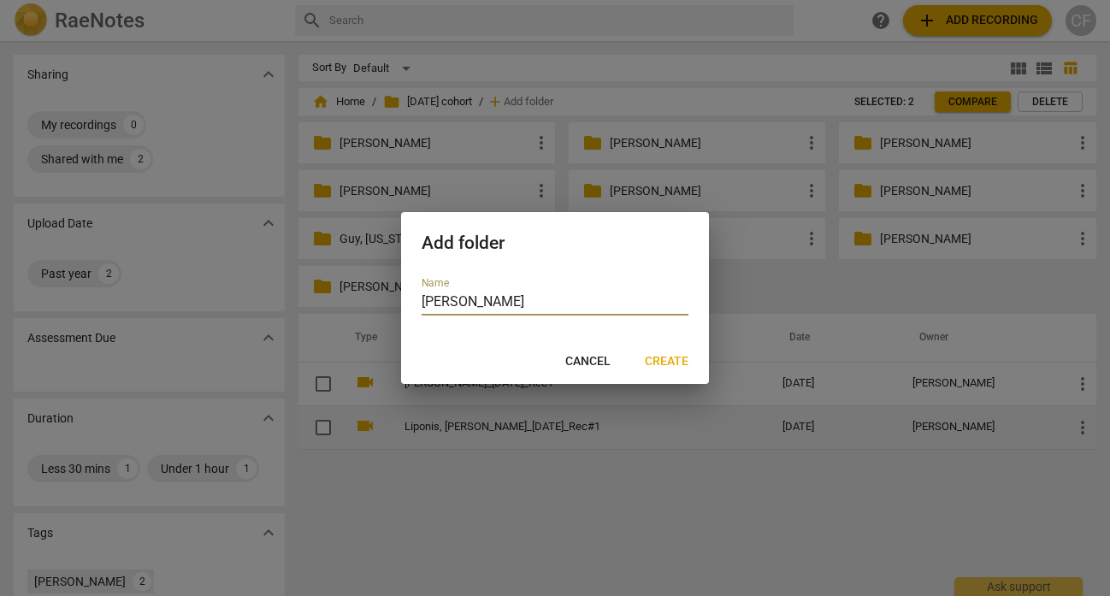
type input "[PERSON_NAME]"
click at [664, 369] on span "Create" at bounding box center [667, 361] width 44 height 17
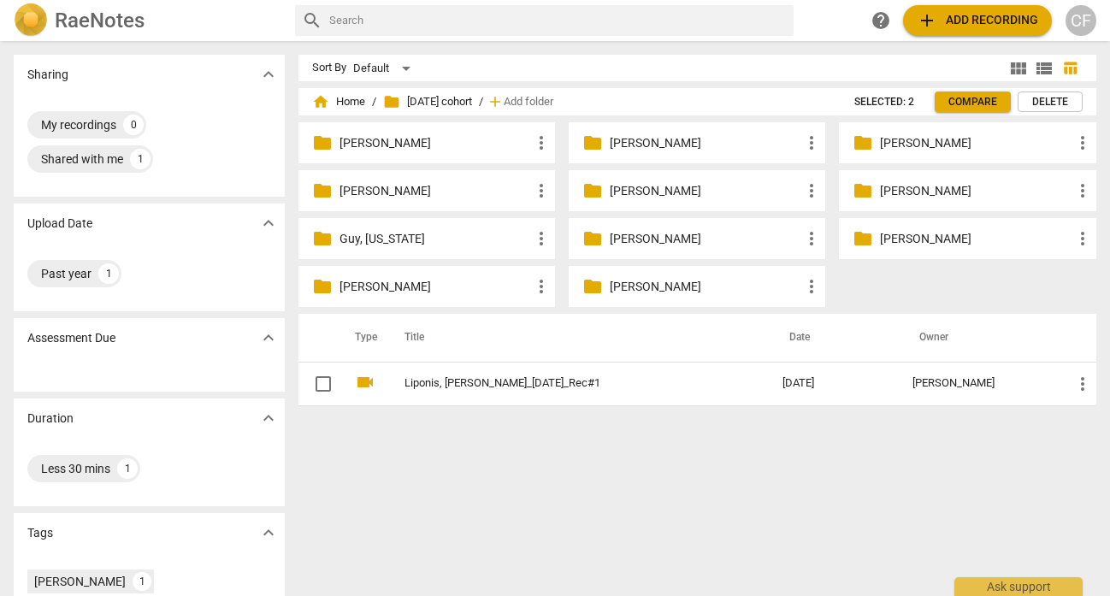
drag, startPoint x: 455, startPoint y: 424, endPoint x: 901, endPoint y: 238, distance: 483.8
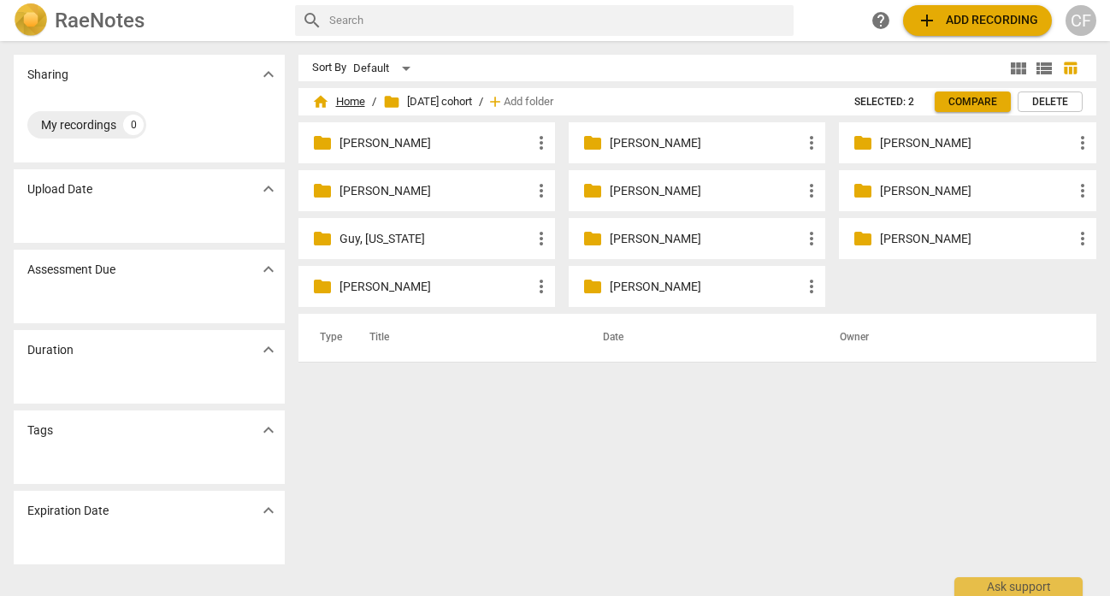
click at [352, 98] on span "home Home" at bounding box center [338, 101] width 53 height 17
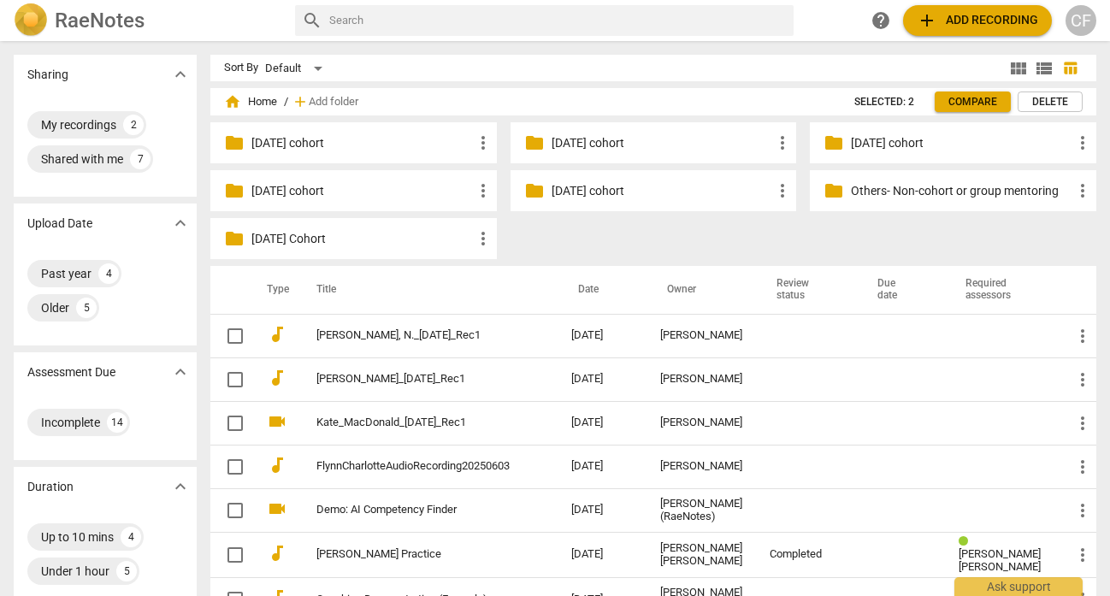
click at [934, 16] on span "add" at bounding box center [927, 20] width 21 height 21
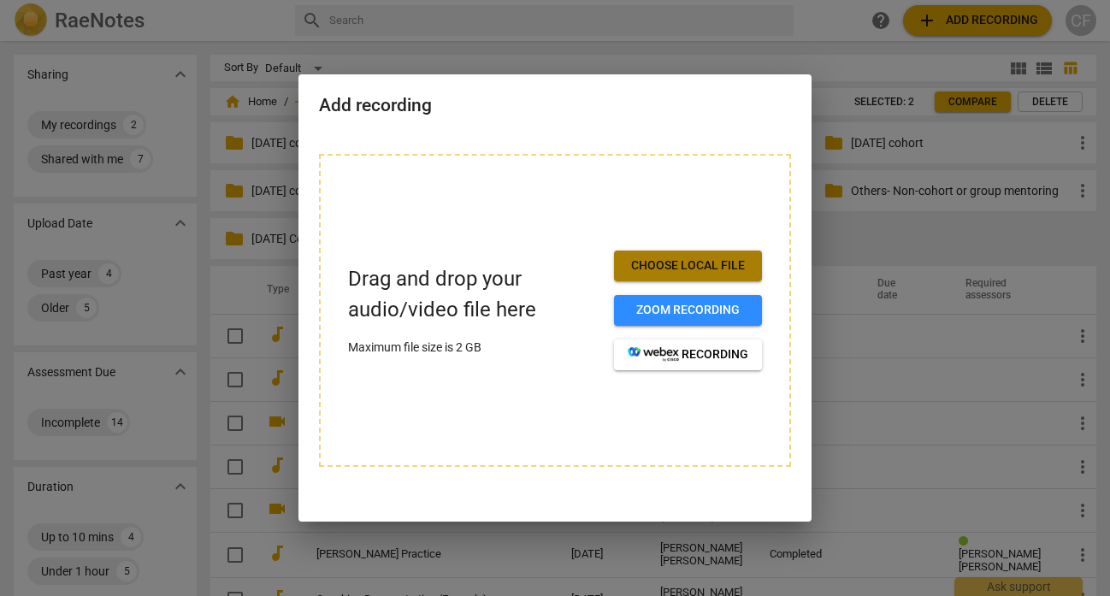
click at [704, 262] on span "Choose local file" at bounding box center [688, 265] width 121 height 17
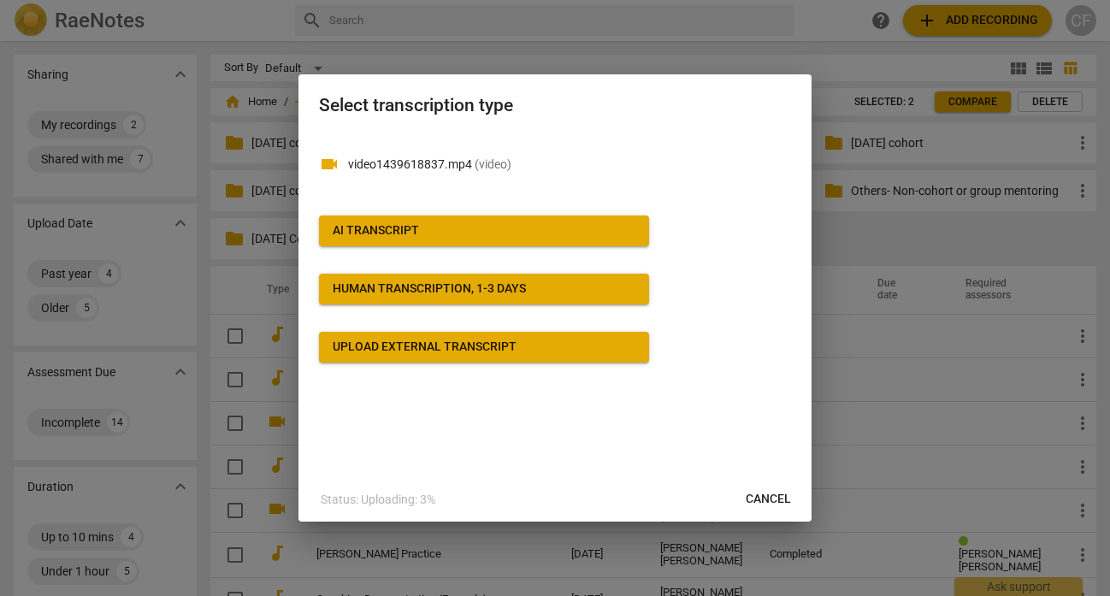
click at [541, 233] on span "AI Transcript" at bounding box center [484, 230] width 303 height 17
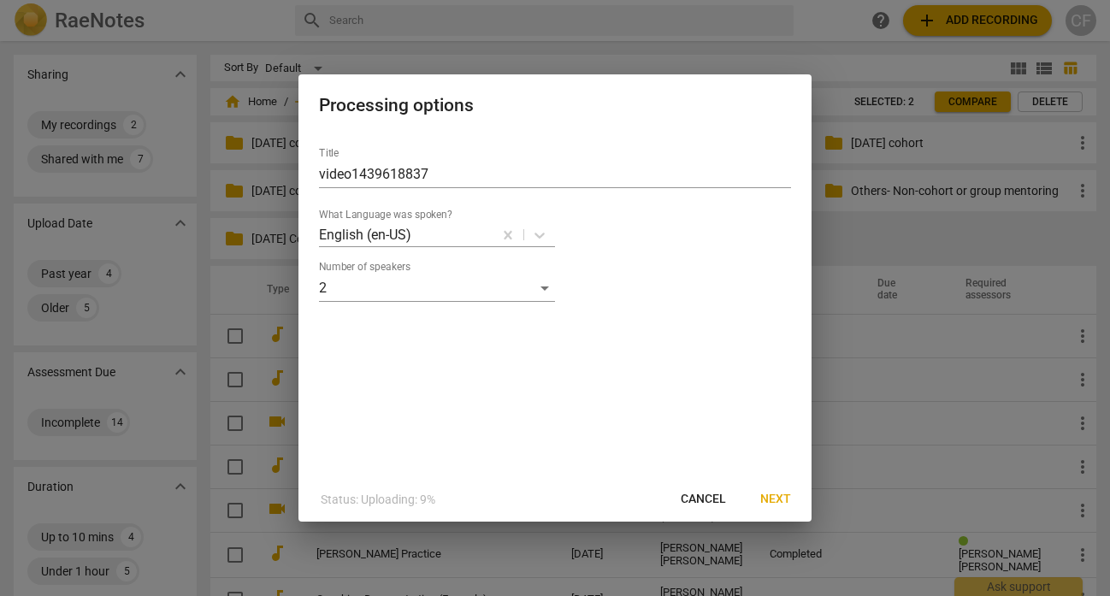
click at [784, 502] on span "Next" at bounding box center [775, 499] width 31 height 17
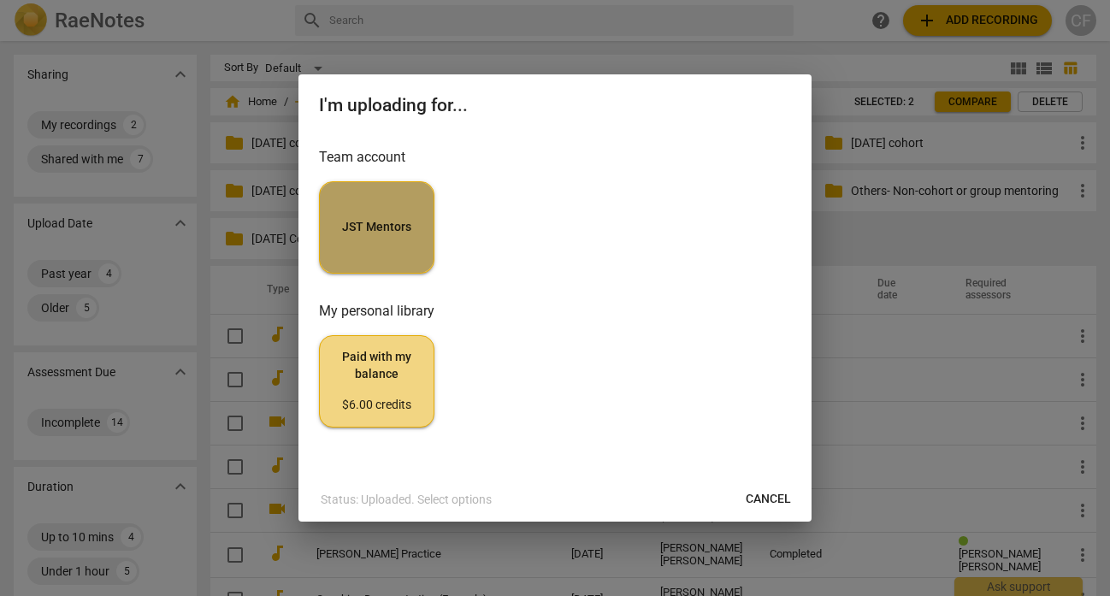
click at [401, 215] on button "JST Mentors" at bounding box center [376, 227] width 115 height 92
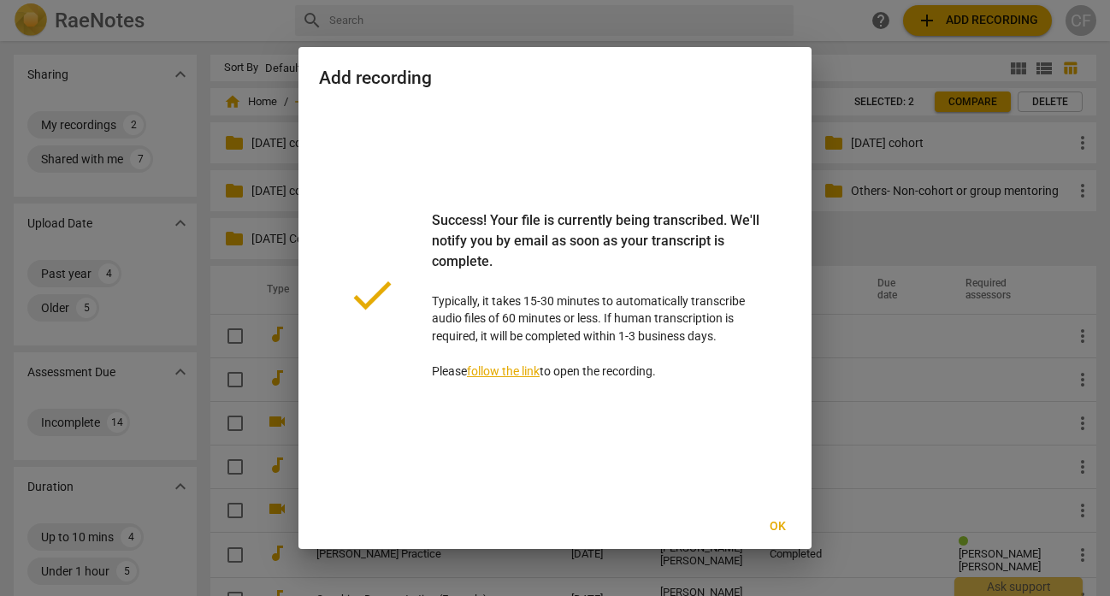
click at [782, 529] on span "Ok" at bounding box center [777, 526] width 27 height 17
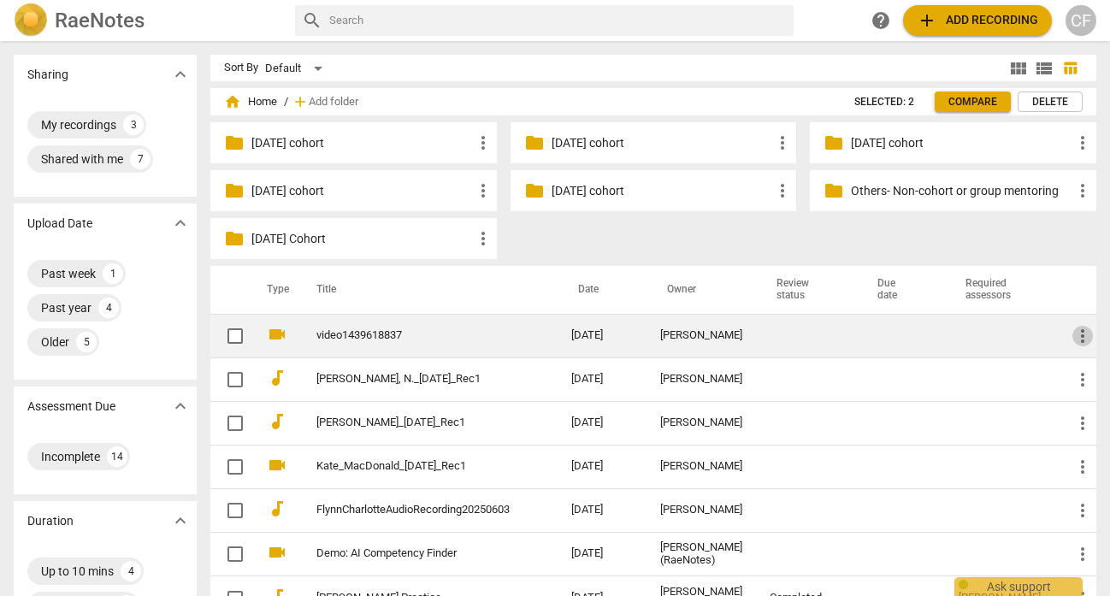
click at [1079, 330] on span "more_vert" at bounding box center [1082, 336] width 21 height 21
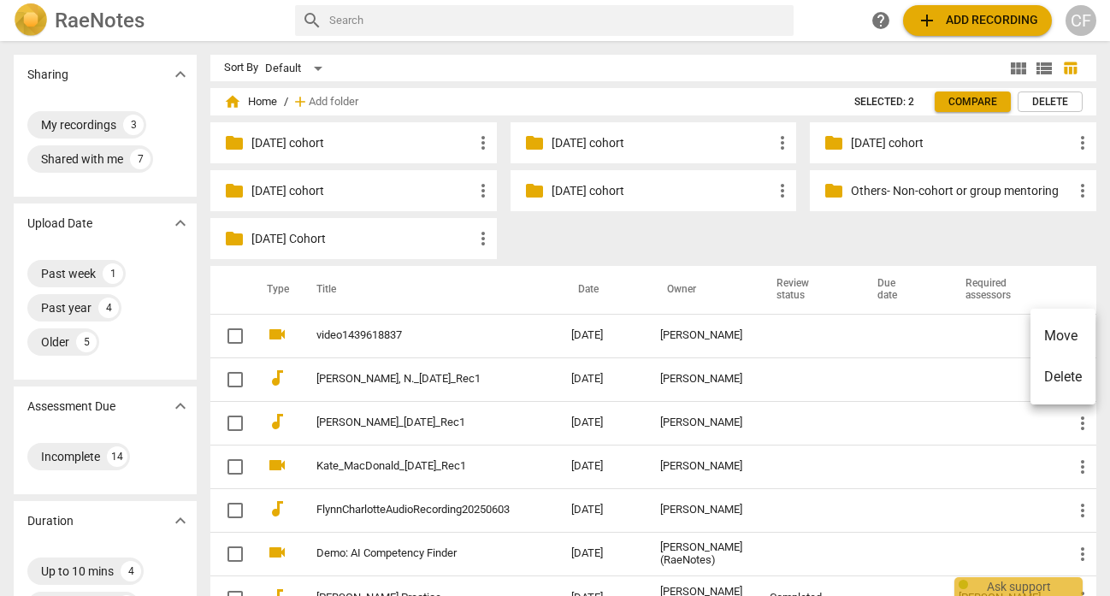
click at [363, 335] on div at bounding box center [555, 298] width 1110 height 596
click at [565, 191] on p "[DATE] cohort" at bounding box center [662, 191] width 221 height 18
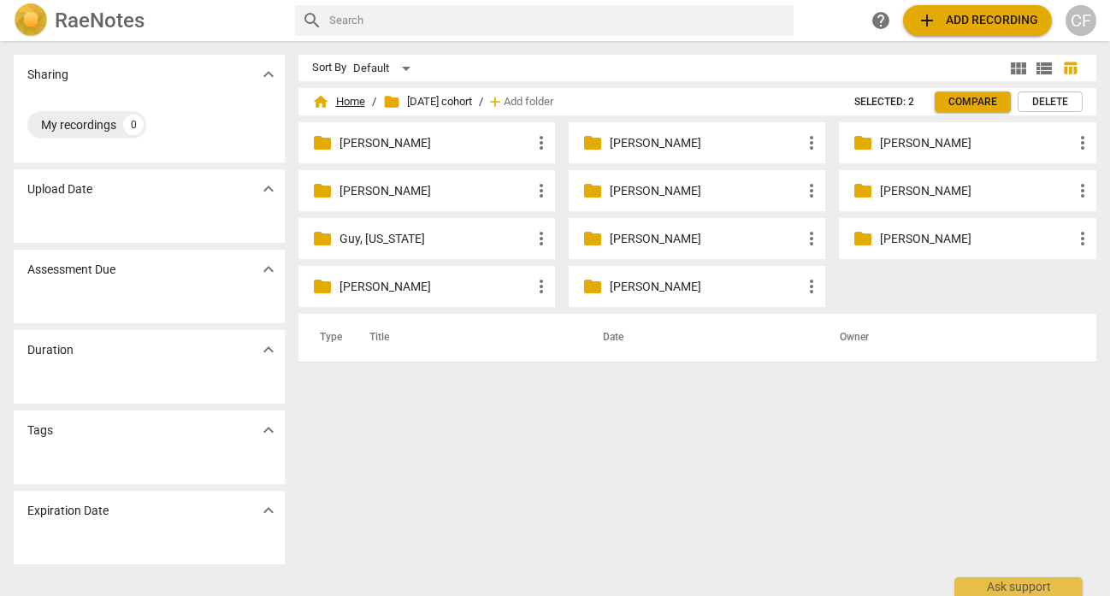
click at [334, 106] on span "home Home" at bounding box center [338, 101] width 53 height 17
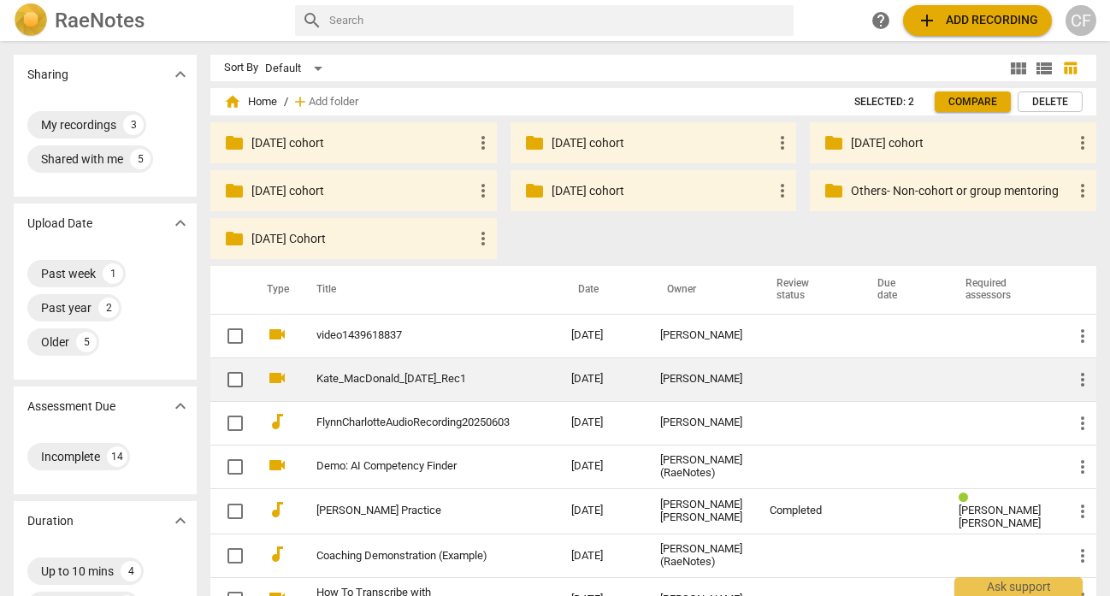
drag, startPoint x: 389, startPoint y: 427, endPoint x: 406, endPoint y: 363, distance: 65.6
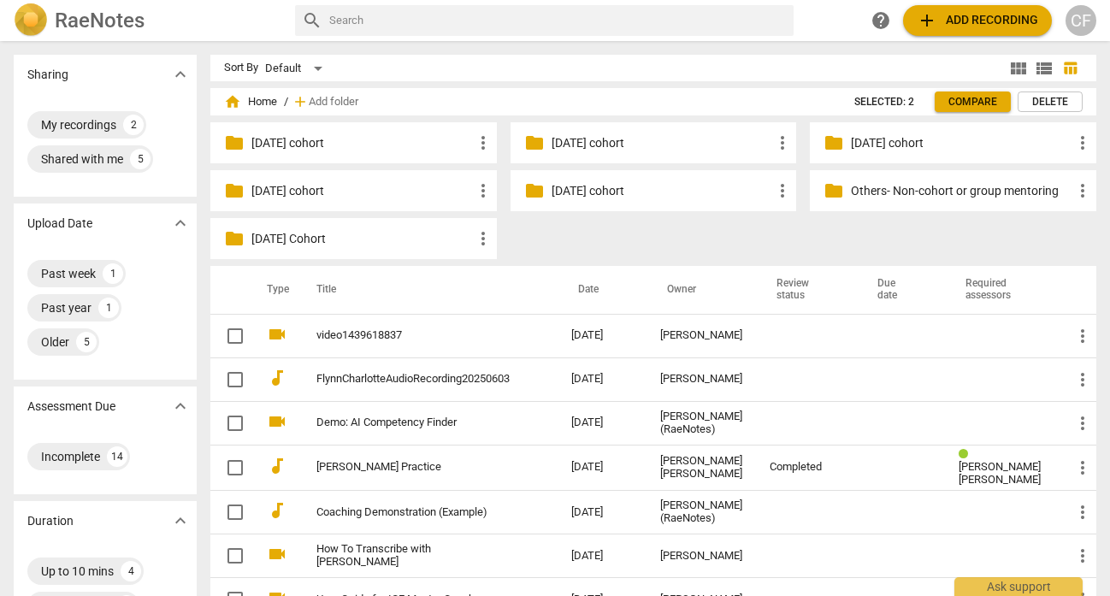
drag, startPoint x: 391, startPoint y: 416, endPoint x: 852, endPoint y: 239, distance: 493.8
click at [852, 239] on div "home Home / add Add folder Selected: 2 Compare Delete folder [DATE] cohort more…" at bounding box center [660, 365] width 900 height 540
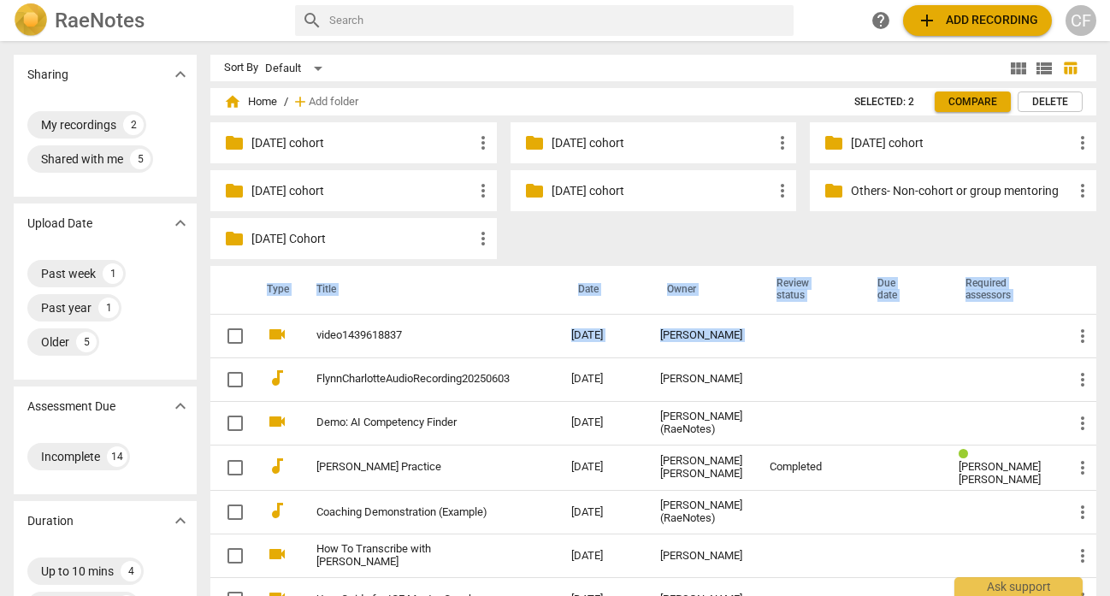
drag, startPoint x: 469, startPoint y: 368, endPoint x: 905, endPoint y: 156, distance: 483.8
click at [926, 161] on div "home Home / add Add folder Selected: 2 Compare Delete folder [DATE] cohort more…" at bounding box center [660, 365] width 900 height 540
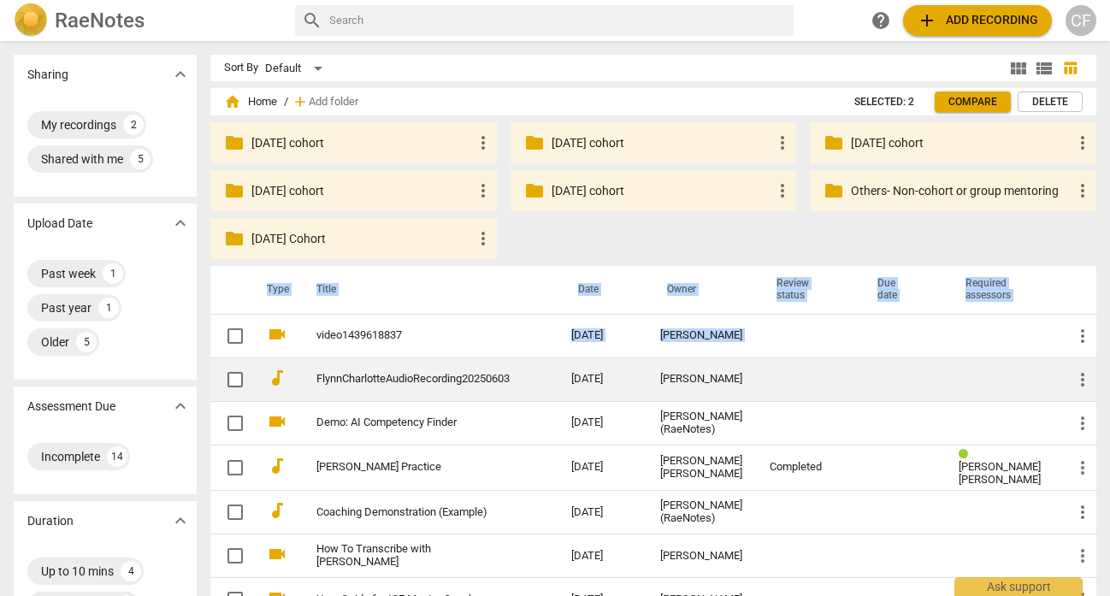
drag, startPoint x: 412, startPoint y: 377, endPoint x: 394, endPoint y: 387, distance: 20.7
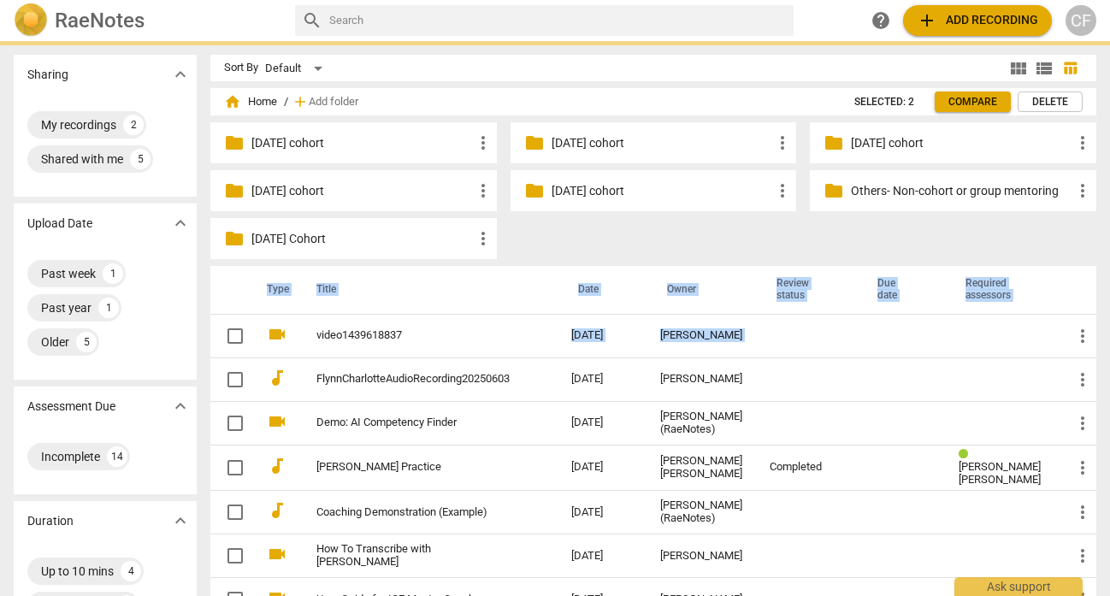
click at [930, 185] on p "Others- Non-cohort or group mentoring" at bounding box center [961, 191] width 221 height 18
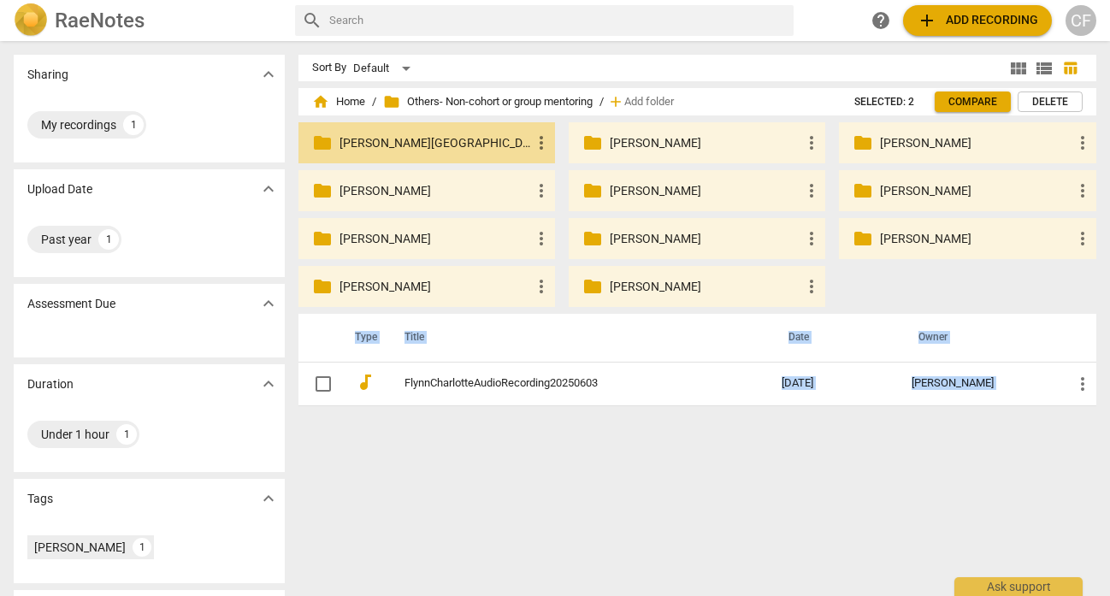
drag, startPoint x: 532, startPoint y: 383, endPoint x: 446, endPoint y: 145, distance: 253.5
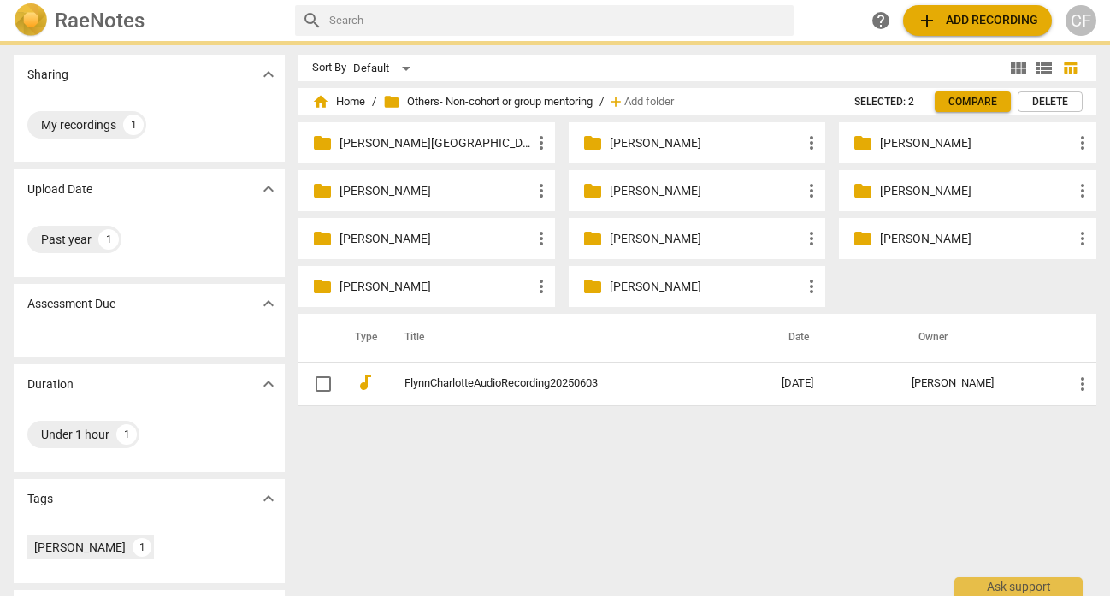
click at [487, 102] on span "folder Others- Non-cohort or group mentoring" at bounding box center [488, 101] width 210 height 17
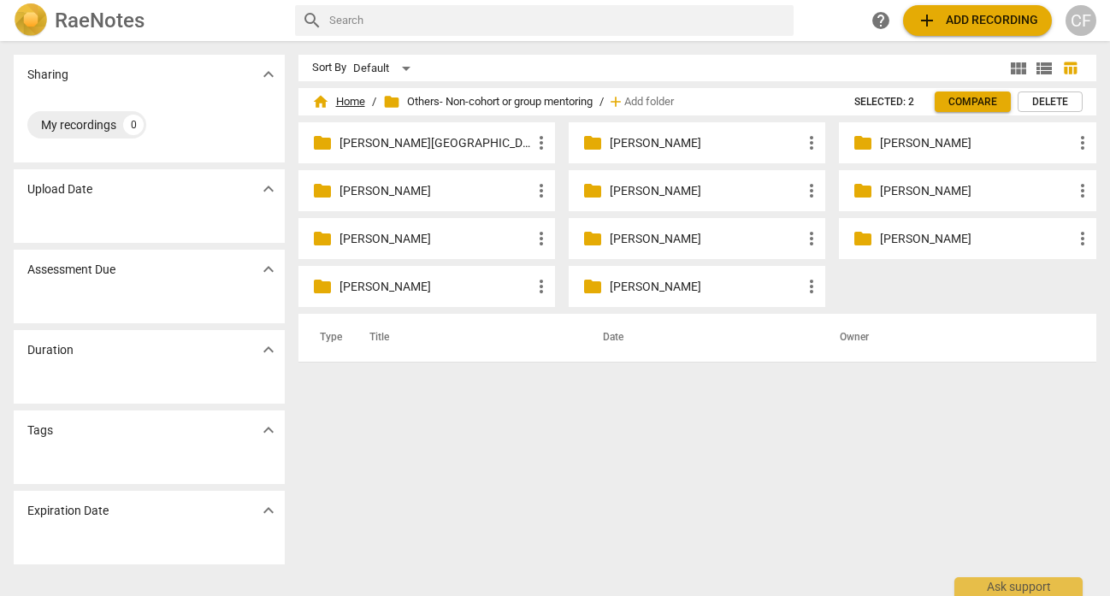
click at [354, 101] on span "home Home" at bounding box center [338, 101] width 53 height 17
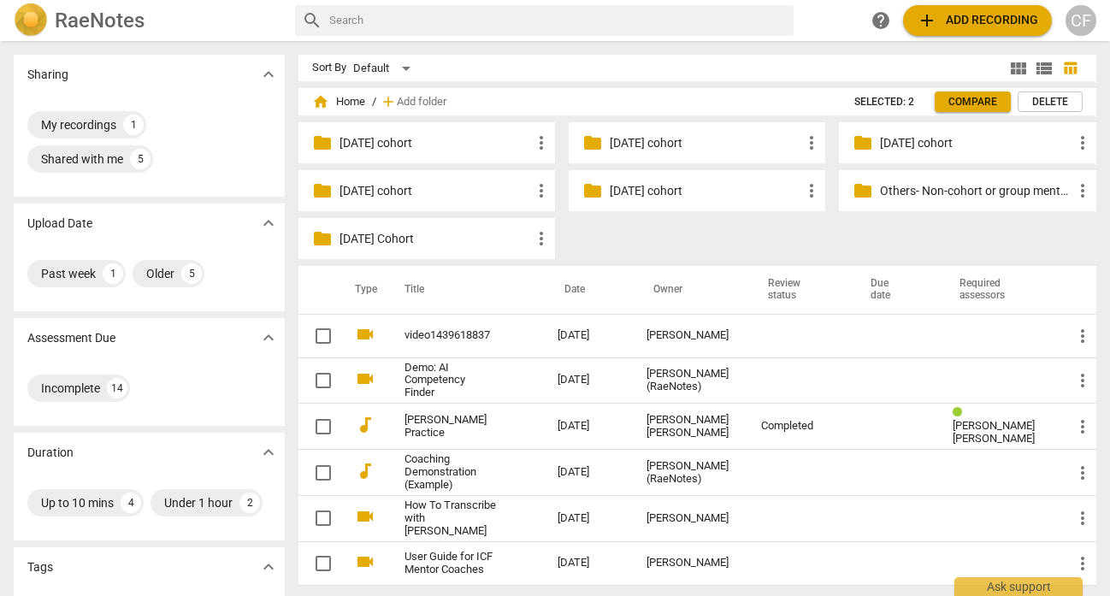
click at [634, 193] on p "[DATE] cohort" at bounding box center [706, 191] width 192 height 18
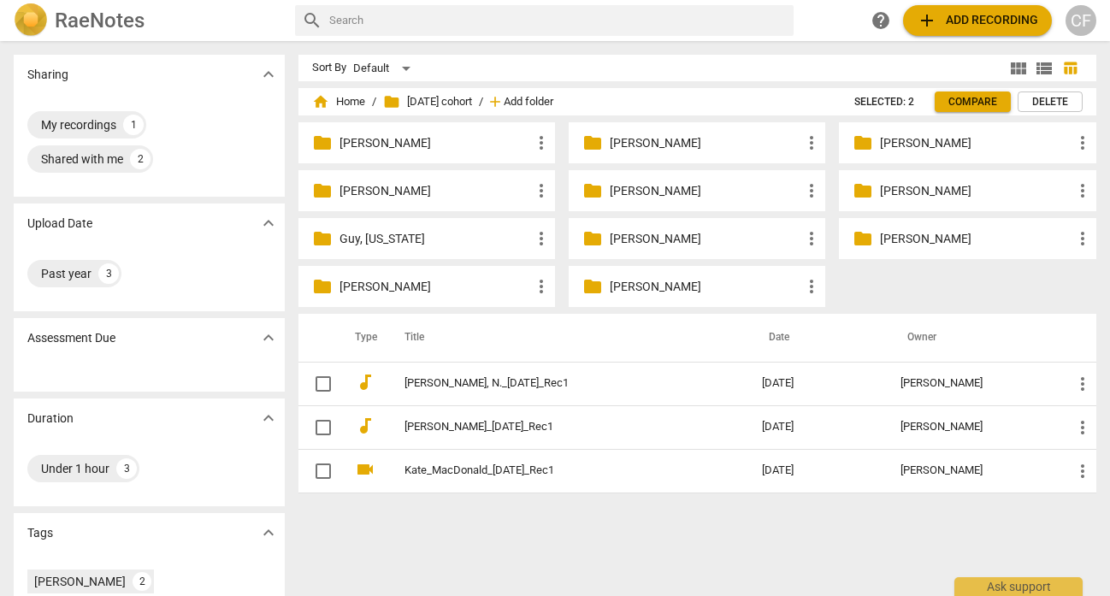
click at [543, 101] on span "Add folder" at bounding box center [529, 102] width 50 height 13
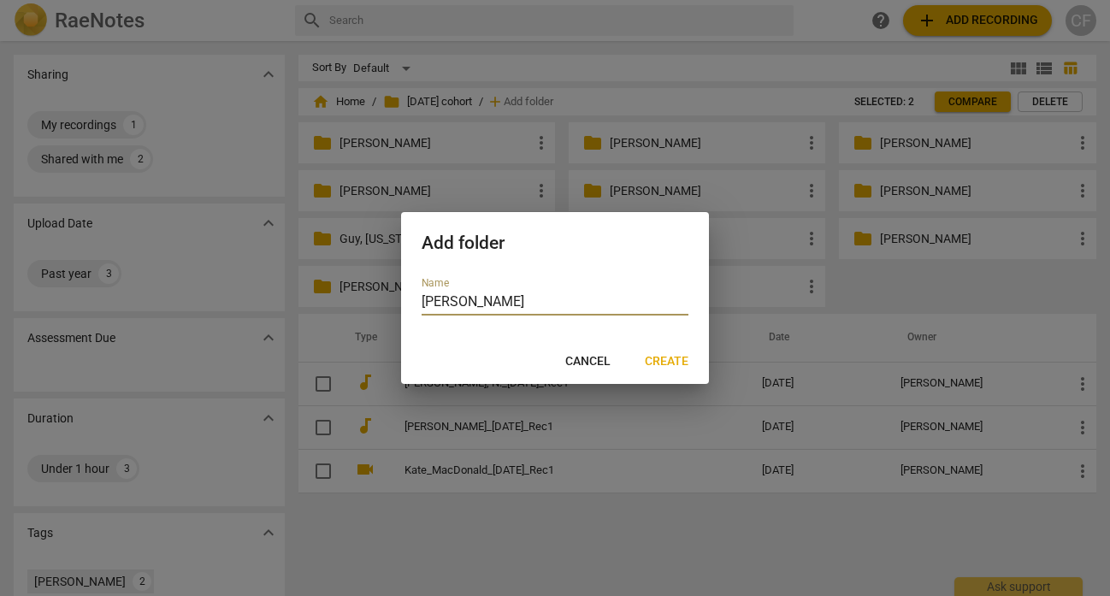
type input "[PERSON_NAME]"
click at [676, 368] on span "Create" at bounding box center [667, 361] width 44 height 17
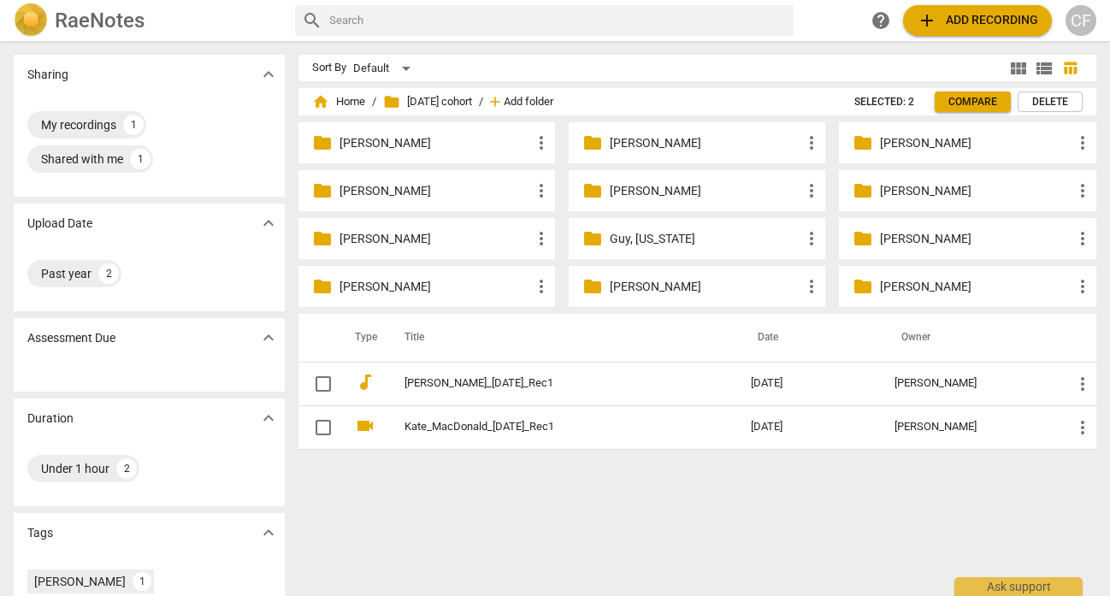
click at [553, 98] on span "Add folder" at bounding box center [529, 102] width 50 height 13
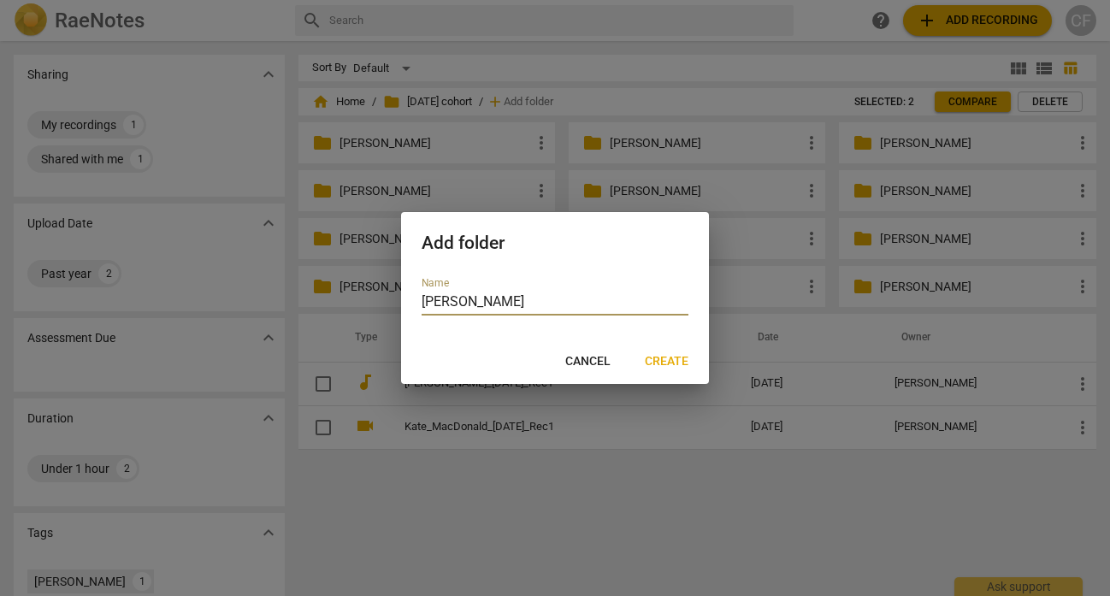
type input "[PERSON_NAME]"
click at [658, 355] on span "Create" at bounding box center [667, 361] width 44 height 17
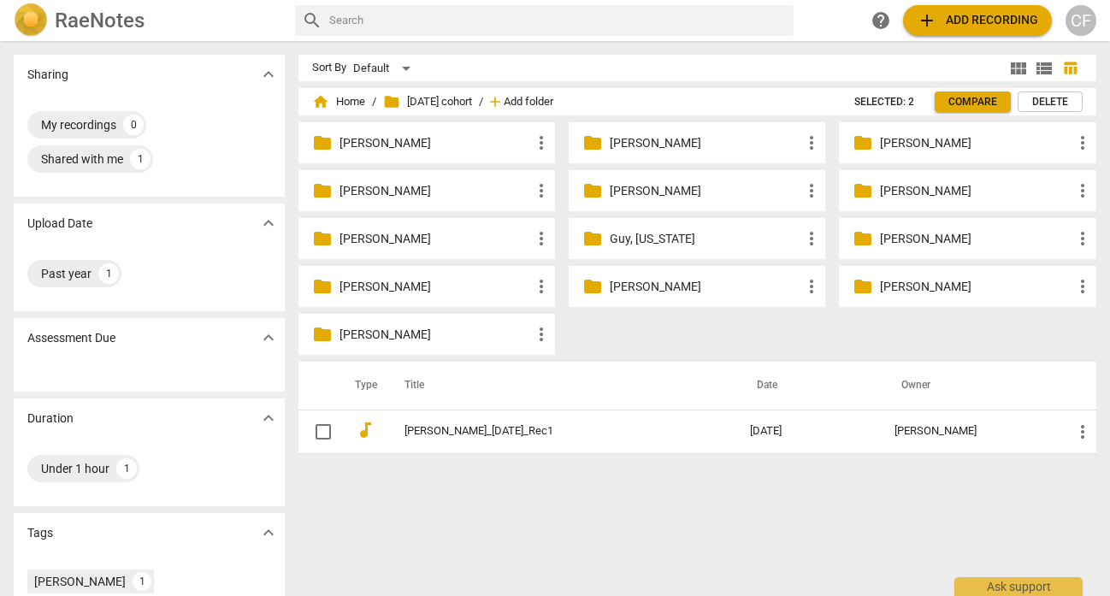
click at [550, 98] on span "Add folder" at bounding box center [529, 102] width 50 height 13
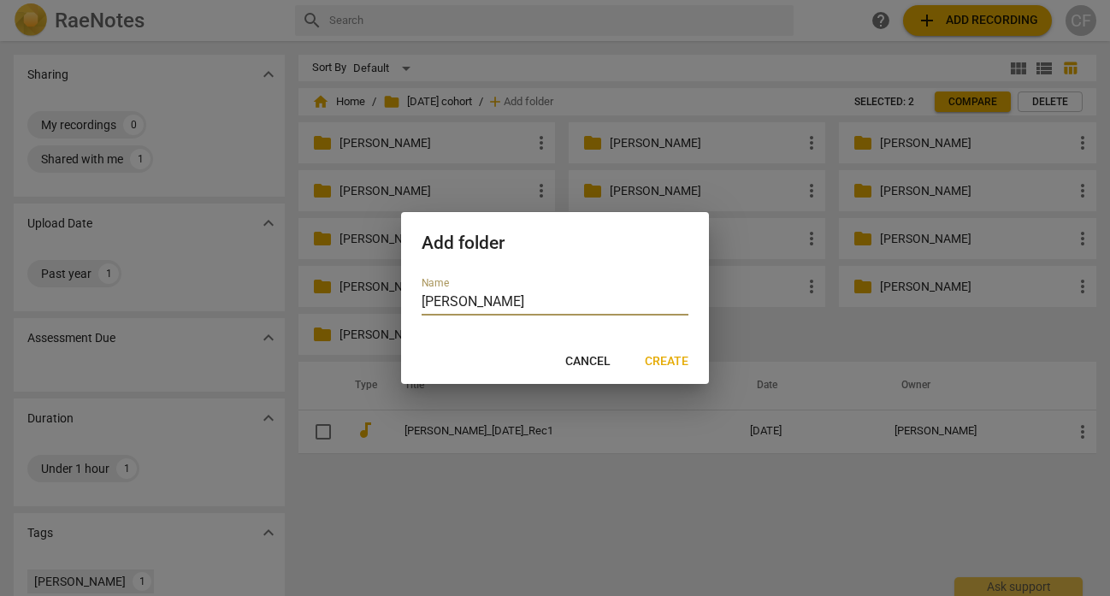
type input "[PERSON_NAME]"
click at [657, 359] on span "Create" at bounding box center [667, 361] width 44 height 17
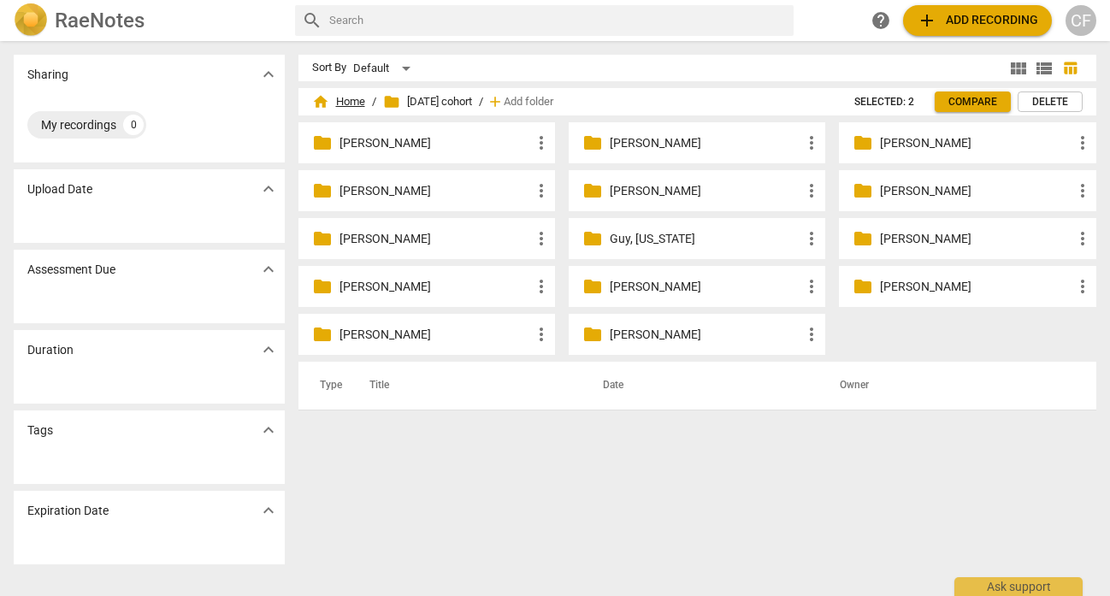
click at [328, 103] on span "home Home" at bounding box center [338, 101] width 53 height 17
